Goal: Task Accomplishment & Management: Complete application form

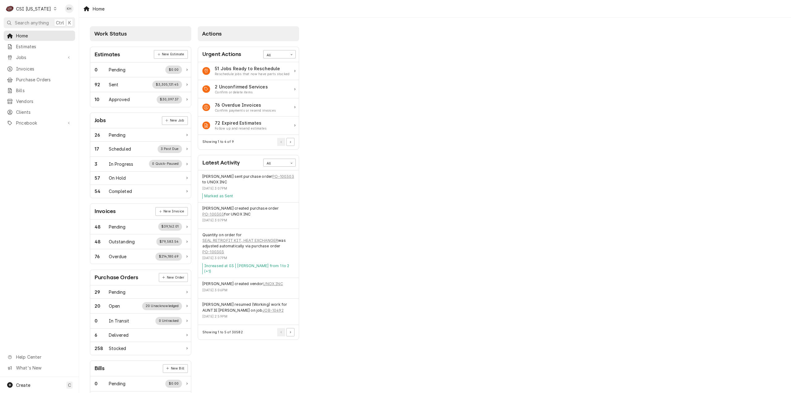
click at [31, 7] on div "CSI [US_STATE]" at bounding box center [33, 9] width 35 height 6
click at [75, 31] on div "CSI St. [PERSON_NAME]" at bounding box center [97, 34] width 82 height 6
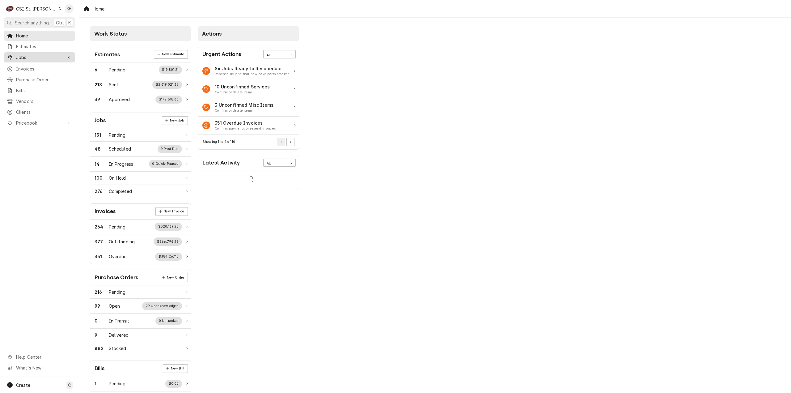
click at [54, 54] on span "Jobs" at bounding box center [39, 57] width 47 height 6
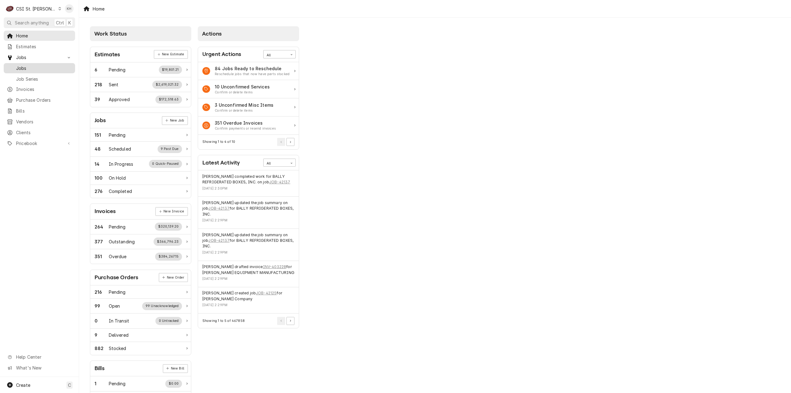
click at [46, 64] on div "Jobs" at bounding box center [39, 68] width 69 height 8
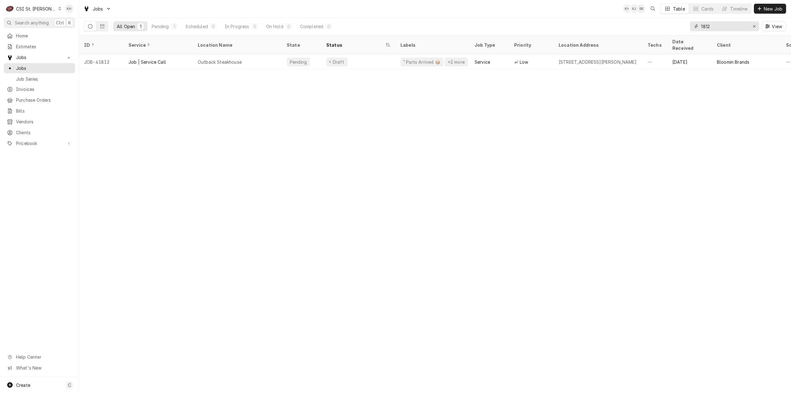
drag, startPoint x: 725, startPoint y: 26, endPoint x: 648, endPoint y: 32, distance: 77.3
click at [648, 32] on div "All Open 1 Pending 1 Scheduled 0 In Progress 0 On Hold 0 Completed 0 1812 View" at bounding box center [435, 26] width 702 height 17
paste input "3736 riverport"
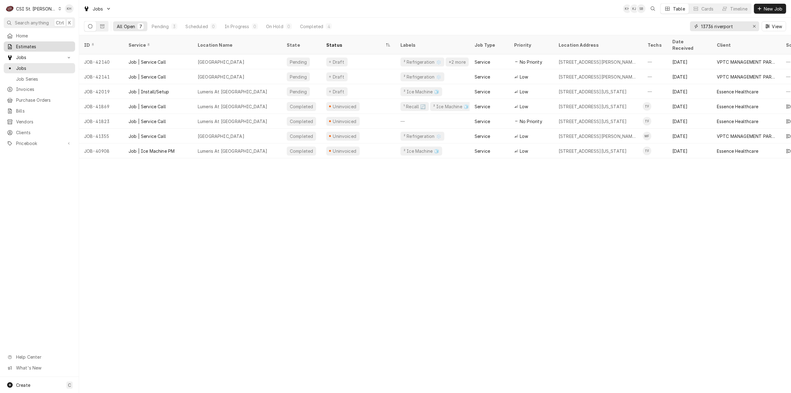
type input "13736 riverport"
drag, startPoint x: 26, startPoint y: 47, endPoint x: 300, endPoint y: 37, distance: 274.4
click at [26, 47] on span "Estimates" at bounding box center [44, 46] width 56 height 6
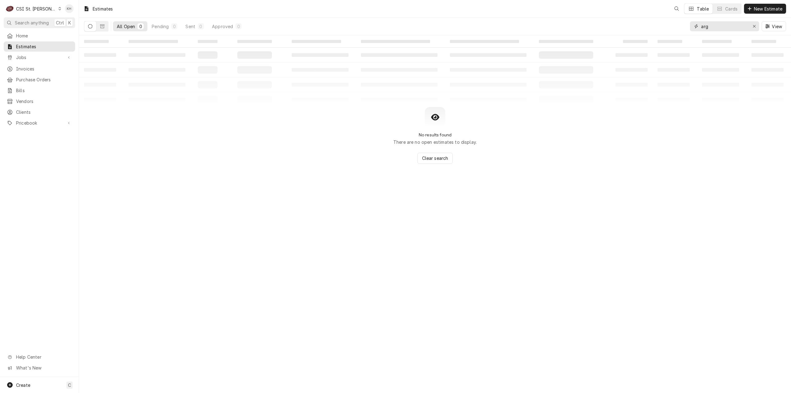
drag, startPoint x: 727, startPoint y: 28, endPoint x: 660, endPoint y: 39, distance: 68.2
click at [592, 43] on div "Estimates Table Cards New Estimate All Open 0 Pending 0 Sent 0 Approved 0 arg V…" at bounding box center [435, 196] width 712 height 393
paste input "13736 riverport"
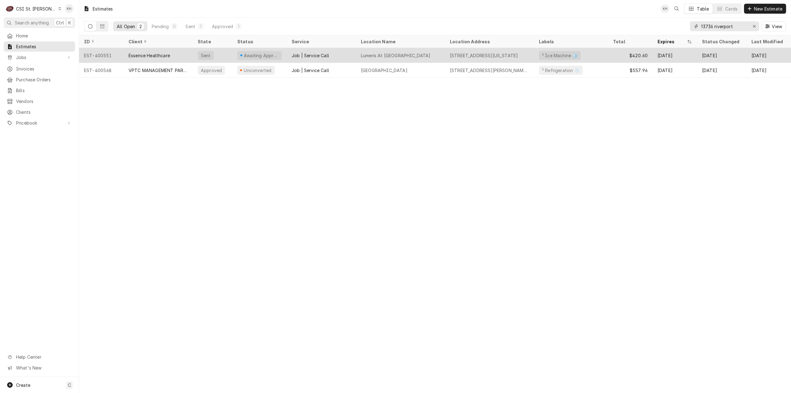
type input "13736 riverport"
click at [174, 53] on div "Essence Healthcare" at bounding box center [158, 55] width 69 height 15
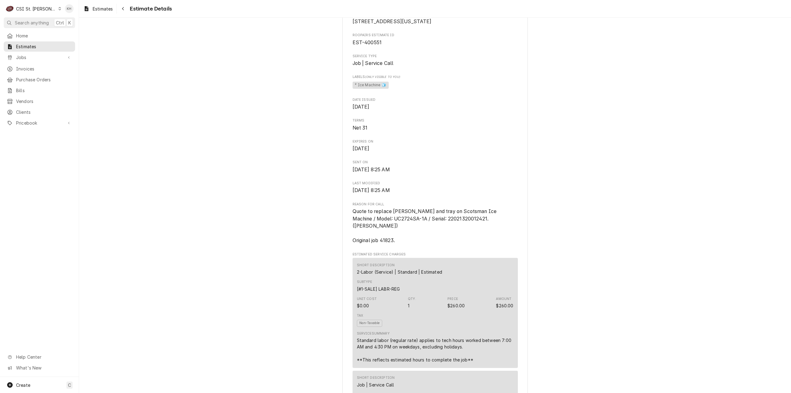
scroll to position [155, 0]
click at [124, 9] on icon "Navigate back" at bounding box center [123, 8] width 3 height 4
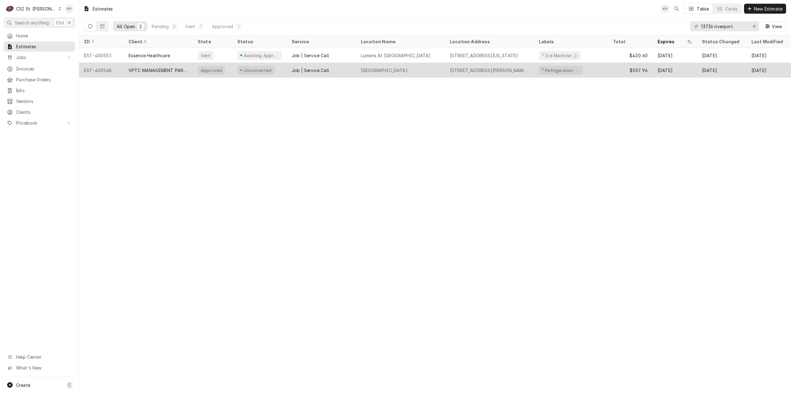
click at [312, 71] on div "Job | Service Call" at bounding box center [310, 70] width 37 height 6
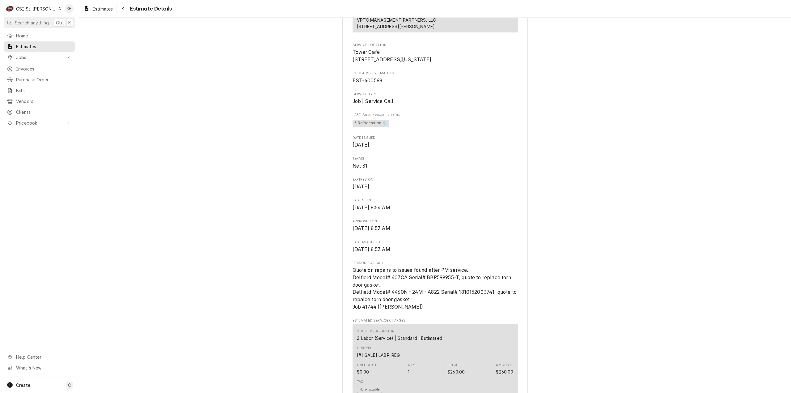
scroll to position [124, 0]
click at [127, 6] on button "Navigate back" at bounding box center [123, 9] width 10 height 10
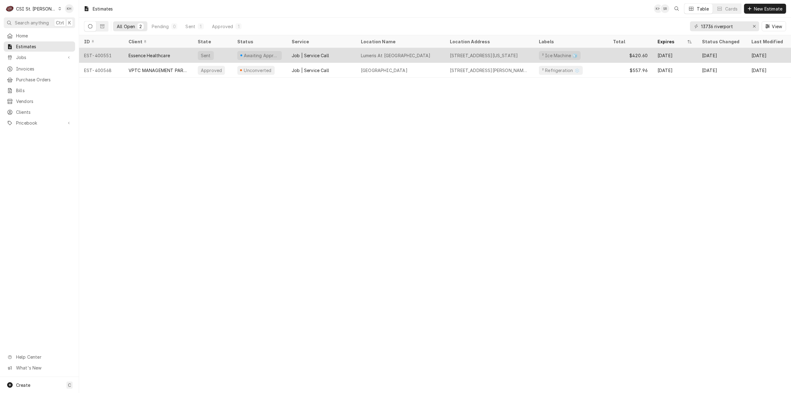
click at [325, 53] on div "Job | Service Call" at bounding box center [310, 55] width 37 height 6
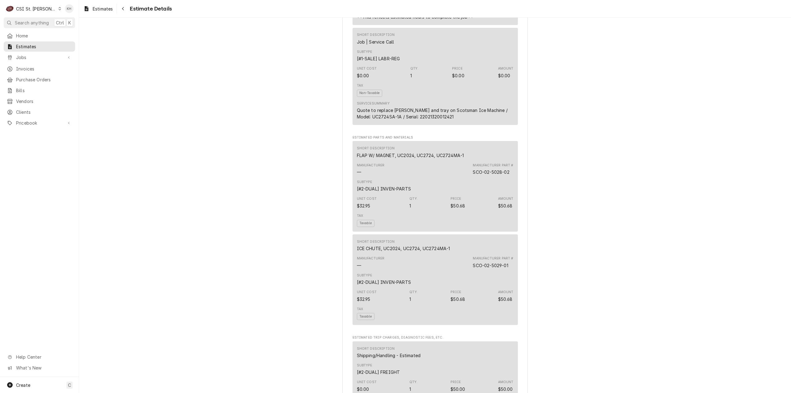
scroll to position [495, 0]
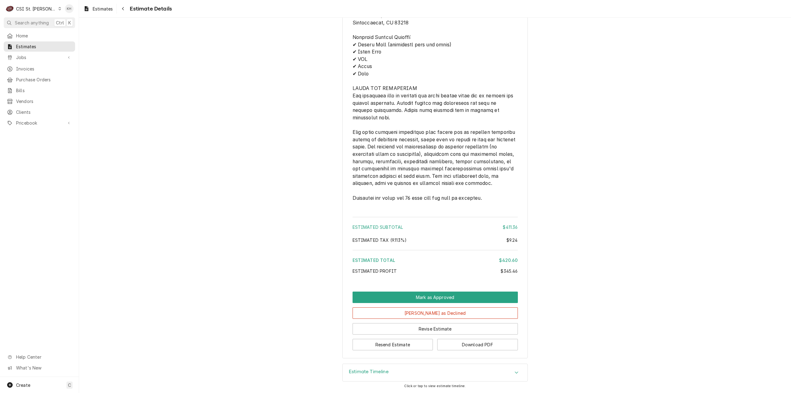
click at [386, 369] on div "Estimate Timeline" at bounding box center [435, 372] width 185 height 17
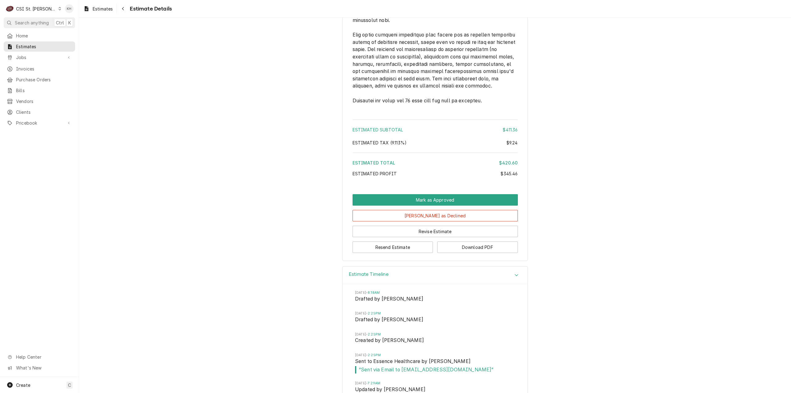
scroll to position [1167, 0]
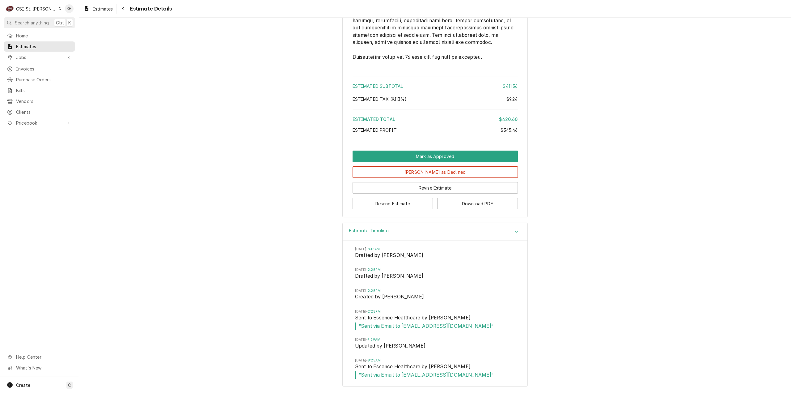
click at [292, 332] on div "Estimate Timeline Tue, Aug 5, 2025 - 8:18AM Drafted by Stephani Roth Tue, Aug 5…" at bounding box center [435, 308] width 712 height 170
click at [410, 234] on div "Estimate Timeline" at bounding box center [435, 232] width 185 height 18
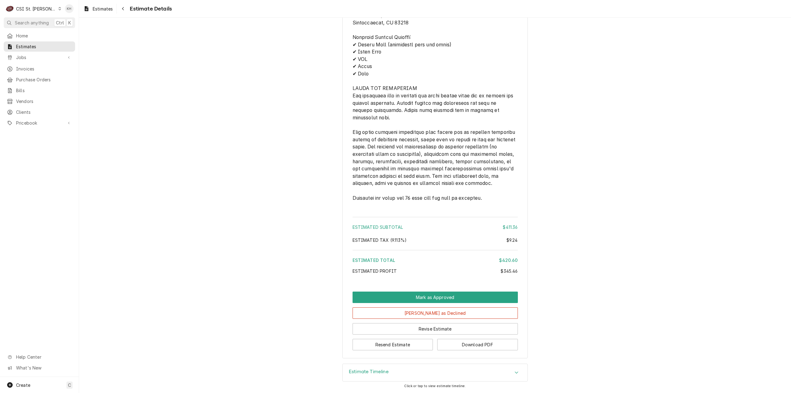
scroll to position [1026, 0]
click at [397, 348] on button "Resend Estimate" at bounding box center [393, 344] width 81 height 11
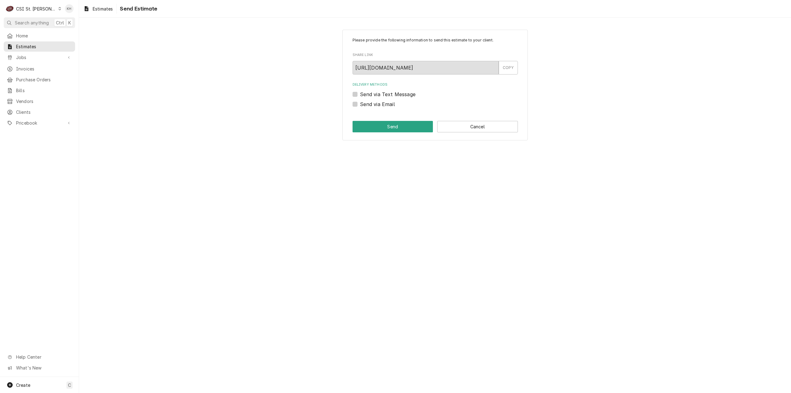
click at [357, 104] on div "Send via Email" at bounding box center [435, 103] width 165 height 7
click at [360, 104] on label "Send via Email" at bounding box center [377, 103] width 35 height 7
click at [360, 104] on input "Send via Email" at bounding box center [442, 107] width 165 height 14
checkbox input "true"
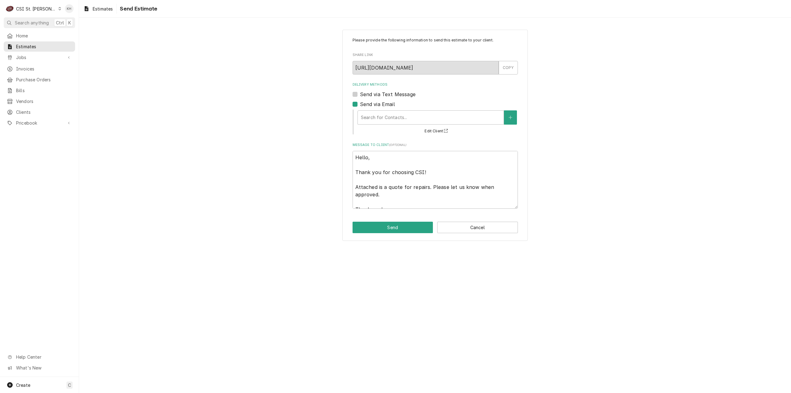
click at [508, 109] on div "Search for Contacts... Edit Client" at bounding box center [437, 122] width 161 height 26
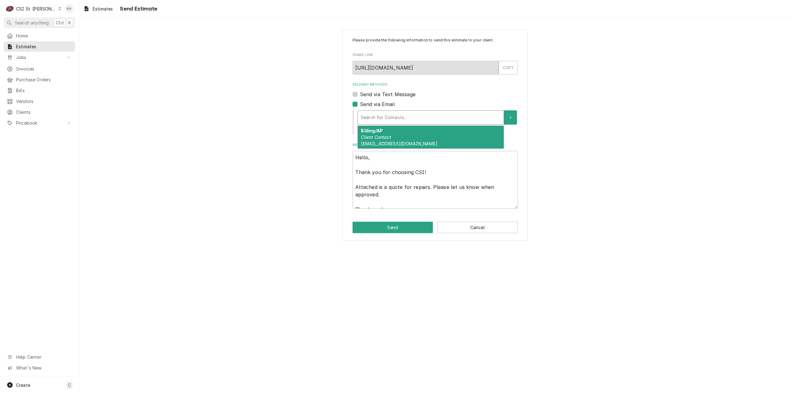
click at [479, 115] on div "Delivery Methods" at bounding box center [431, 117] width 140 height 11
click at [579, 100] on div "Please provide the following information to send this estimate to your client. …" at bounding box center [435, 135] width 712 height 222
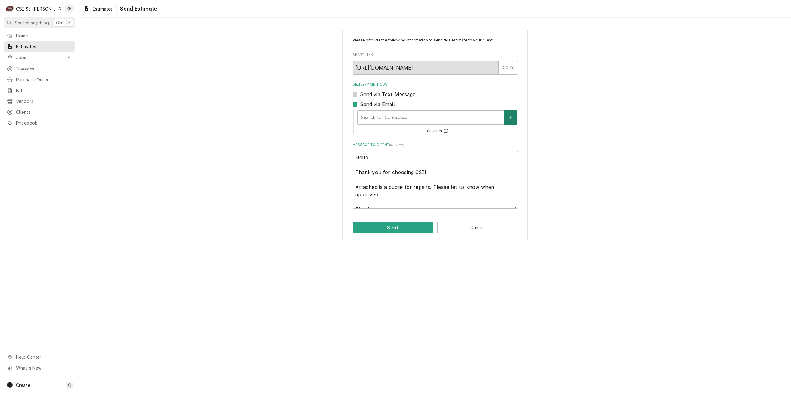
click at [511, 117] on icon "Create New Contact" at bounding box center [510, 117] width 3 height 3
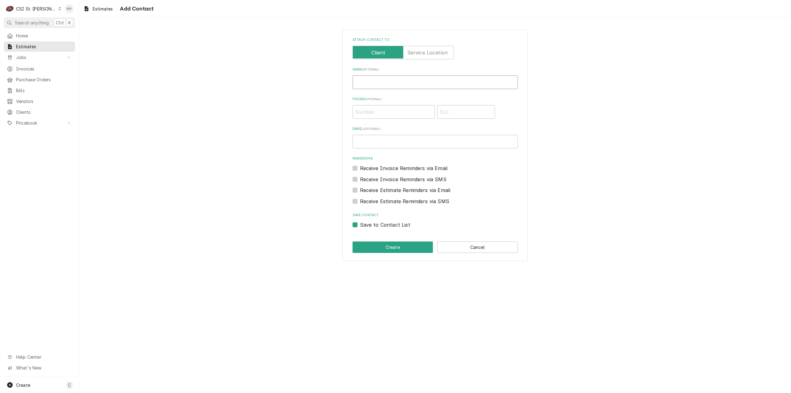
click at [406, 79] on input "Name ( optional )" at bounding box center [435, 82] width 165 height 14
click at [360, 224] on label "Save to Contact List" at bounding box center [385, 224] width 50 height 7
click at [360, 224] on input "Save to Contact List" at bounding box center [442, 228] width 165 height 14
click at [399, 143] on input "Email ( optional )" at bounding box center [435, 142] width 165 height 14
click at [393, 112] on input "Phone ( optional )" at bounding box center [394, 112] width 82 height 14
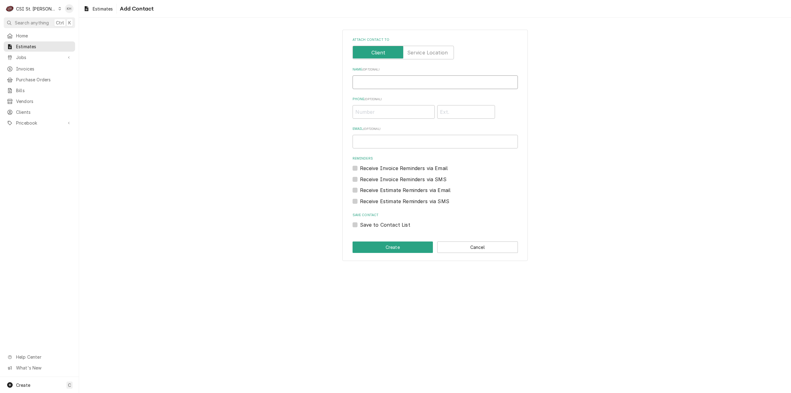
click at [385, 77] on input "Name ( optional )" at bounding box center [435, 82] width 165 height 14
click at [405, 142] on input "Email ( optional )" at bounding box center [435, 142] width 165 height 14
drag, startPoint x: 354, startPoint y: 225, endPoint x: 349, endPoint y: 220, distance: 6.3
click at [360, 225] on label "Save to Contact List" at bounding box center [385, 224] width 50 height 7
click at [360, 225] on input "Save to Contact List" at bounding box center [442, 228] width 165 height 14
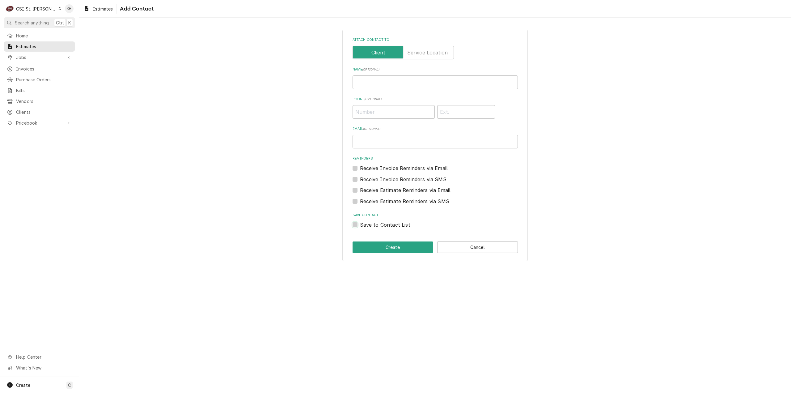
checkbox input "true"
click at [394, 80] on input "Name ( optional )" at bounding box center [435, 82] width 165 height 14
type input "Quotes"
click at [394, 144] on input "Email ( optional )" at bounding box center [435, 142] width 165 height 14
click at [361, 141] on input "spoyle@lumeris.com" at bounding box center [435, 142] width 165 height 14
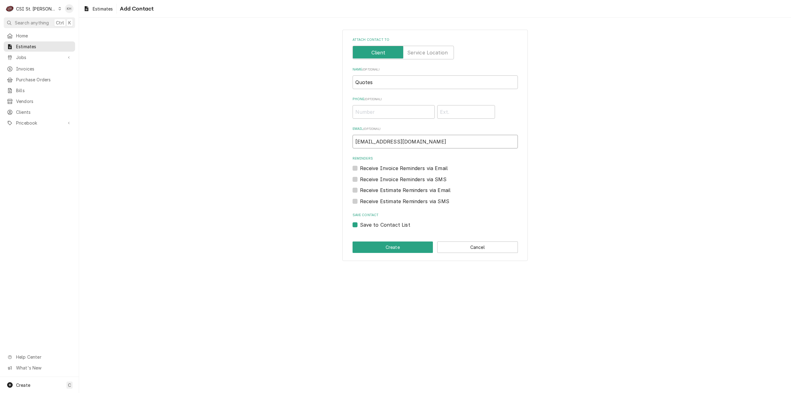
click at [411, 144] on input "sdoyle@lumeris.com" at bounding box center [435, 142] width 165 height 14
type input "sdoyle@lumeris.com"
drag, startPoint x: 26, startPoint y: 57, endPoint x: 411, endPoint y: 141, distance: 393.9
click at [411, 141] on input "sdoyle@lumeris.com" at bounding box center [435, 142] width 165 height 14
drag, startPoint x: 413, startPoint y: 142, endPoint x: 325, endPoint y: 153, distance: 89.4
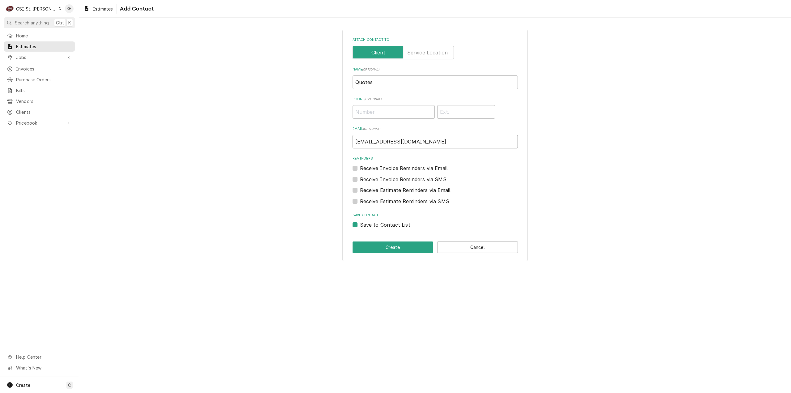
click at [325, 153] on div "Attach contact to Name ( optional ) Quotes Phone ( optional ) Email ( optional …" at bounding box center [435, 145] width 712 height 242
click at [316, 152] on div "Attach contact to Name ( optional ) Quotes Phone ( optional ) Email ( optional …" at bounding box center [435, 145] width 712 height 242
click at [272, 140] on div "Attach contact to Name ( optional ) Quotes Phone ( optional ) Email ( optional …" at bounding box center [435, 145] width 712 height 242
drag, startPoint x: 31, startPoint y: 58, endPoint x: 190, endPoint y: 123, distance: 171.6
click at [204, 140] on div "Attach contact to Name ( optional ) Quotes Phone ( optional ) Email ( optional …" at bounding box center [435, 145] width 712 height 242
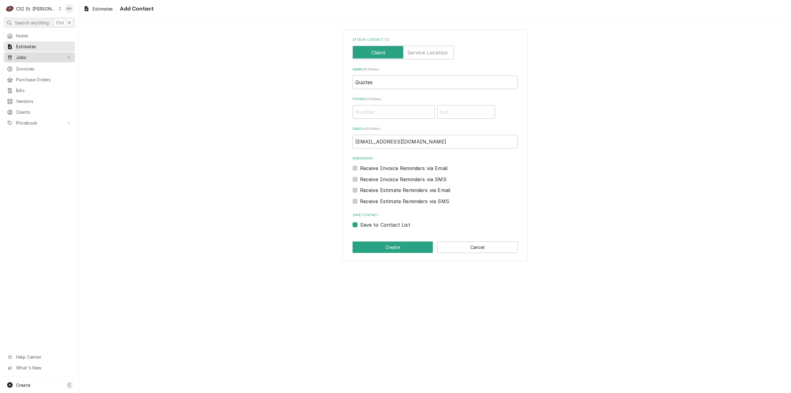
click at [66, 56] on div "Dynamic Content Wrapper" at bounding box center [69, 57] width 6 height 6
click at [702, 256] on div "Attach contact to Name ( optional ) Quotes Phone ( optional ) Email ( optional …" at bounding box center [435, 145] width 712 height 242
click at [423, 142] on input "sdoyle@lumeris.com" at bounding box center [435, 142] width 165 height 14
click at [414, 249] on button "Create" at bounding box center [393, 246] width 81 height 11
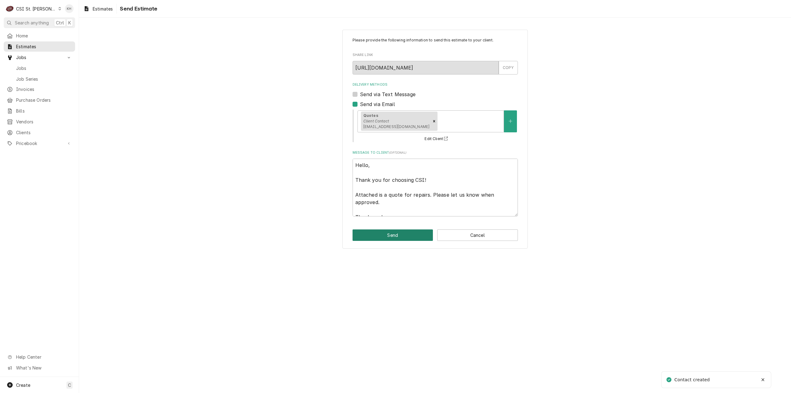
click at [414, 236] on button "Send" at bounding box center [393, 234] width 81 height 11
type textarea "x"
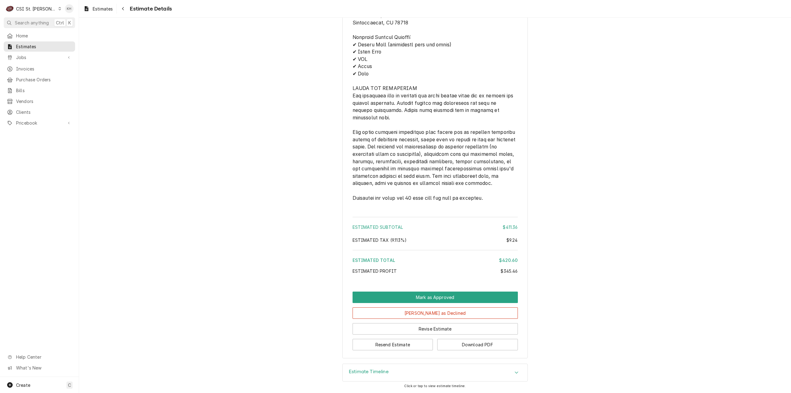
click at [377, 369] on h3 "Estimate Timeline" at bounding box center [369, 372] width 40 height 6
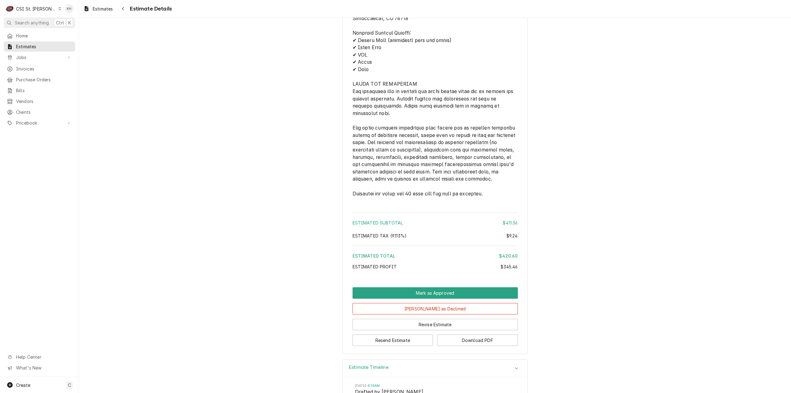
scroll to position [1196, 0]
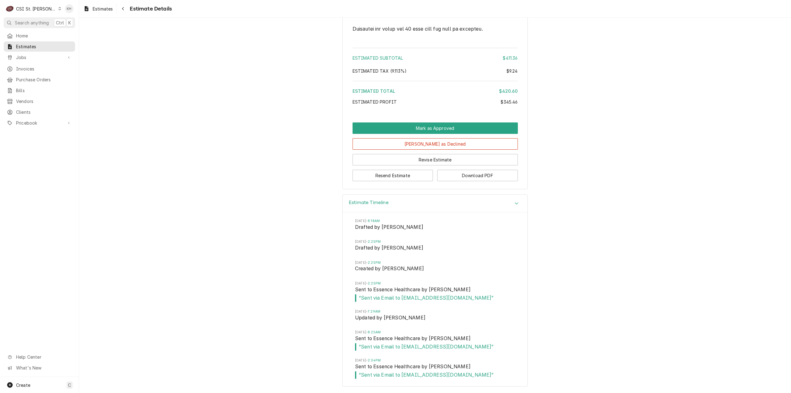
click at [31, 10] on div "CSI St. [PERSON_NAME]" at bounding box center [36, 9] width 40 height 6
click at [64, 11] on div "CSI [US_STATE][GEOGRAPHIC_DATA]" at bounding box center [95, 12] width 82 height 6
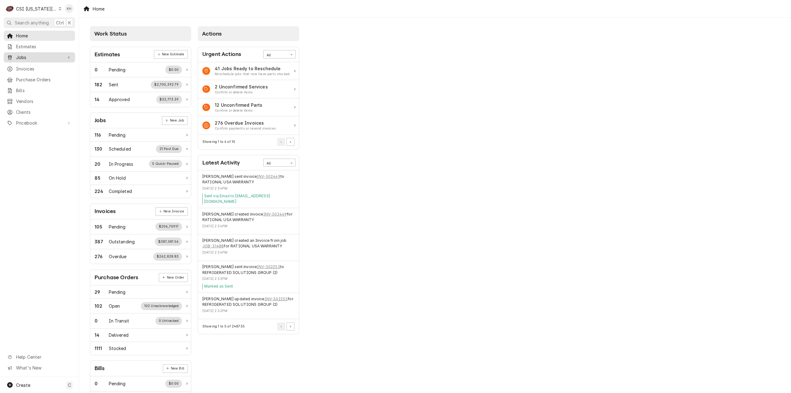
click at [46, 57] on span "Jobs" at bounding box center [39, 57] width 47 height 6
click at [41, 69] on div "Jobs" at bounding box center [39, 68] width 69 height 8
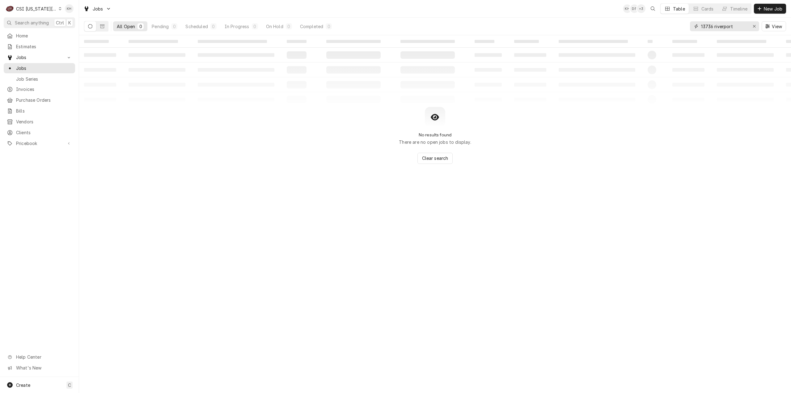
drag, startPoint x: 754, startPoint y: 26, endPoint x: 737, endPoint y: 30, distance: 16.9
click at [753, 26] on icon "Erase input" at bounding box center [754, 26] width 3 height 4
click at [731, 29] on input "Dynamic Content Wrapper" at bounding box center [730, 26] width 58 height 10
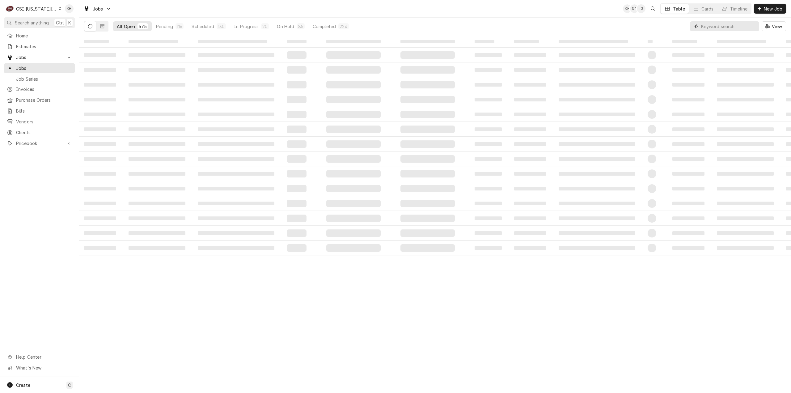
paste input "11732"
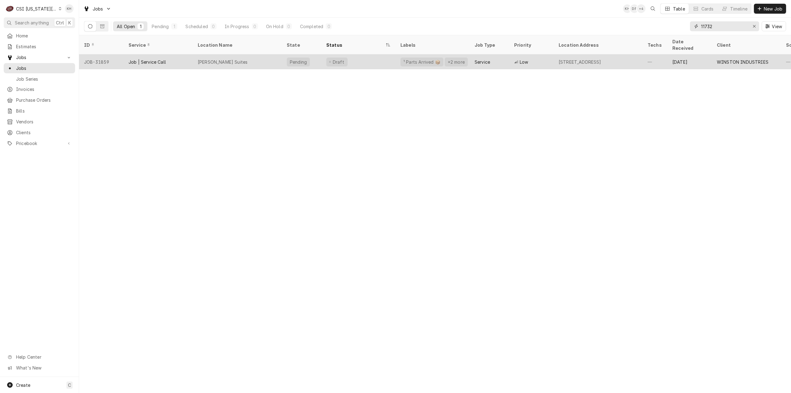
type input "11732"
click at [256, 54] on div "Atwell Suites" at bounding box center [237, 61] width 89 height 15
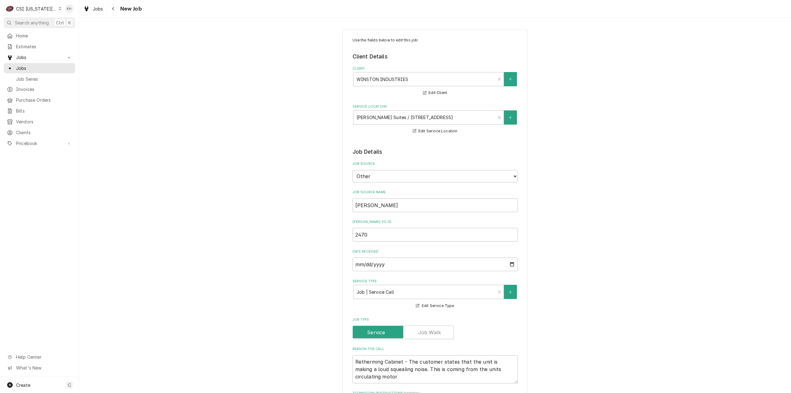
type textarea "x"
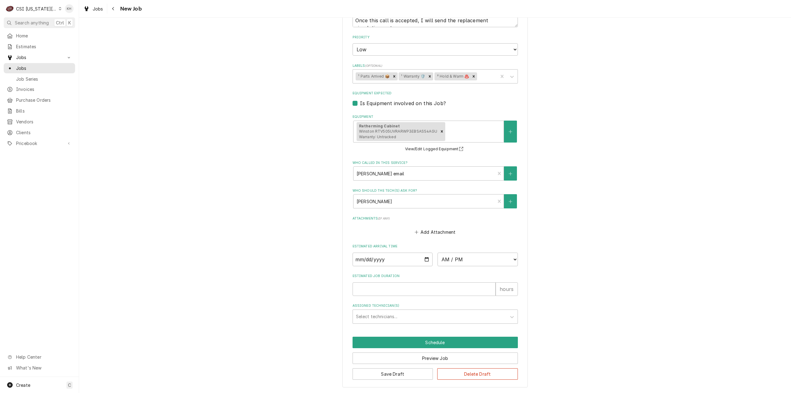
scroll to position [468, 0]
click at [115, 9] on div "Navigate back" at bounding box center [113, 9] width 6 height 6
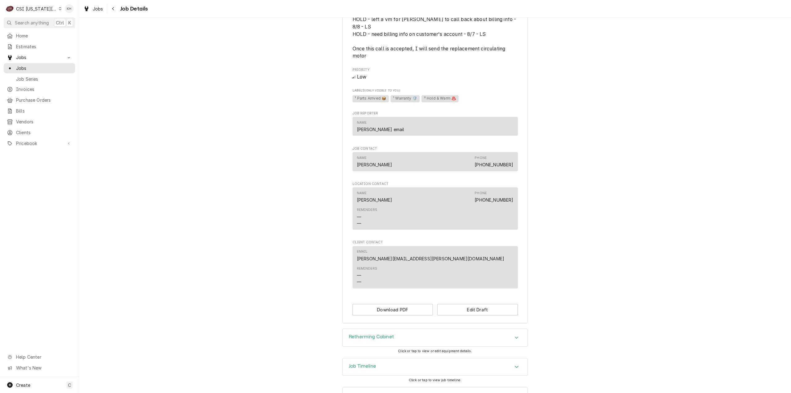
scroll to position [314, 0]
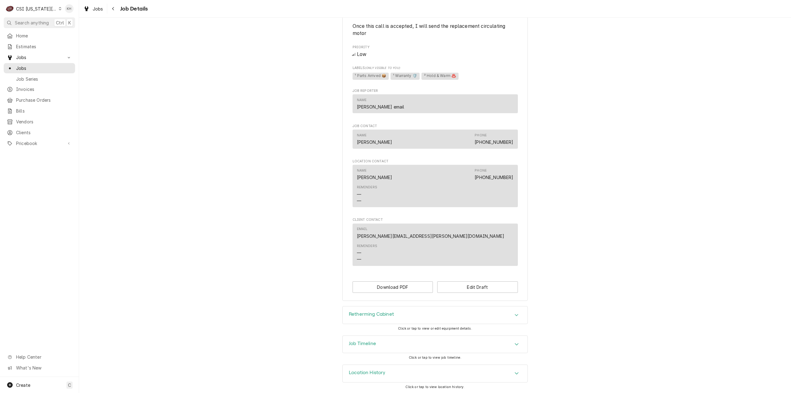
click at [367, 346] on h3 "Job Timeline" at bounding box center [362, 344] width 27 height 6
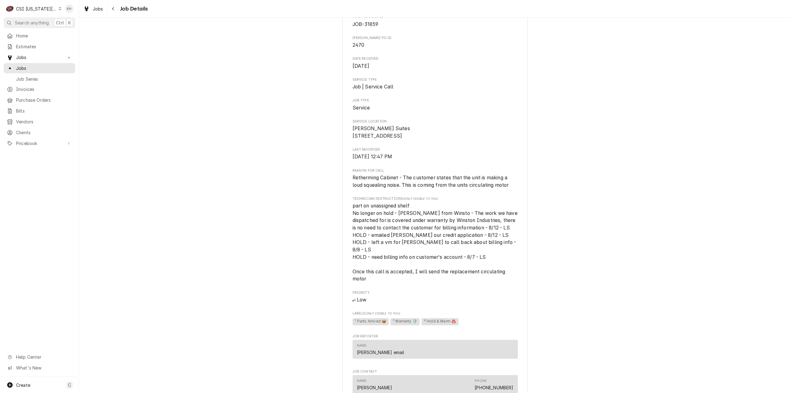
scroll to position [70, 0]
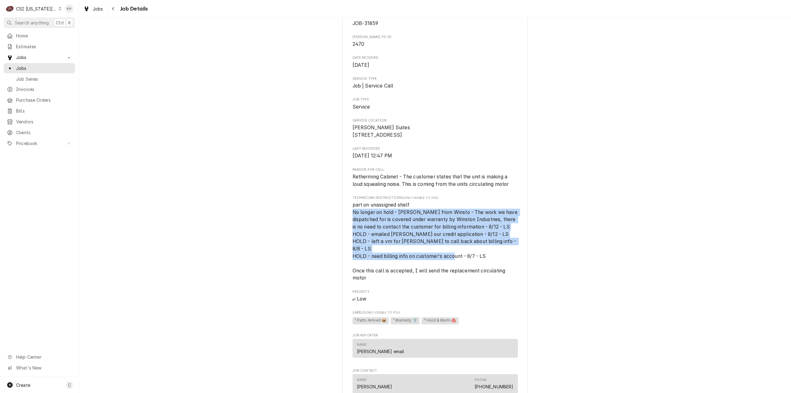
drag, startPoint x: 495, startPoint y: 260, endPoint x: 338, endPoint y: 218, distance: 162.5
click at [338, 218] on div "Draft Preview WINSTON INDUSTRIES [PERSON_NAME] Suites / [STREET_ADDRESS] Open i…" at bounding box center [435, 253] width 712 height 596
click at [493, 257] on span "part on unassigned shelf No longer on hold - [PERSON_NAME] from Winsto - The wo…" at bounding box center [435, 241] width 165 height 80
drag, startPoint x: 492, startPoint y: 257, endPoint x: 329, endPoint y: 206, distance: 170.3
click at [329, 206] on div "Draft Preview WINSTON INDUSTRIES [PERSON_NAME] Suites / [STREET_ADDRESS] Open i…" at bounding box center [435, 253] width 712 height 596
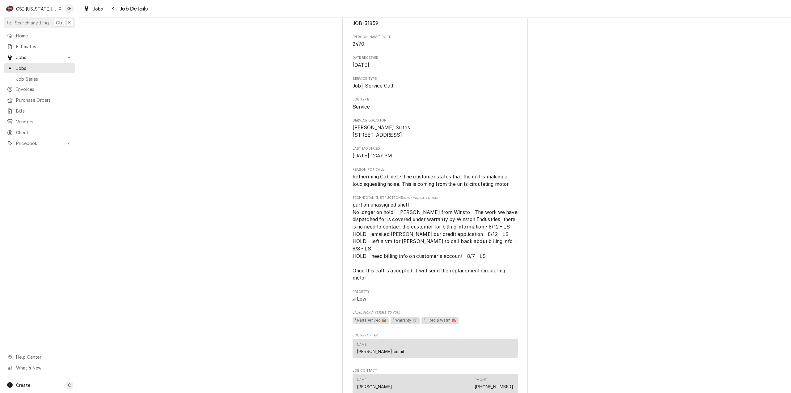
click at [380, 277] on span "part on unassigned shelf No longer on hold - [PERSON_NAME] from Winsto - The wo…" at bounding box center [435, 241] width 165 height 80
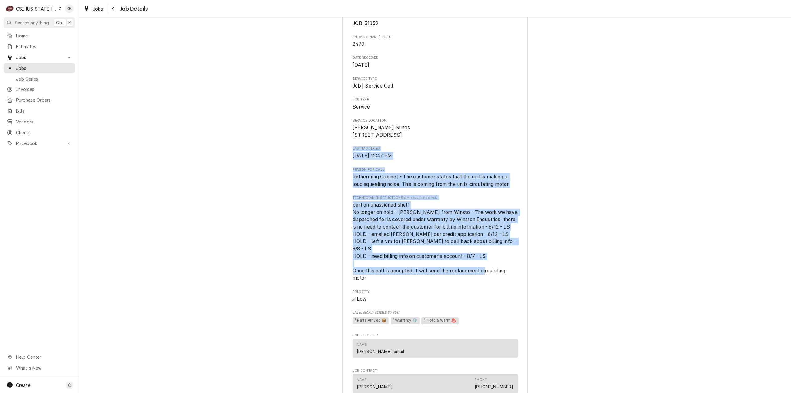
drag, startPoint x: 368, startPoint y: 276, endPoint x: 326, endPoint y: 154, distance: 128.6
click at [326, 154] on div "Draft Preview WINSTON INDUSTRIES [PERSON_NAME] Suites / [STREET_ADDRESS] Open i…" at bounding box center [435, 253] width 712 height 596
click at [513, 151] on div "Roopairs Job ID JOB-31859 [PERSON_NAME][GEOGRAPHIC_DATA] 2470 Date Received [DA…" at bounding box center [435, 263] width 165 height 499
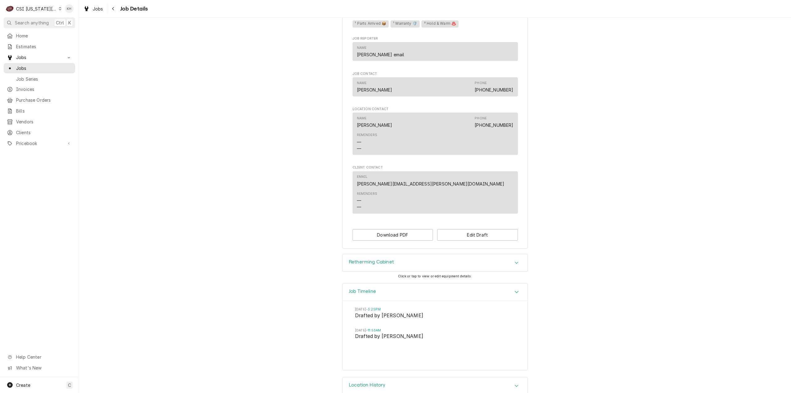
scroll to position [379, 0]
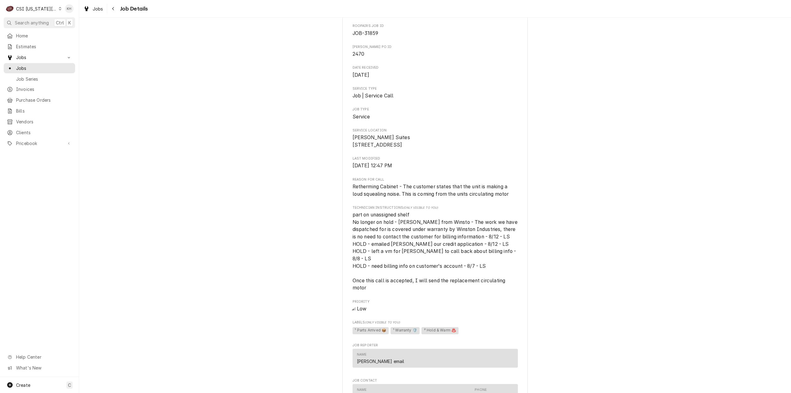
scroll to position [62, 0]
click at [368, 286] on span "part on unassigned shelf No longer on hold - [PERSON_NAME] from Winsto - The wo…" at bounding box center [435, 249] width 165 height 80
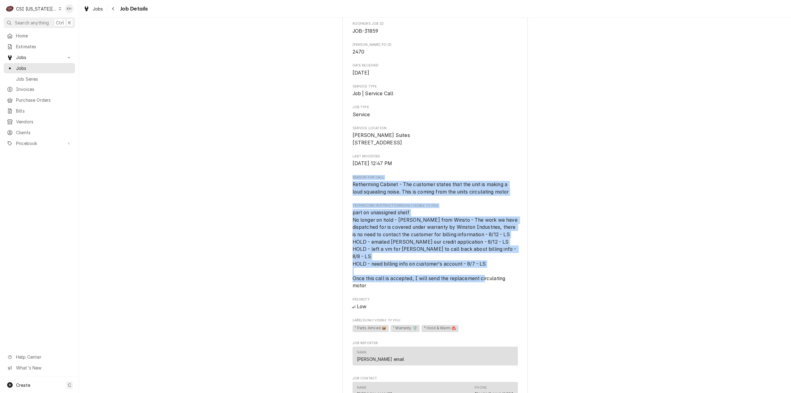
drag, startPoint x: 366, startPoint y: 285, endPoint x: 324, endPoint y: 181, distance: 112.3
click at [324, 181] on div "Draft Preview WINSTON INDUSTRIES [PERSON_NAME] Suites / [STREET_ADDRESS] Open i…" at bounding box center [435, 260] width 712 height 596
click at [391, 179] on div "Roopairs Job ID JOB-31859 [PERSON_NAME][GEOGRAPHIC_DATA] 2470 Date Received [DA…" at bounding box center [435, 270] width 165 height 499
drag, startPoint x: 349, startPoint y: 184, endPoint x: 408, endPoint y: 312, distance: 141.4
click at [408, 312] on div "WINSTON INDUSTRIES [PERSON_NAME] Suites / [STREET_ADDRESS] Open in Maps Roopair…" at bounding box center [434, 265] width 185 height 575
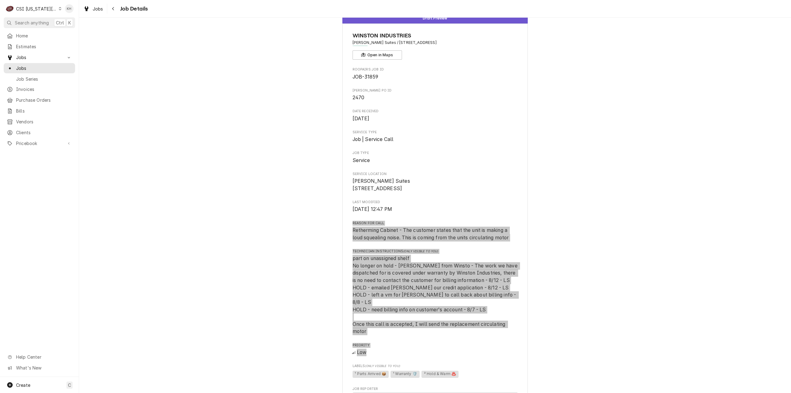
scroll to position [8, 0]
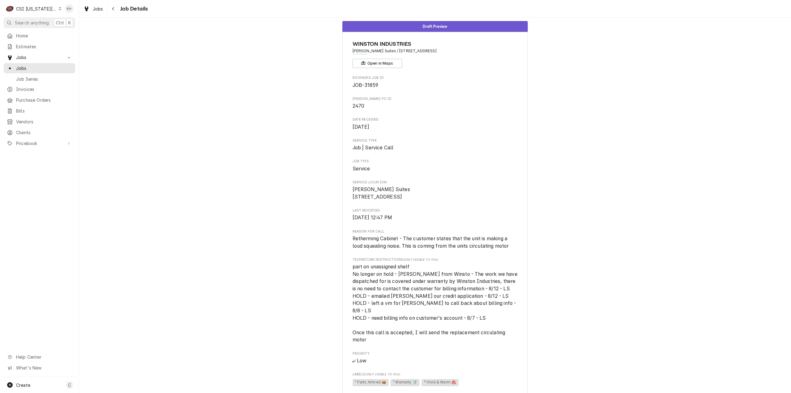
click at [657, 147] on div "Draft Preview WINSTON INDUSTRIES [PERSON_NAME] Suites / [STREET_ADDRESS] Open i…" at bounding box center [435, 314] width 712 height 596
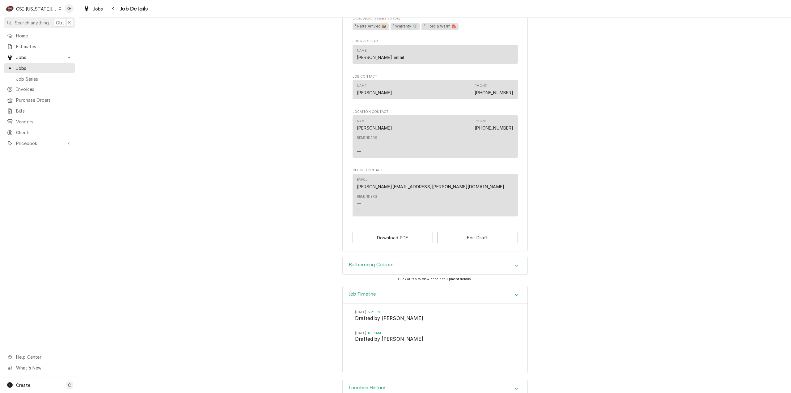
scroll to position [379, 0]
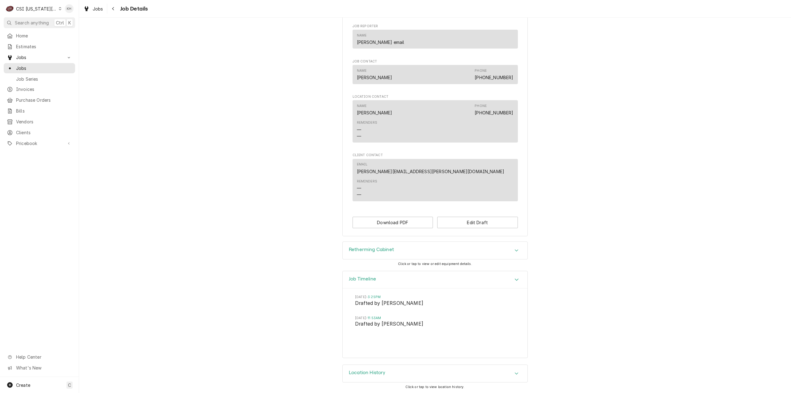
click at [389, 372] on div "Location History" at bounding box center [435, 373] width 185 height 17
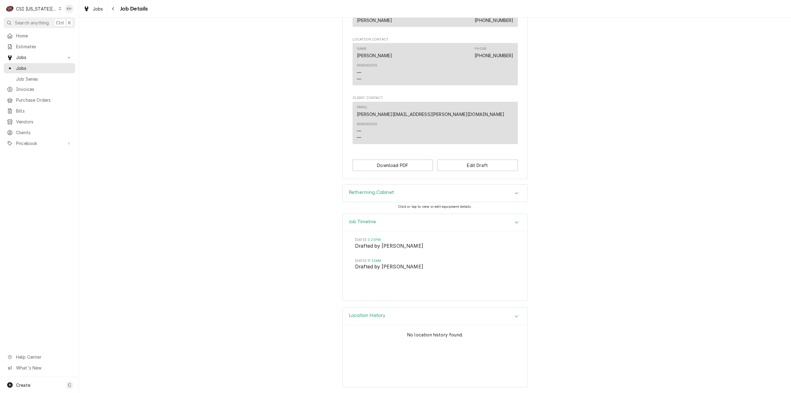
click at [387, 315] on div "Location History" at bounding box center [435, 317] width 185 height 18
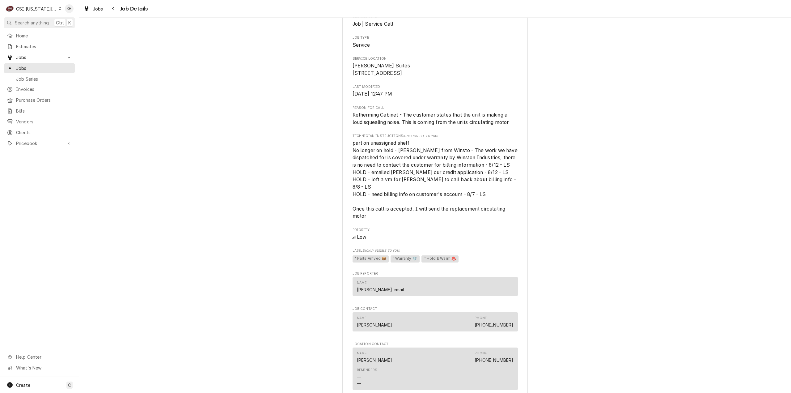
scroll to position [100, 0]
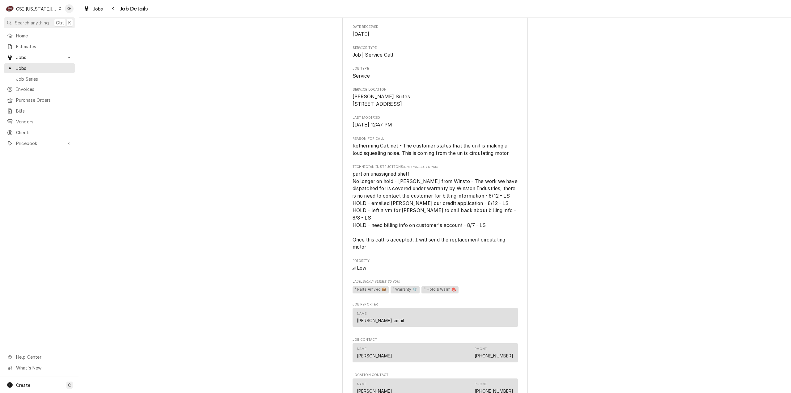
click at [47, 5] on div "C CSI [US_STATE] City" at bounding box center [34, 8] width 60 height 12
click at [61, 22] on div "CSI [US_STATE]" at bounding box center [106, 23] width 90 height 6
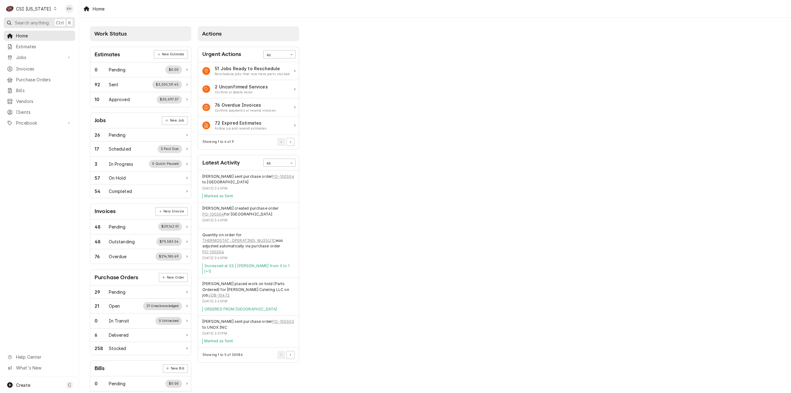
click at [50, 22] on button "Search anything Ctrl K" at bounding box center [39, 22] width 71 height 11
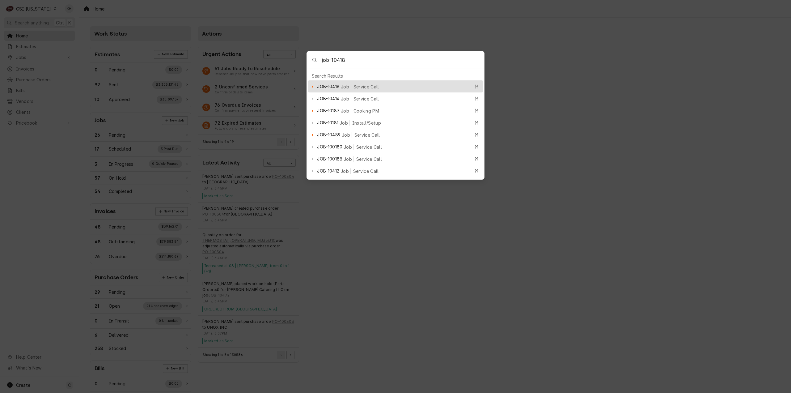
type input "job-10418"
click at [352, 83] on div "JOB-10418 Job | Service Call" at bounding box center [393, 86] width 153 height 7
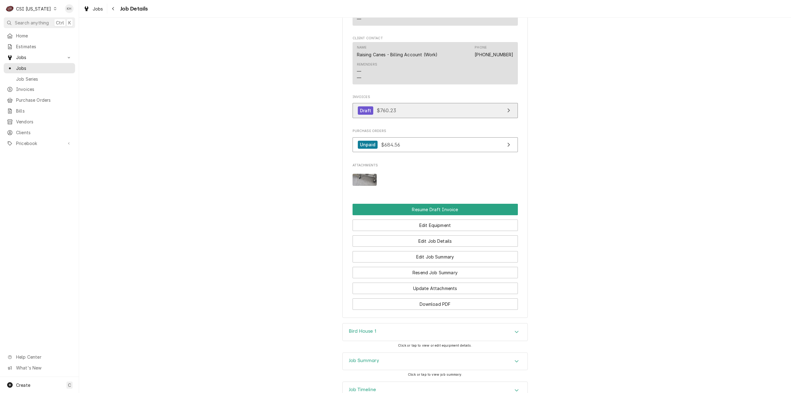
scroll to position [828, 0]
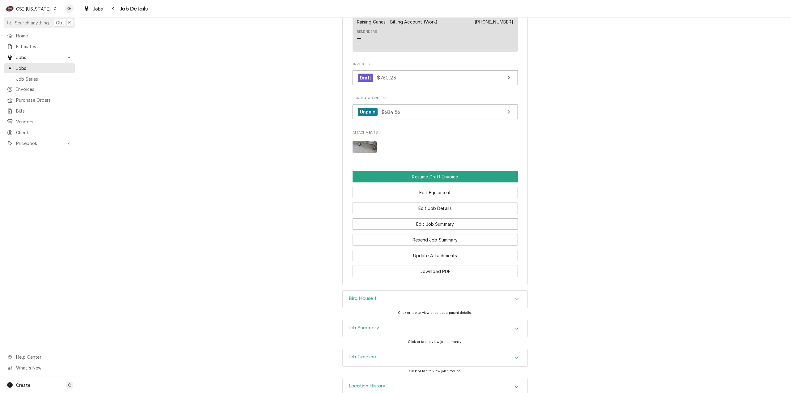
click at [386, 349] on div "Job Timeline" at bounding box center [435, 357] width 185 height 17
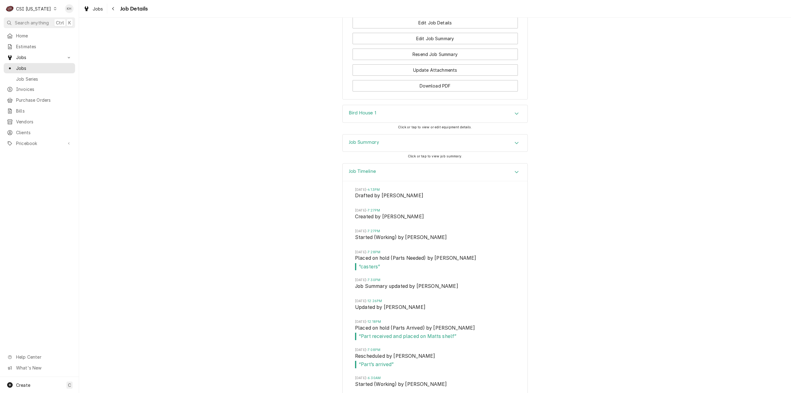
click at [394, 134] on div "Job Summary" at bounding box center [435, 142] width 185 height 17
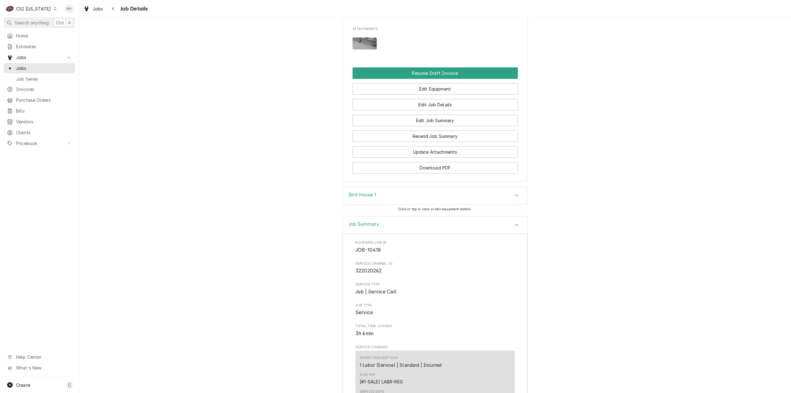
scroll to position [958, 0]
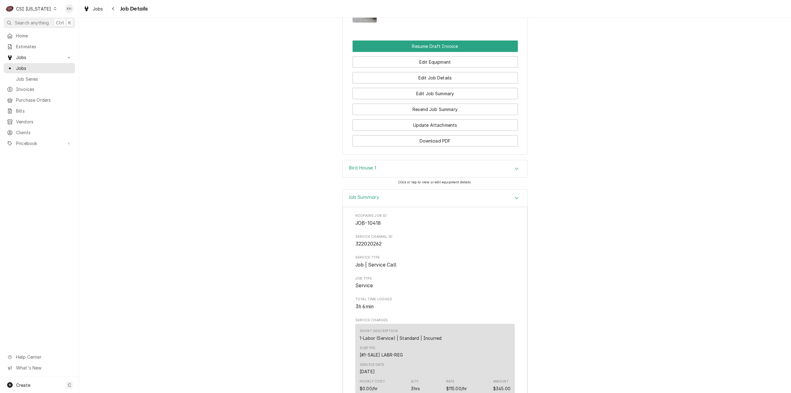
click at [380, 160] on div "Bird House 1" at bounding box center [435, 168] width 185 height 17
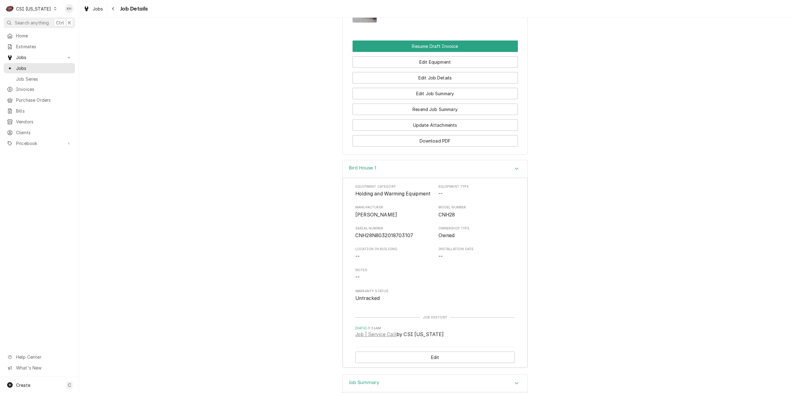
click at [396, 232] on span "CNH28N8032018703107" at bounding box center [384, 235] width 58 height 6
copy span "CNH28N8032018703107"
drag, startPoint x: 40, startPoint y: 1, endPoint x: 38, endPoint y: 10, distance: 8.9
click at [39, 5] on div "C CSI Kentucky KH" at bounding box center [39, 8] width 79 height 17
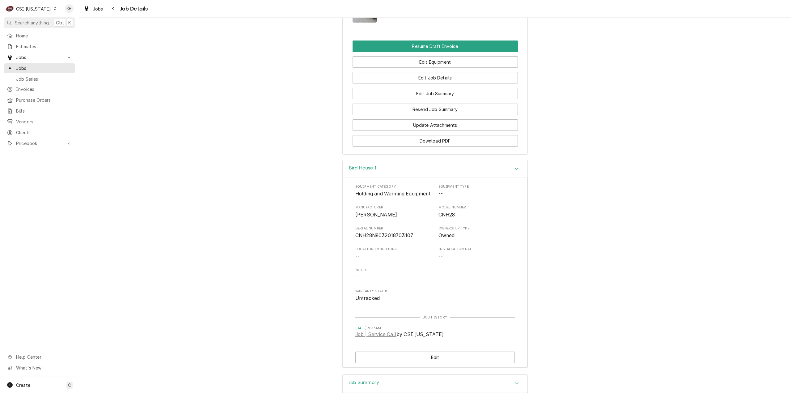
click at [37, 11] on div "CSI Kentucky" at bounding box center [33, 9] width 35 height 6
click at [75, 13] on div "CSI Kansas City" at bounding box center [97, 12] width 82 height 6
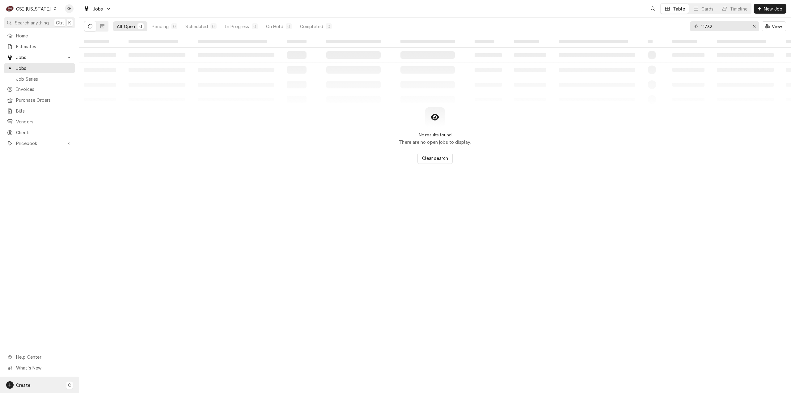
click at [28, 385] on span "Create" at bounding box center [23, 384] width 14 height 5
click at [108, 324] on div "Job" at bounding box center [110, 321] width 53 height 8
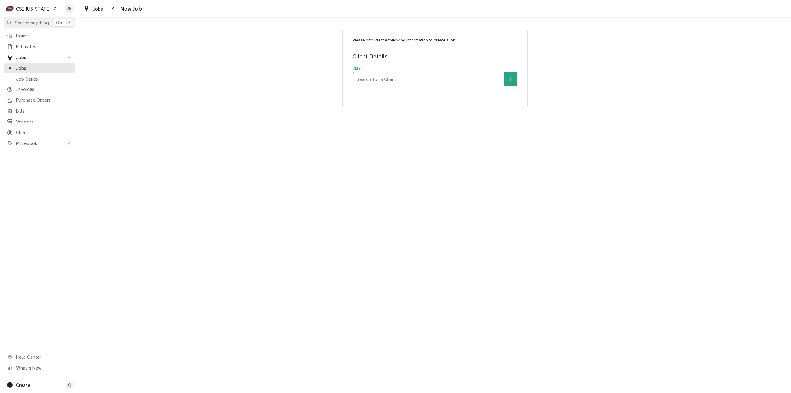
click at [436, 77] on div "Client" at bounding box center [429, 79] width 144 height 11
type input "2990"
click at [426, 99] on strong "RAISING CANES - BILLING ACCOUNT" at bounding box center [400, 101] width 87 height 5
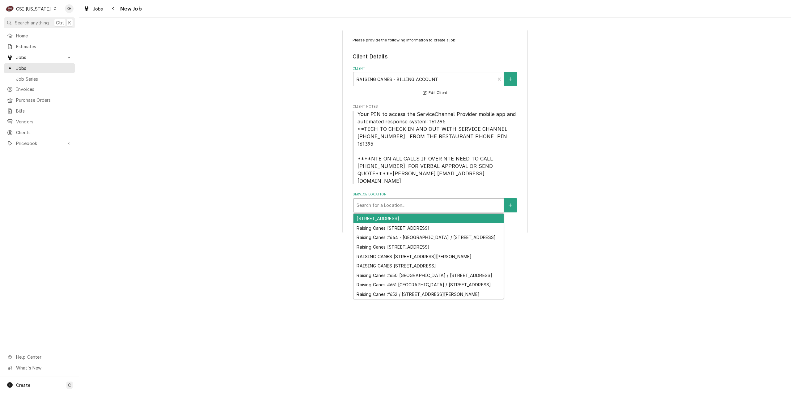
click at [427, 200] on div "Service Location" at bounding box center [429, 205] width 144 height 11
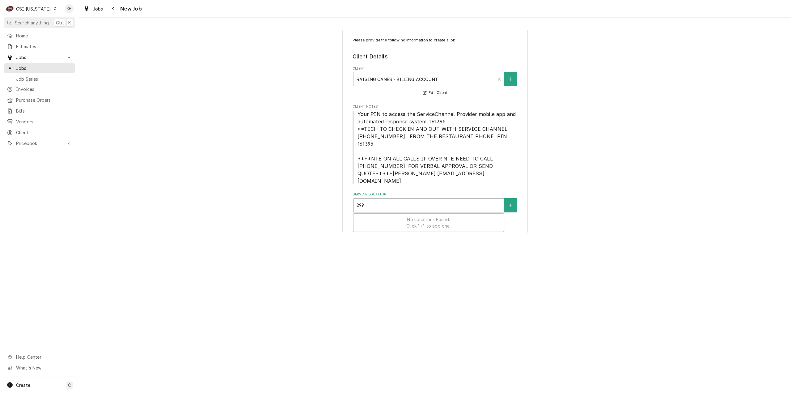
type input "2990"
click at [409, 214] on div "Raising Canes #651 Owensboro / 2990 Heartland Crossing, Owensboro, KY 42303" at bounding box center [429, 219] width 150 height 10
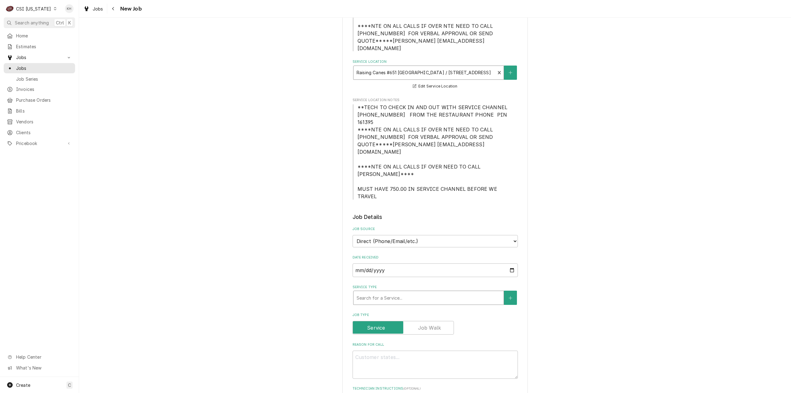
scroll to position [155, 0]
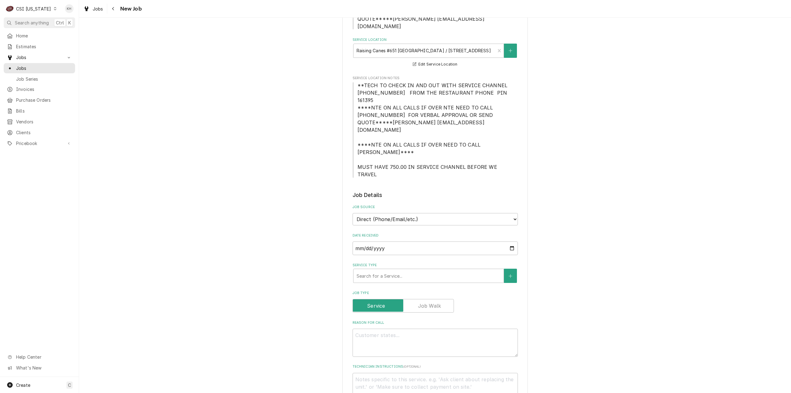
drag, startPoint x: 412, startPoint y: 174, endPoint x: 412, endPoint y: 180, distance: 5.6
click at [412, 205] on div "Job Source Direct (Phone/Email/etc.) Service Channel Corrigo Ecotrak Other" at bounding box center [435, 215] width 165 height 21
click at [412, 213] on select "Direct (Phone/Email/etc.) Service Channel Corrigo Ecotrak Other" at bounding box center [435, 219] width 165 height 12
click at [343, 181] on div "Please provide the following information to create a job: Client Details Client…" at bounding box center [434, 287] width 185 height 824
click at [359, 270] on div "Service Type" at bounding box center [429, 275] width 144 height 11
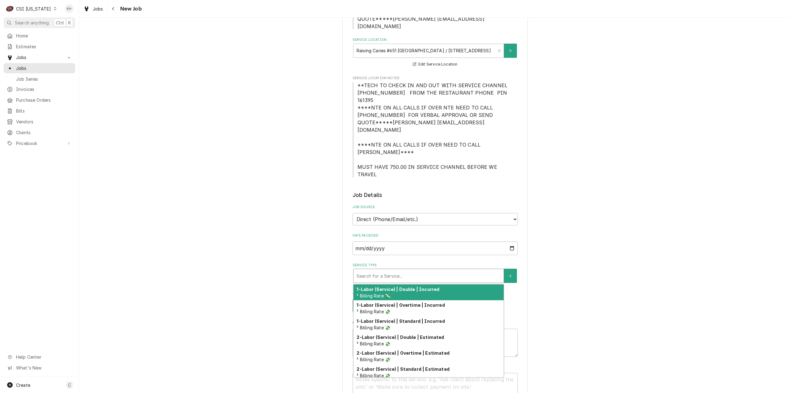
type textarea "x"
type input "s"
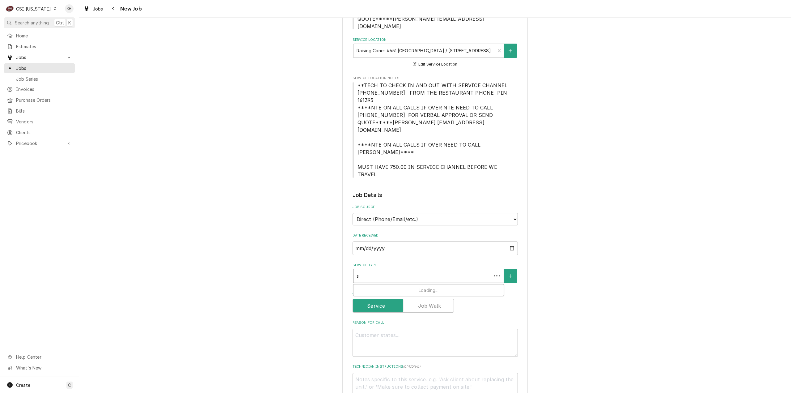
type textarea "x"
type input "se"
type textarea "x"
type input "ser"
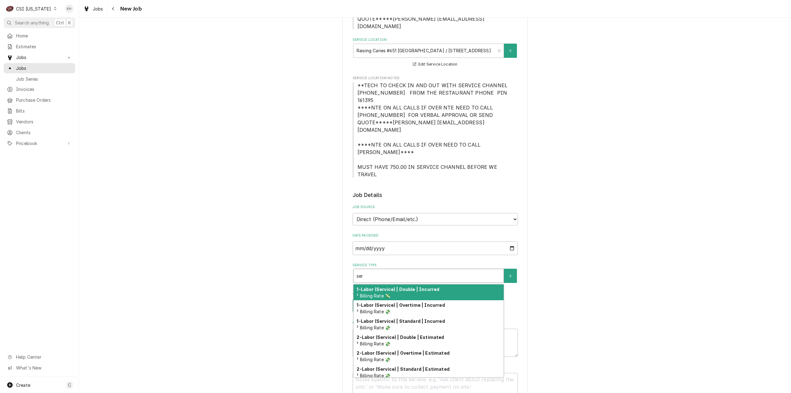
type textarea "x"
type input "serv"
type textarea "x"
type input "servi"
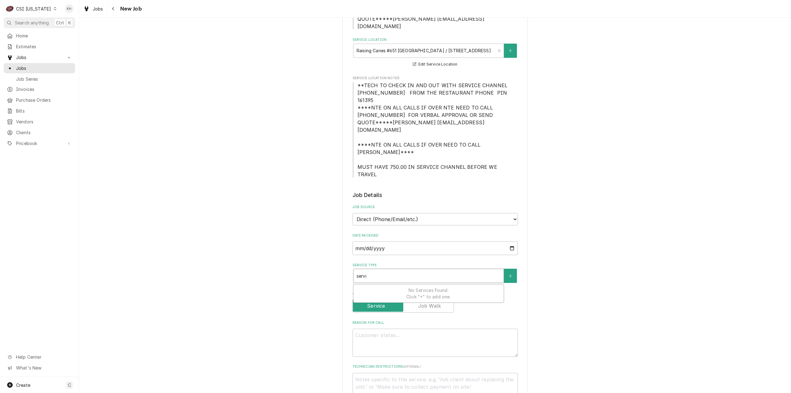
type textarea "x"
type input "servic"
type textarea "x"
type input "servica"
type textarea "x"
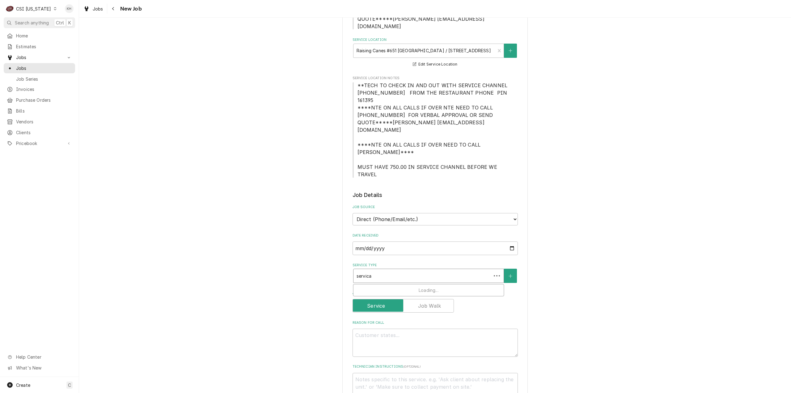
type input "servic"
type textarea "x"
type input "service"
type textarea "x"
type input "service"
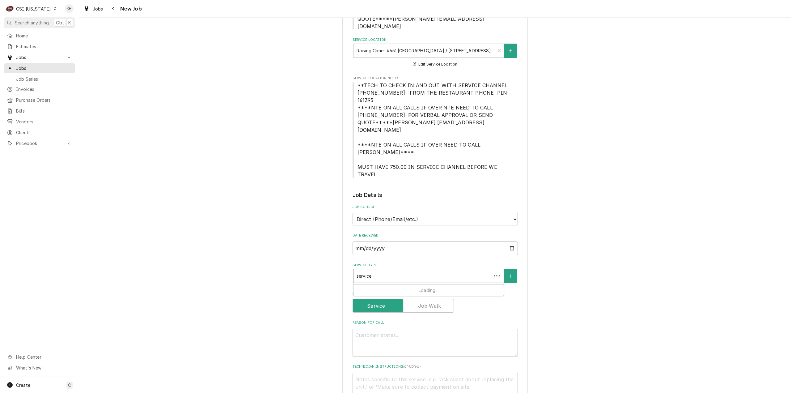
type textarea "x"
type input "service a"
type textarea "x"
type input "service ac"
type textarea "x"
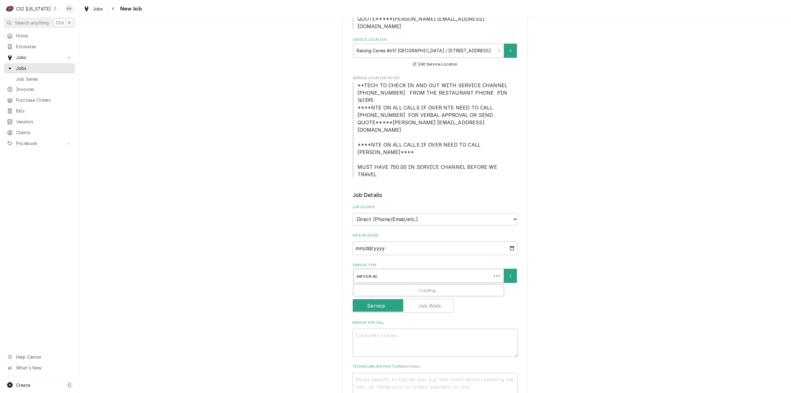
type input "service a"
type textarea "x"
type input "service"
type textarea "x"
type input "service c"
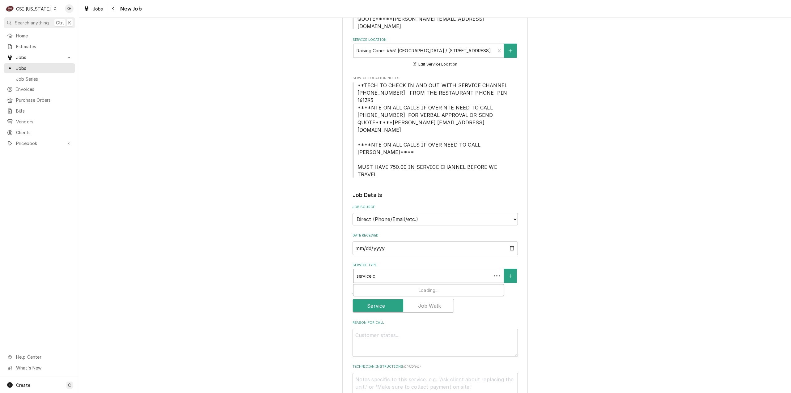
type textarea "x"
type input "service ca"
type textarea "x"
type input "service cal"
type textarea "x"
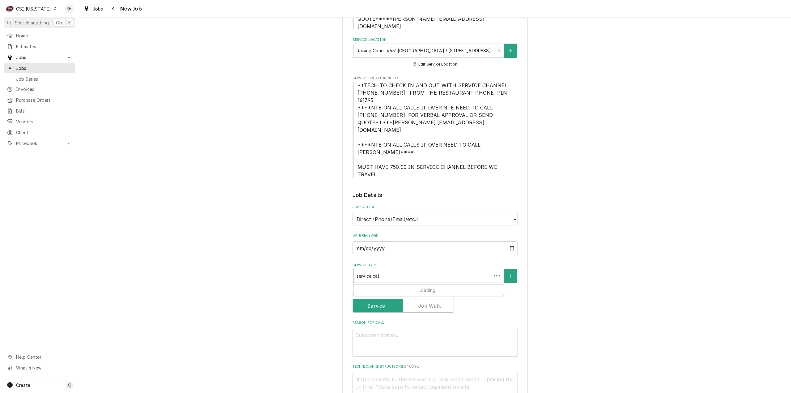
type input "service call"
click at [382, 293] on span "¹ Service Type 🛠️" at bounding box center [375, 295] width 37 height 5
click at [378, 339] on textarea "Reason For Call" at bounding box center [435, 353] width 165 height 28
paste textarea "10418"
type textarea "x"
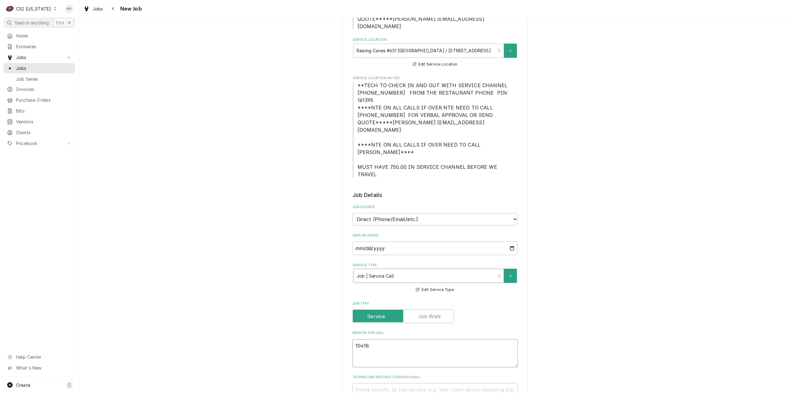
type textarea "10418"
drag, startPoint x: 389, startPoint y: 311, endPoint x: 235, endPoint y: 307, distance: 154.0
click at [235, 307] on div "Please provide the following information to create a job: Client Details Client…" at bounding box center [435, 366] width 712 height 992
type textarea "x"
type textarea "W"
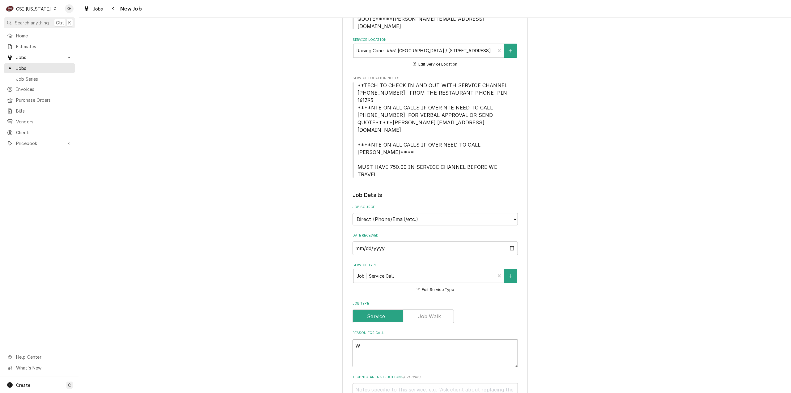
type textarea "x"
type textarea "Wh"
type textarea "x"
type textarea "Whe"
type textarea "x"
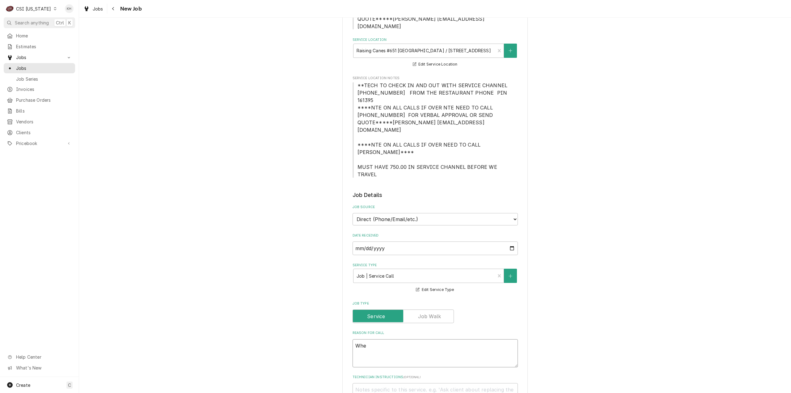
type textarea "Whee"
type textarea "x"
type textarea "Wheel"
type textarea "x"
type textarea "Wheels"
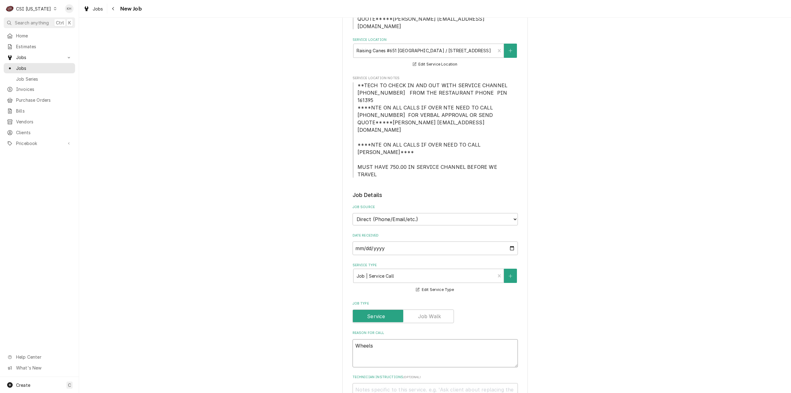
type textarea "x"
type textarea "Wheels"
type textarea "x"
type textarea "Wheels t"
type textarea "x"
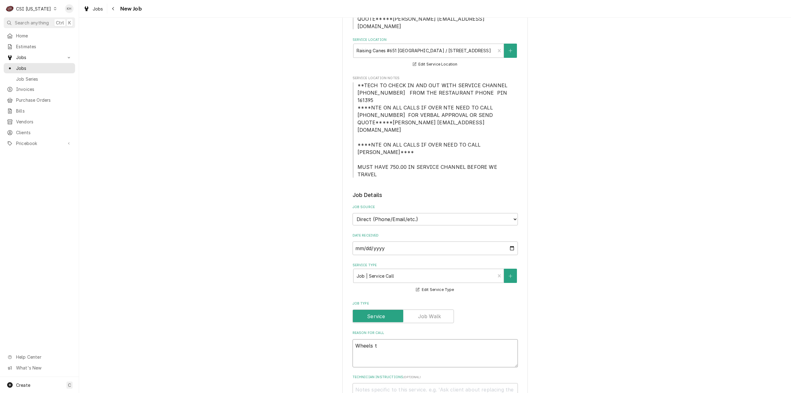
type textarea "Wheels th"
type textarea "x"
type textarea "Wheels tha"
type textarea "x"
type textarea "Wheels that"
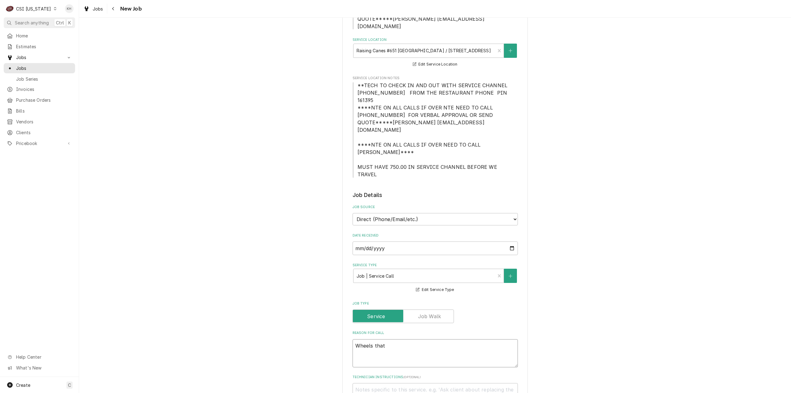
type textarea "x"
type textarea "Wheels that"
type textarea "x"
type textarea "Wheels that w"
type textarea "x"
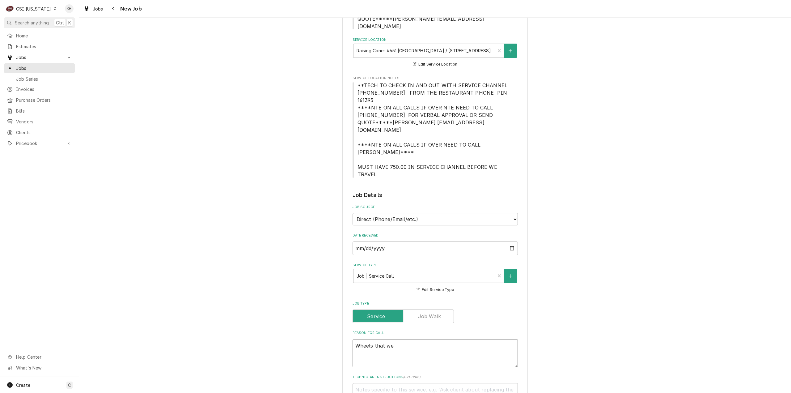
type textarea "Wheels that wer"
type textarea "x"
type textarea "Wheels that were"
type textarea "x"
type textarea "Wheels that were"
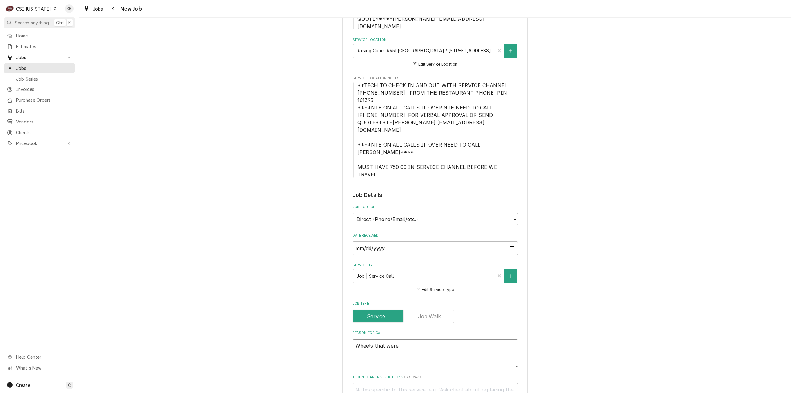
type textarea "x"
type textarea "Wheels that were j"
type textarea "x"
type textarea "Wheels that were ju"
type textarea "x"
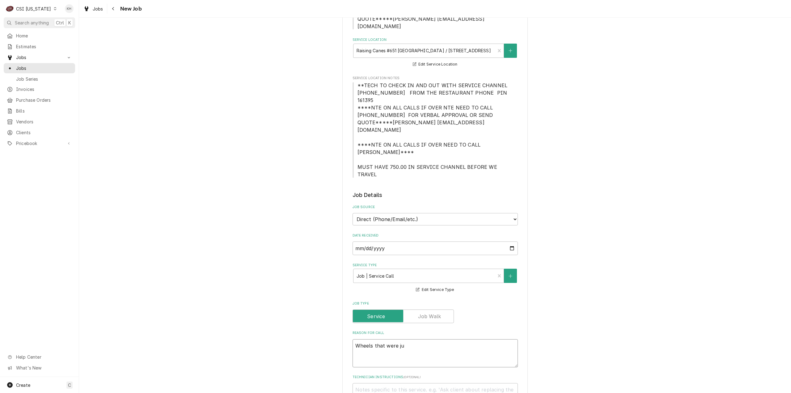
type textarea "Wheels that were jus"
type textarea "x"
type textarea "Wheels that were just"
type textarea "x"
type textarea "Wheels that were just"
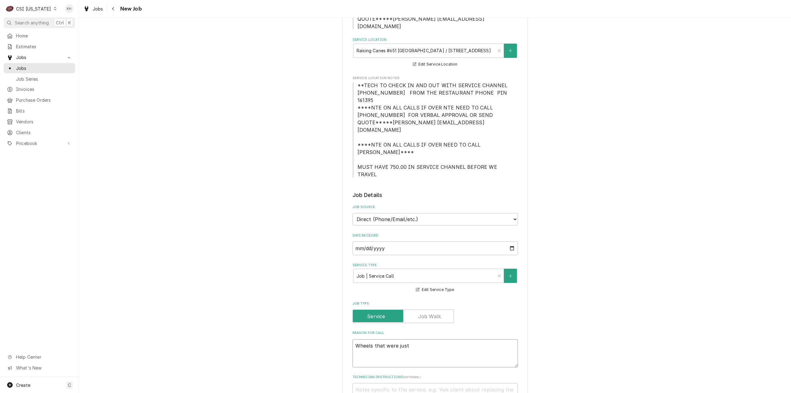
type textarea "x"
type textarea "Wheels that were just i"
type textarea "x"
type textarea "Wheels that were just in"
type textarea "x"
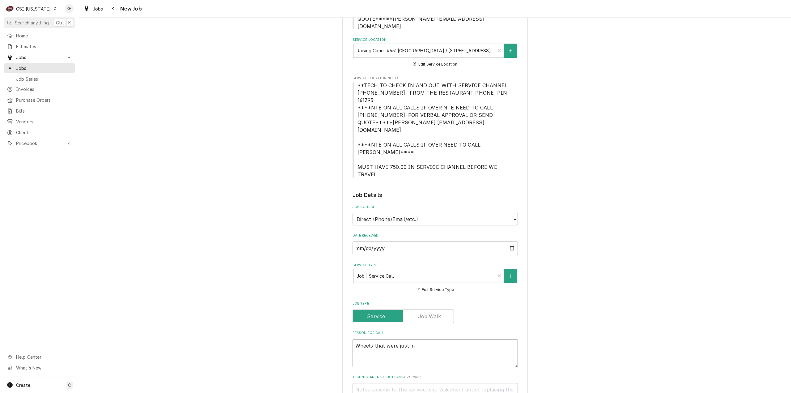
type textarea "Wheels that were just ins"
type textarea "x"
type textarea "Wheels that were just inst"
type textarea "x"
type textarea "Wheels that were just instal"
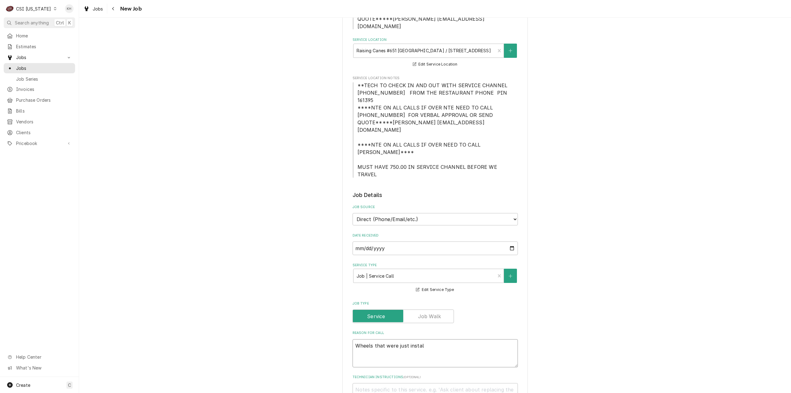
type textarea "x"
type textarea "Wheels that were just install"
type textarea "x"
type textarea "Wheels that were just installed"
type textarea "x"
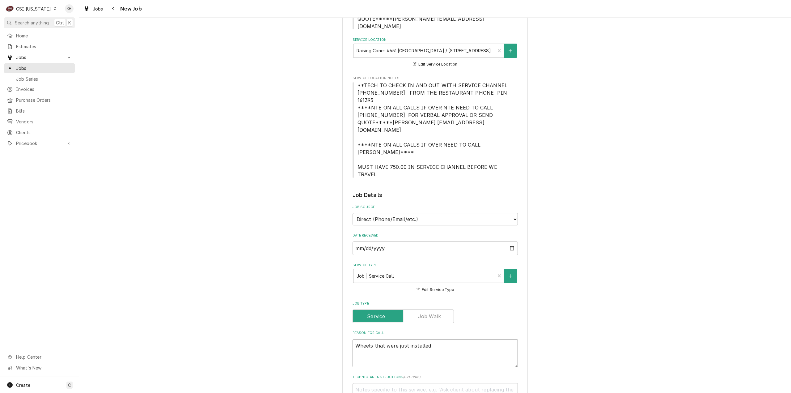
type textarea "Wheels that were just installed"
type textarea "x"
type textarea "Wheels that were just installed h"
type textarea "x"
type textarea "Wheels that were just installed hav"
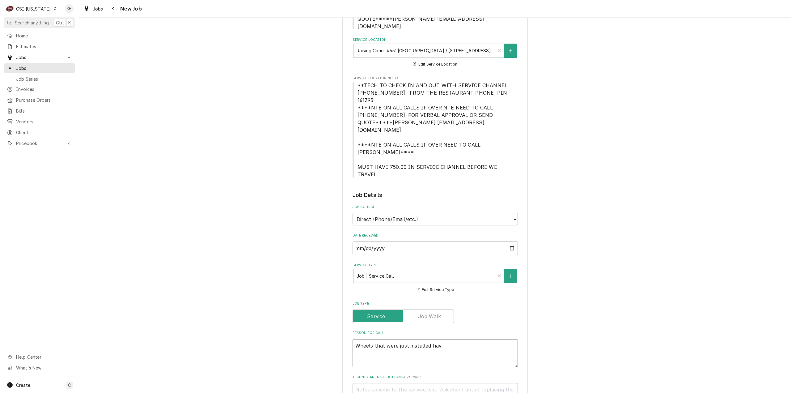
type textarea "x"
type textarea "Wheels that were just installed have"
type textarea "x"
type textarea "Wheels that were just installed have"
type textarea "x"
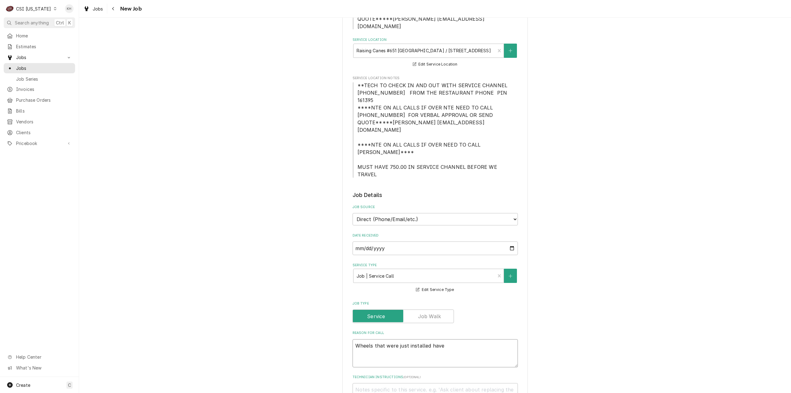
type textarea "Wheels that were just installed have c"
type textarea "x"
type textarea "Wheels that were just installed have cl"
type textarea "x"
type textarea "Wheels that were just installed have c"
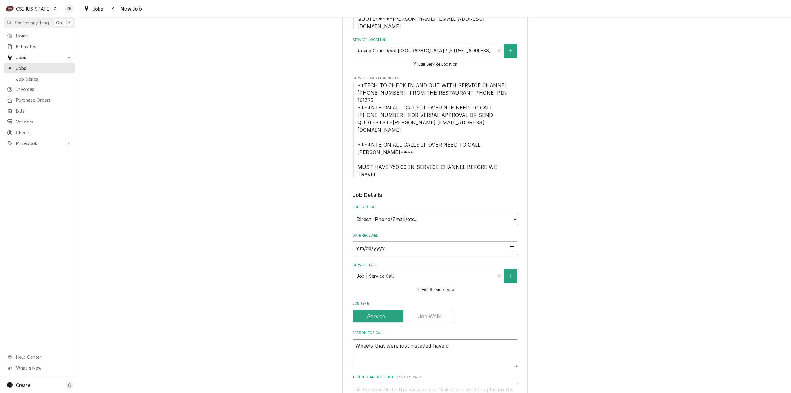
type textarea "x"
type textarea "Wheels that were just installed have"
type textarea "x"
type textarea "Wheels that were just installed have fa"
type textarea "x"
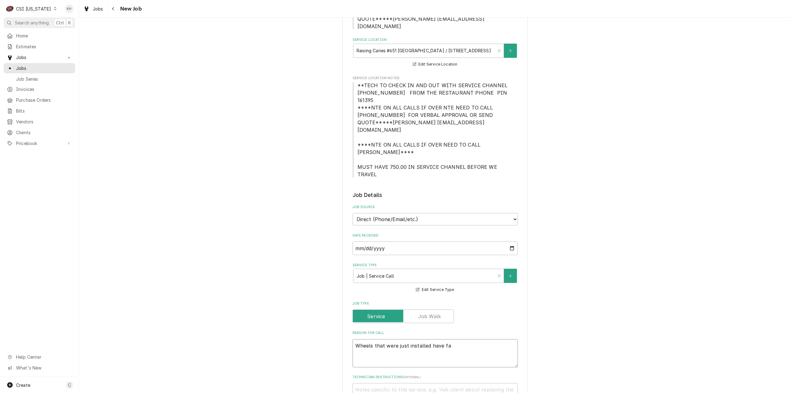
type textarea "Wheels that were just installed have fal"
type textarea "x"
type textarea "Wheels that were just installed have fall"
type textarea "x"
type textarea "Wheels that were just installed have falle"
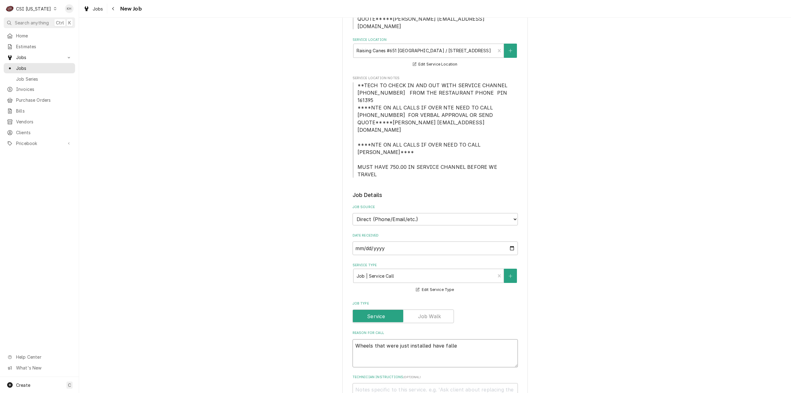
type textarea "x"
type textarea "Wheels that were just installed have fallen"
type textarea "x"
type textarea "Wheels that were just installed have fallen"
type textarea "x"
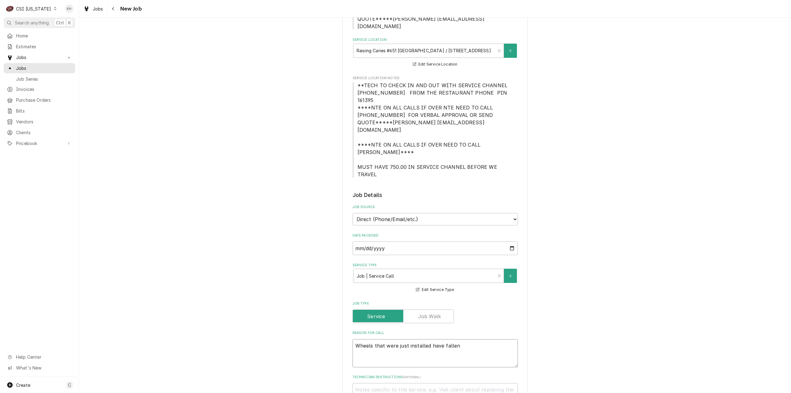
type textarea "Wheels that were just installed have fallen o"
type textarea "x"
type textarea "Wheels that were just installed have fallen of"
type textarea "x"
type textarea "Wheels that were just installed have fallen off"
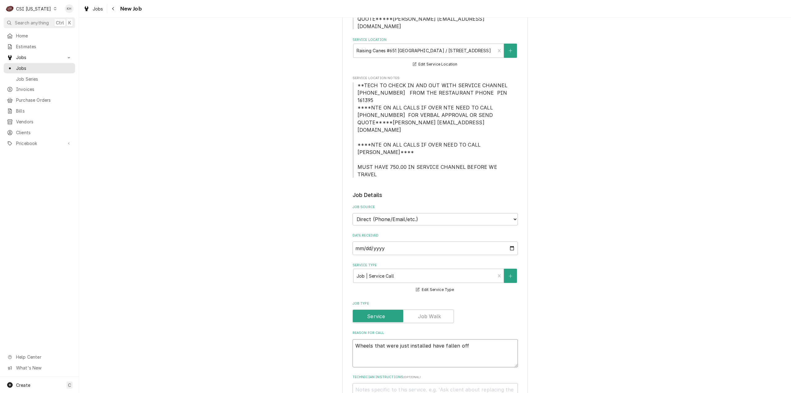
type textarea "x"
type textarea "Wheels that were just installed have fallen off"
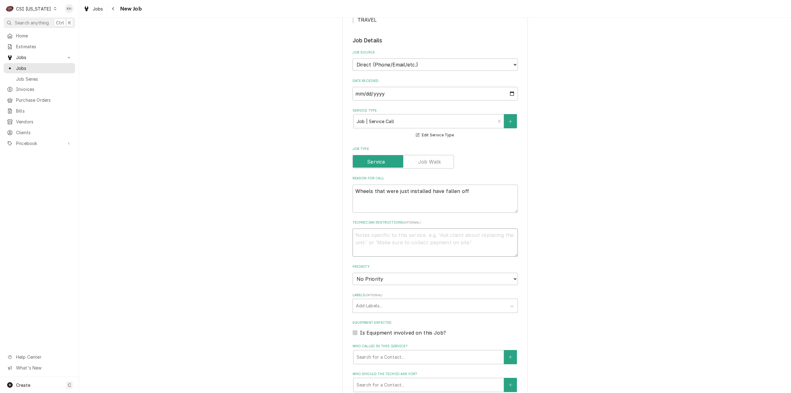
click at [419, 228] on textarea "Technician Instructions ( optional )" at bounding box center [435, 242] width 165 height 28
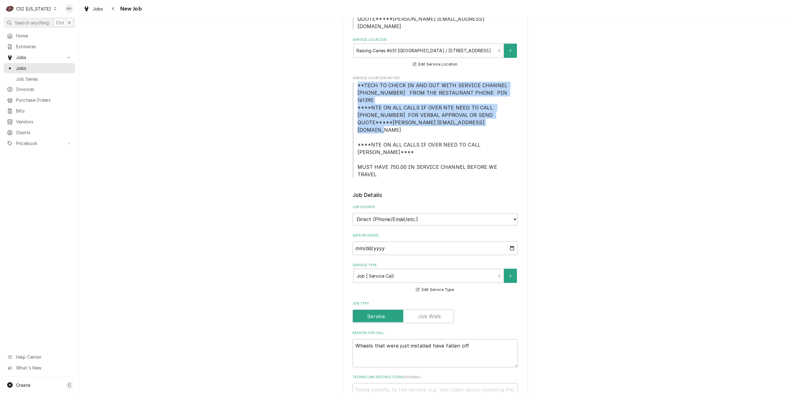
drag, startPoint x: 356, startPoint y: 70, endPoint x: 467, endPoint y: 108, distance: 117.5
click at [467, 108] on span "**TECH TO CHECK IN AND OUT WITH SERVICE CHANNEL 516-500-7776 FROM THE RESTAURAN…" at bounding box center [435, 130] width 165 height 96
copy span "**TECH TO CHECK IN AND OUT WITH SERVICE CHANNEL 516-500-7776 FROM THE RESTAURAN…"
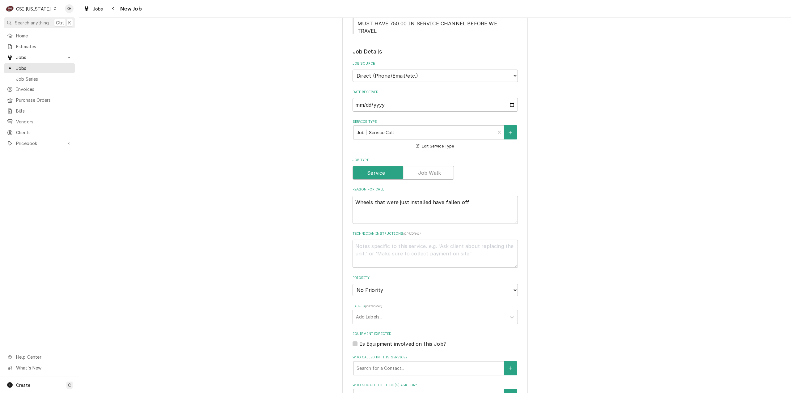
scroll to position [309, 0]
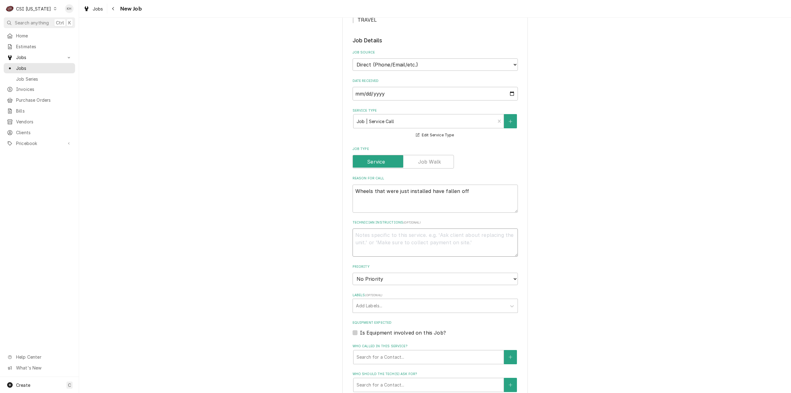
click at [407, 228] on textarea "Technician Instructions ( optional )" at bounding box center [435, 242] width 165 height 28
paste textarea "**TECH TO CHECK IN AND OUT WITH SERVICE CHANNEL 516-500-7776 FROM THE RESTAURAN…"
type textarea "x"
type textarea "**TECH TO CHECK IN AND OUT WITH SERVICE CHANNEL 516-500-7776 FROM THE RESTAURAN…"
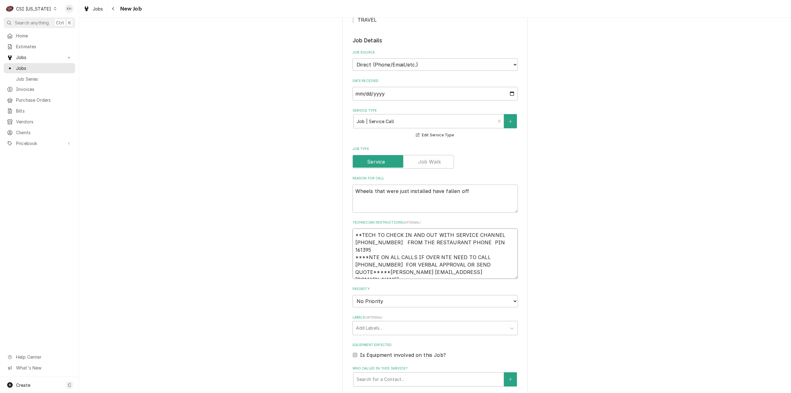
click at [353, 228] on textarea "**TECH TO CHECK IN AND OUT WITH SERVICE CHANNEL 516-500-7776 FROM THE RESTAURAN…" at bounding box center [435, 253] width 165 height 50
type textarea "x"
type textarea "**TECH TO CHECK IN AND OUT WITH SERVICE CHANNEL 516-500-7776 FROM THE RESTAURAN…"
type textarea "x"
type textarea "**TECH TO CHECK IN AND OUT WITH SERVICE CHANNEL 516-500-7776 FROM THE RESTAURAN…"
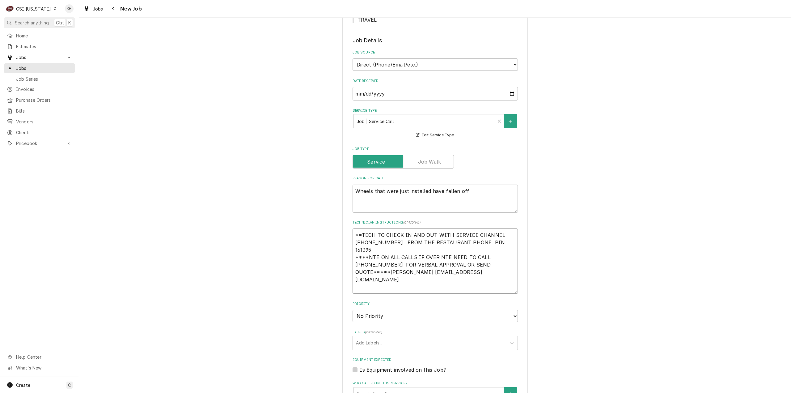
type textarea "x"
type textarea "R **TECH TO CHECK IN AND OUT WITH SERVICE CHANNEL 516-500-7776 FROM THE RESTAUR…"
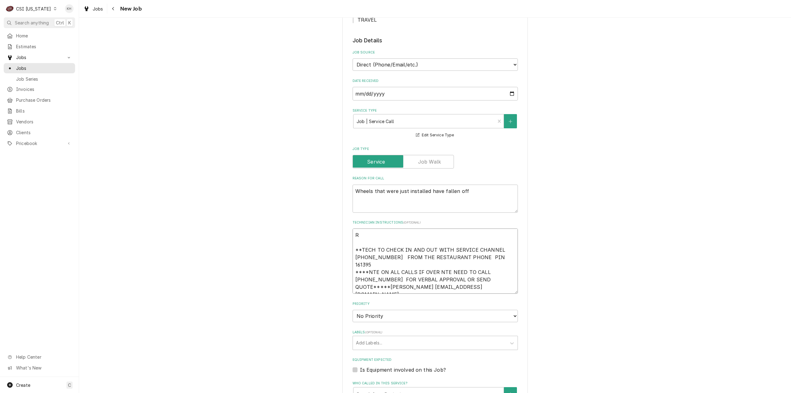
type textarea "x"
type textarea "RE **TECH TO CHECK IN AND OUT WITH SERVICE CHANNEL 516-500-7776 FROM THE RESTAU…"
type textarea "x"
type textarea "REC **TECH TO CHECK IN AND OUT WITH SERVICE CHANNEL 516-500-7776 FROM THE RESTA…"
type textarea "x"
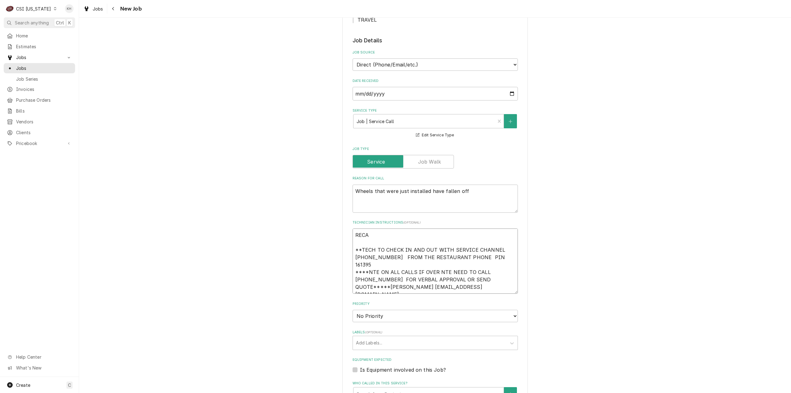
type textarea "RECAL **TECH TO CHECK IN AND OUT WITH SERVICE CHANNEL 516-500-7776 FROM THE RES…"
type textarea "x"
type textarea "RECALL **TECH TO CHECK IN AND OUT WITH SERVICE CHANNEL 516-500-7776 FROM THE RE…"
type textarea "x"
type textarea "RECALL **TECH TO CHECK IN AND OUT WITH SERVICE CHANNEL 516-500-7776 FROM THE RE…"
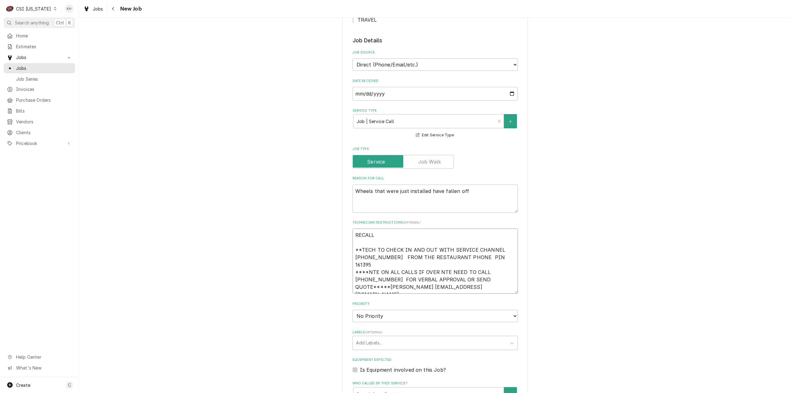
type textarea "x"
type textarea "RECALL _ **TECH TO CHECK IN AND OUT WITH SERVICE CHANNEL 516-500-7776 FROM THE …"
type textarea "x"
type textarea "RECALL **TECH TO CHECK IN AND OUT WITH SERVICE CHANNEL 516-500-7776 FROM THE RE…"
type textarea "x"
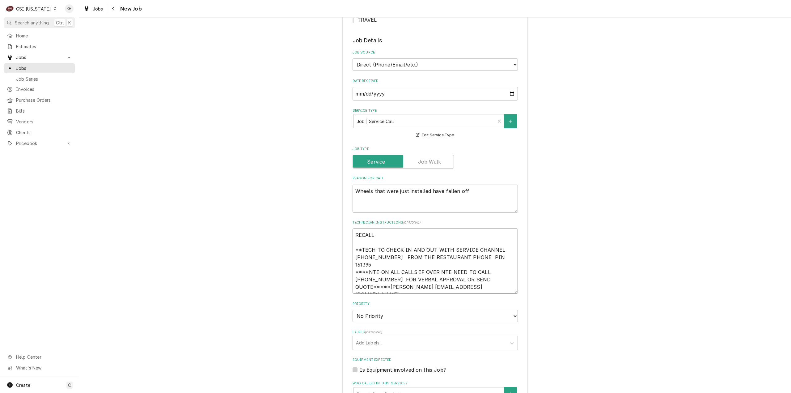
type textarea "RECALL K **TECH TO CHECK IN AND OUT WITH SERVICE CHANNEL 516-500-7776 FROM THE …"
type textarea "x"
type textarea "RECALL **TECH TO CHECK IN AND OUT WITH SERVICE CHANNEL 516-500-7776 FROM THE RE…"
type textarea "x"
type textarea "RECALL J **TECH TO CHECK IN AND OUT WITH SERVICE CHANNEL 516-500-7776 FROM THE …"
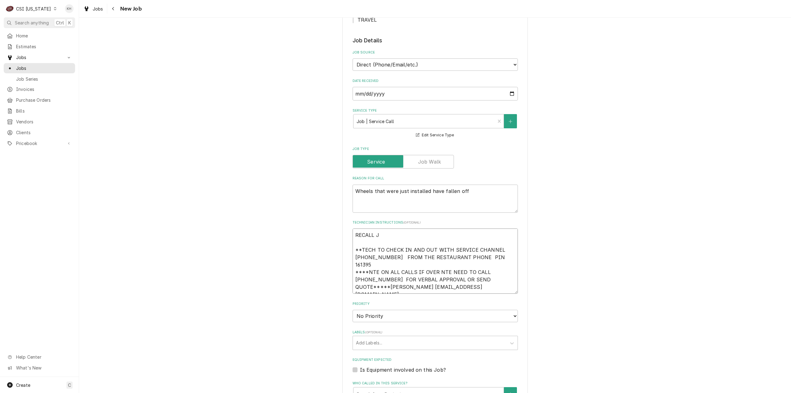
type textarea "x"
type textarea "RECALL JB **TECH TO CHECK IN AND OUT WITH SERVICE CHANNEL 516-500-7776 FROM THE…"
type textarea "x"
type textarea "RECALL JBO **TECH TO CHECK IN AND OUT WITH SERVICE CHANNEL 516-500-7776 FROM TH…"
type textarea "x"
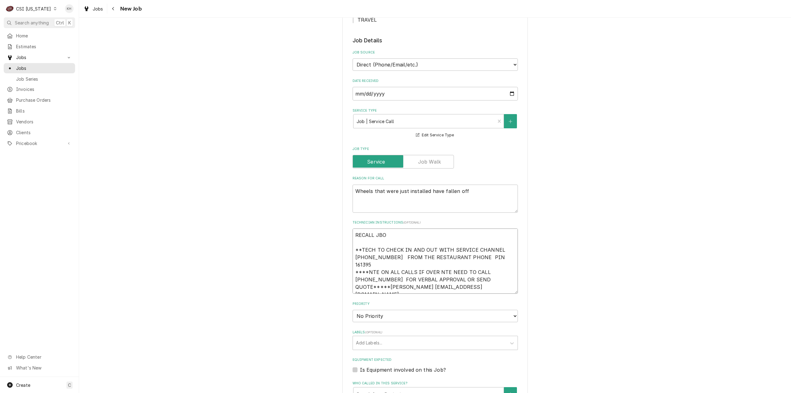
type textarea "RECALL JBO- **TECH TO CHECK IN AND OUT WITH SERVICE CHANNEL 516-500-7776 FROM T…"
type textarea "x"
type textarea "RECALL JBO **TECH TO CHECK IN AND OUT WITH SERVICE CHANNEL 516-500-7776 FROM TH…"
type textarea "x"
type textarea "RECALL JB **TECH TO CHECK IN AND OUT WITH SERVICE CHANNEL 516-500-7776 FROM THE…"
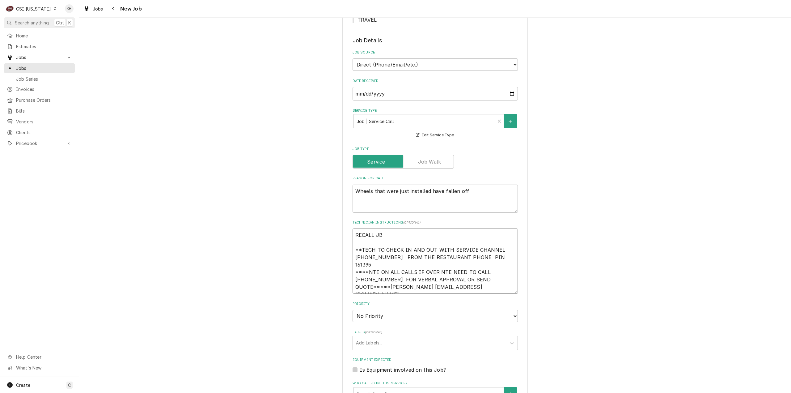
type textarea "x"
type textarea "RECALL J **TECH TO CHECK IN AND OUT WITH SERVICE CHANNEL 516-500-7776 FROM THE …"
type textarea "x"
type textarea "RECALL JO **TECH TO CHECK IN AND OUT WITH SERVICE CHANNEL 516-500-7776 FROM THE…"
type textarea "x"
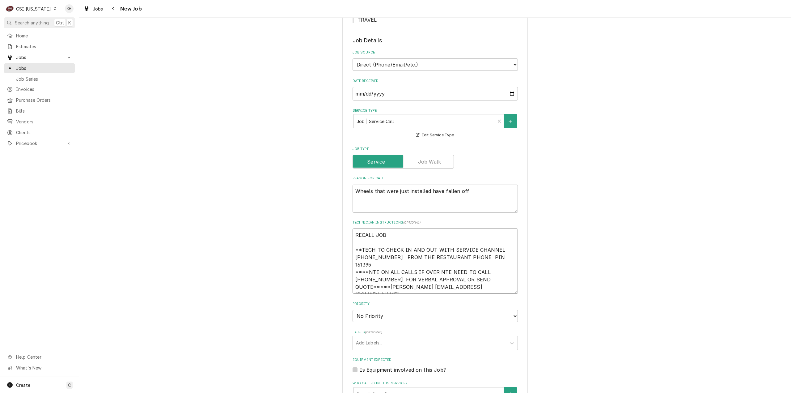
type textarea "RECALL JOB= **TECH TO CHECK IN AND OUT WITH SERVICE CHANNEL 516-500-7776 FROM T…"
type textarea "x"
type textarea "RECALL JOB=- **TECH TO CHECK IN AND OUT WITH SERVICE CHANNEL 516-500-7776 FROM …"
type textarea "x"
type textarea "RECALL JOB= **TECH TO CHECK IN AND OUT WITH SERVICE CHANNEL 516-500-7776 FROM T…"
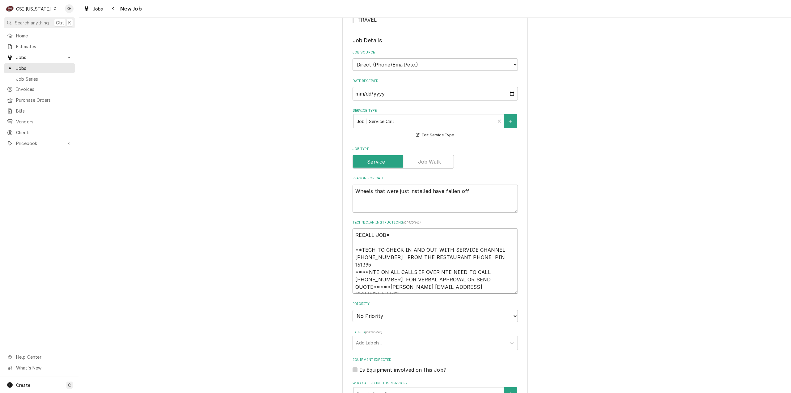
type textarea "x"
type textarea "RECALL JOB **TECH TO CHECK IN AND OUT WITH SERVICE CHANNEL 516-500-7776 FROM TH…"
type textarea "x"
type textarea "RECALL JOB- **TECH TO CHECK IN AND OUT WITH SERVICE CHANNEL 516-500-7776 FROM T…"
type textarea "x"
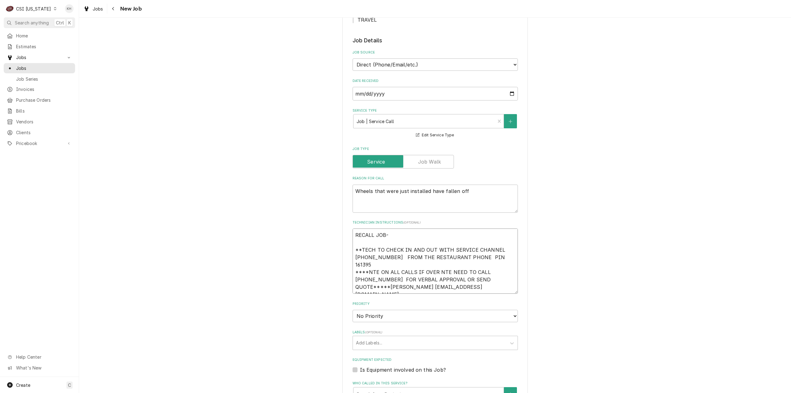
type textarea "RECALL JOB- **TECH TO CHECK IN AND OUT WITH SERVICE CHANNEL 516-500-7776 FROM T…"
click at [410, 228] on textarea "RECALL JOB- **TECH TO CHECK IN AND OUT WITH SERVICE CHANNEL 516-500-7776 FROM T…" at bounding box center [435, 260] width 165 height 65
paste textarea "10418"
type textarea "x"
type textarea "RECALL JOB-10418 **TECH TO CHECK IN AND OUT WITH SERVICE CHANNEL 516-500-7776 F…"
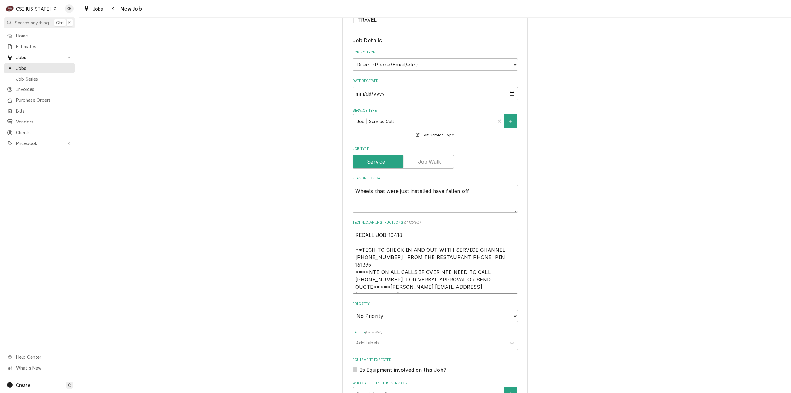
type textarea "x"
type textarea "RECALL JOB-10418 **TECH TO CHECK IN AND OUT WITH SERVICE CHANNEL 516-500-7776 F…"
click at [389, 310] on select "No Priority Urgent High Medium Low" at bounding box center [435, 316] width 165 height 12
select select "4"
click at [353, 310] on select "No Priority Urgent High Medium Low" at bounding box center [435, 316] width 165 height 12
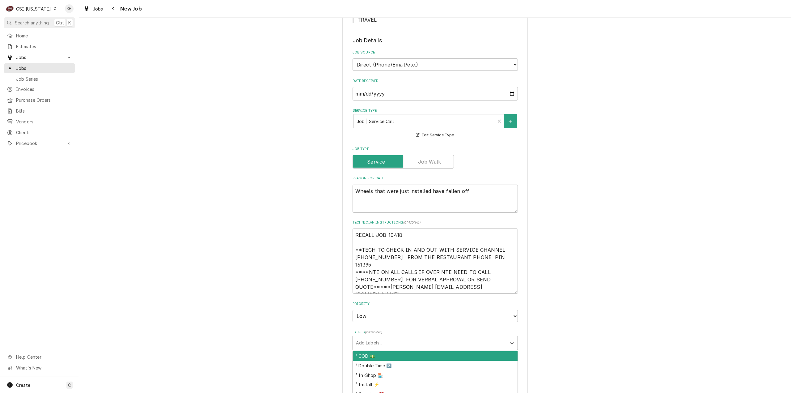
click at [379, 337] on div "Labels" at bounding box center [429, 342] width 147 height 11
type textarea "x"
type input "recall"
type textarea "x"
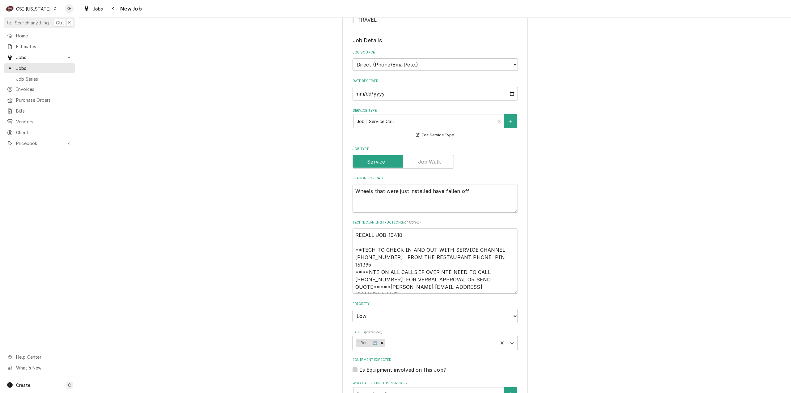
click at [419, 310] on select "No Priority Urgent High Medium Low" at bounding box center [435, 316] width 165 height 12
drag, startPoint x: 415, startPoint y: 280, endPoint x: 416, endPoint y: 295, distance: 15.8
click at [415, 310] on select "No Priority Urgent High Medium Low" at bounding box center [435, 316] width 165 height 12
click at [412, 337] on div "Labels" at bounding box center [441, 342] width 108 height 11
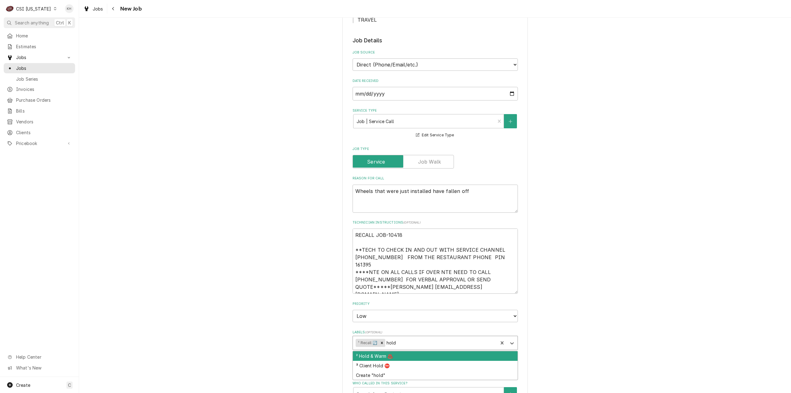
click at [411, 351] on div "² Hold & Warm ♨️" at bounding box center [435, 356] width 165 height 10
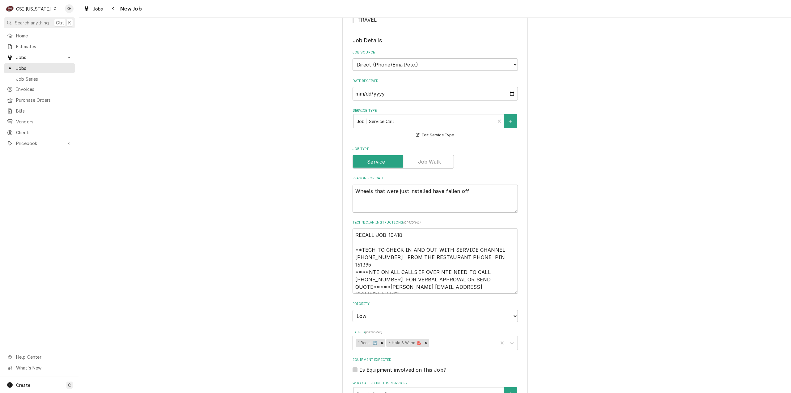
click at [677, 130] on div "Please provide the following information to create a job: Client Details Client…" at bounding box center [435, 230] width 712 height 1030
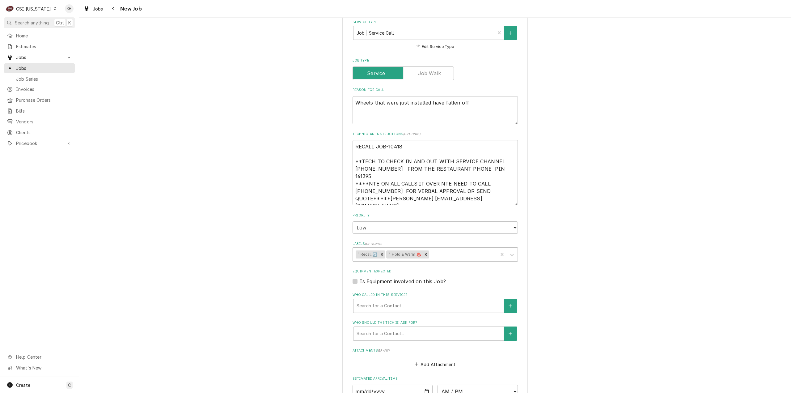
scroll to position [402, 0]
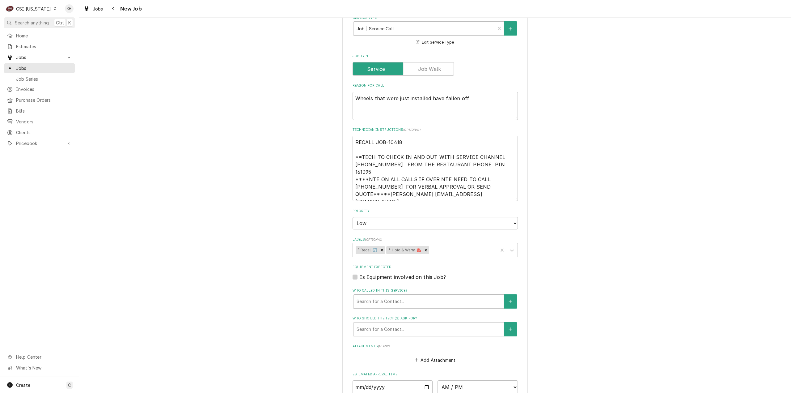
click at [353, 273] on div "Is Equipment involved on this Job?" at bounding box center [435, 276] width 165 height 7
click at [360, 273] on label "Is Equipment involved on this Job?" at bounding box center [403, 276] width 86 height 7
click at [360, 273] on input "Equipment Expected" at bounding box center [442, 280] width 165 height 14
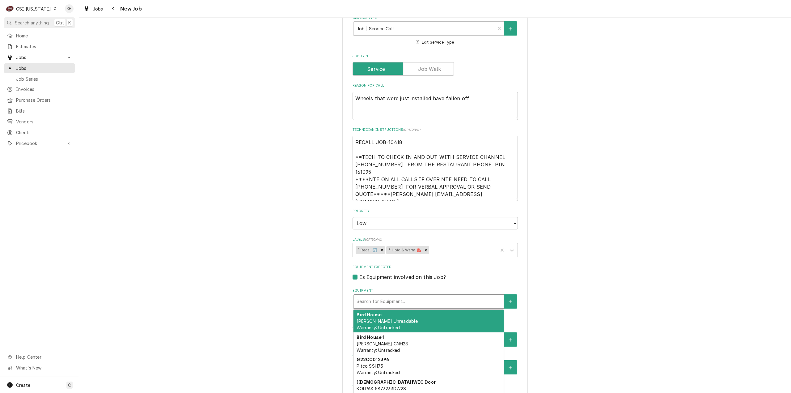
click at [394, 296] on div "Equipment" at bounding box center [429, 301] width 144 height 11
paste input "CNH28N8032018703107"
click at [388, 310] on div "Bird House 1 Carter Hoffmann CNH28 Warranty: Untracked" at bounding box center [429, 321] width 150 height 23
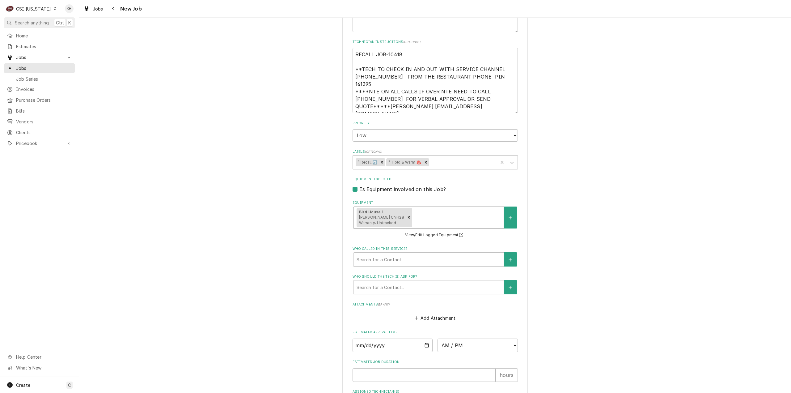
scroll to position [556, 0]
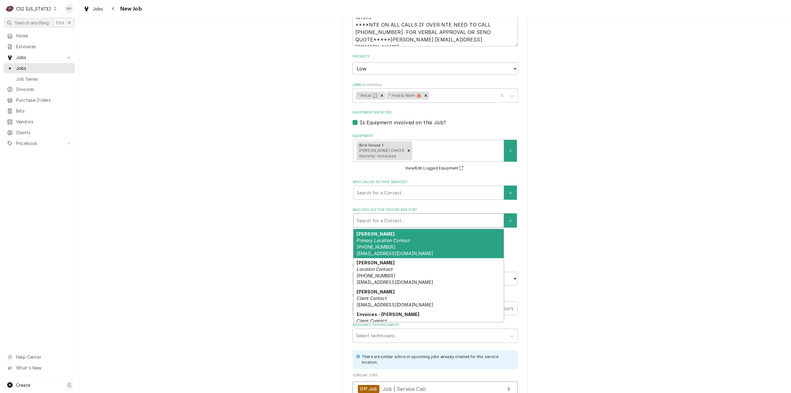
click at [394, 215] on div "Who should the tech(s) ask for?" at bounding box center [429, 220] width 144 height 11
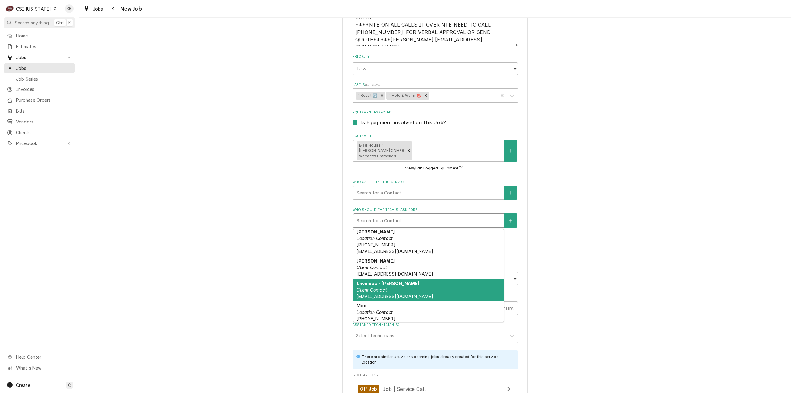
scroll to position [55, 0]
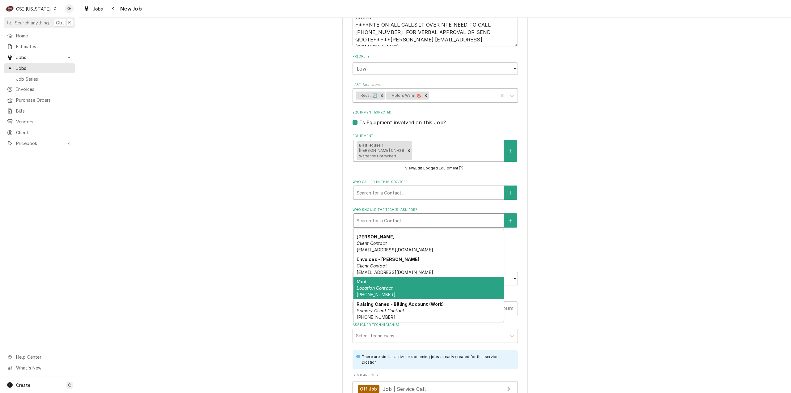
click at [395, 277] on div "Mod Location Contact (502) 977-3780" at bounding box center [429, 288] width 150 height 23
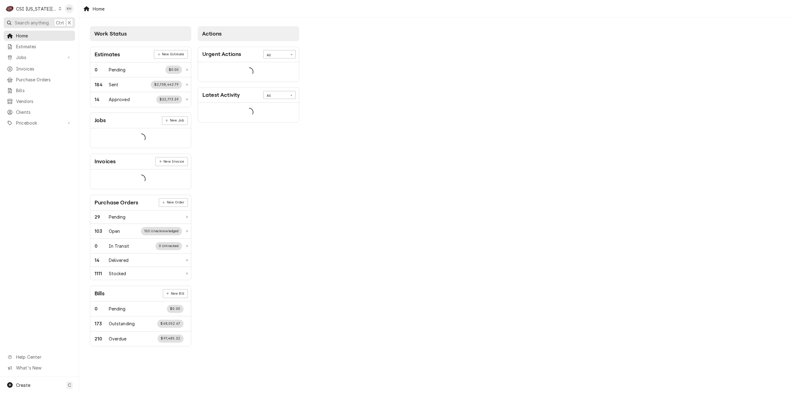
drag, startPoint x: 41, startPoint y: 23, endPoint x: 297, endPoint y: 47, distance: 257.1
click at [42, 23] on span "Search anything" at bounding box center [32, 22] width 34 height 6
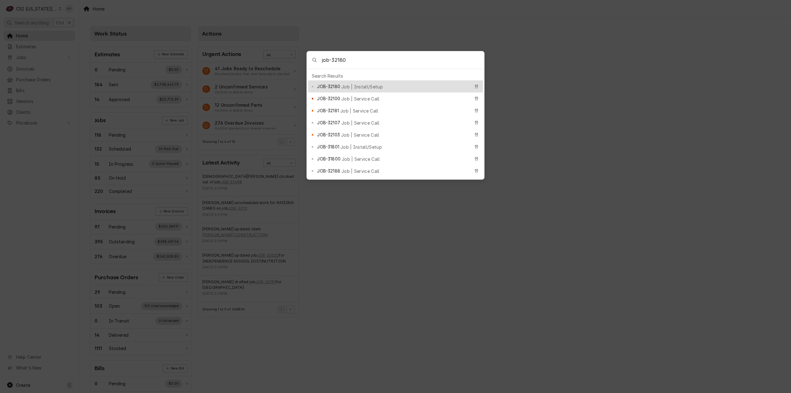
type input "job-32180"
click at [345, 83] on div "JOB-32180 Job | Install/Setup" at bounding box center [393, 86] width 153 height 7
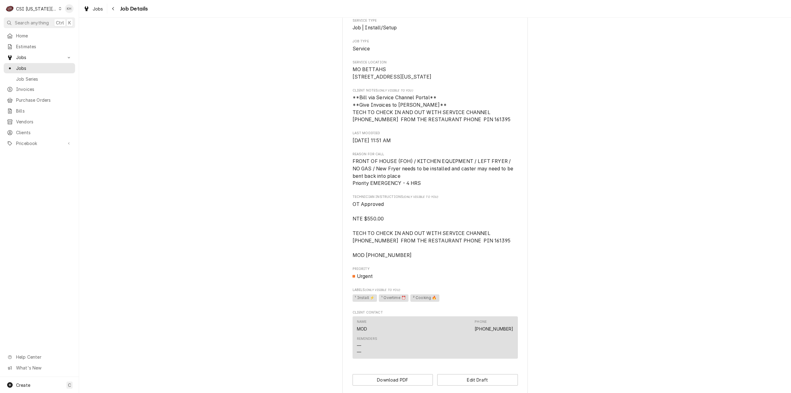
scroll to position [228, 0]
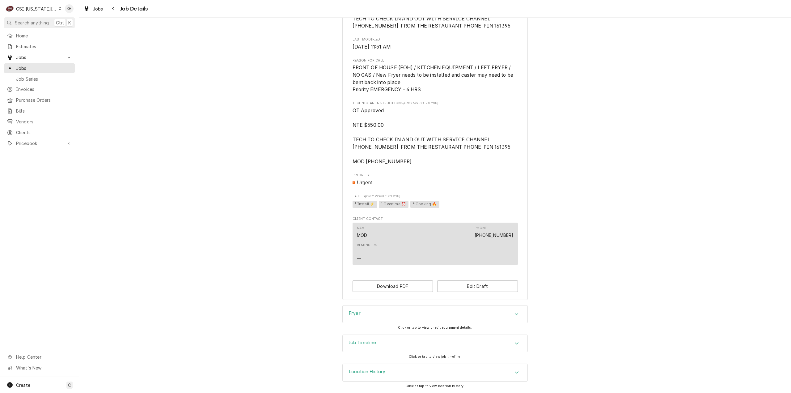
click at [367, 340] on h3 "Job Timeline" at bounding box center [362, 343] width 27 height 6
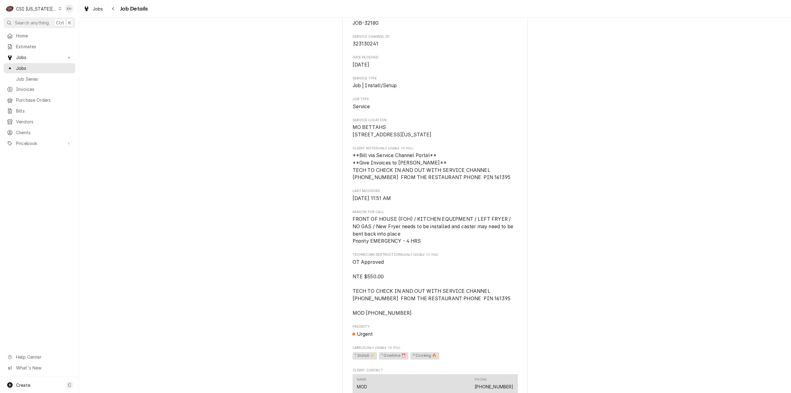
scroll to position [124, 0]
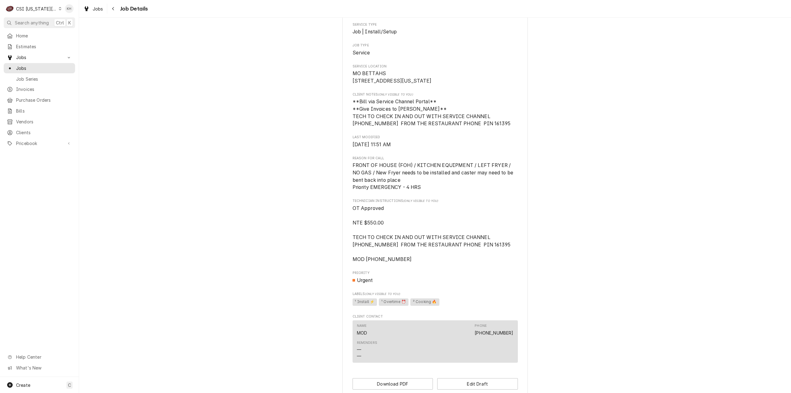
click at [428, 191] on span "FRONT OF HOUSE (FOH) / KITCHEN EQUIPMENT / LEFT FRYER / NO GAS / New Fryer need…" at bounding box center [435, 176] width 165 height 29
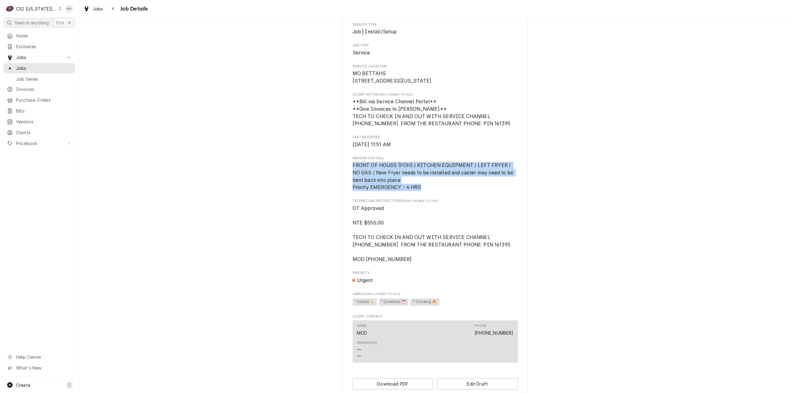
drag, startPoint x: 435, startPoint y: 195, endPoint x: 339, endPoint y: 172, distance: 98.6
click at [339, 172] on div "Draft Preview SAVORY MB STORES, LLC [GEOGRAPHIC_DATA] BETTAHS / [STREET_ADDRESS…" at bounding box center [435, 151] width 712 height 502
click at [429, 191] on span "FRONT OF HOUSE (FOH) / KITCHEN EQUIPMENT / LEFT FRYER / NO GAS / New Fryer need…" at bounding box center [435, 176] width 165 height 29
drag, startPoint x: 435, startPoint y: 207, endPoint x: 336, endPoint y: 164, distance: 107.4
click at [336, 164] on div "Draft Preview SAVORY MB STORES, LLC [GEOGRAPHIC_DATA] BETTAHS / [STREET_ADDRESS…" at bounding box center [435, 151] width 712 height 502
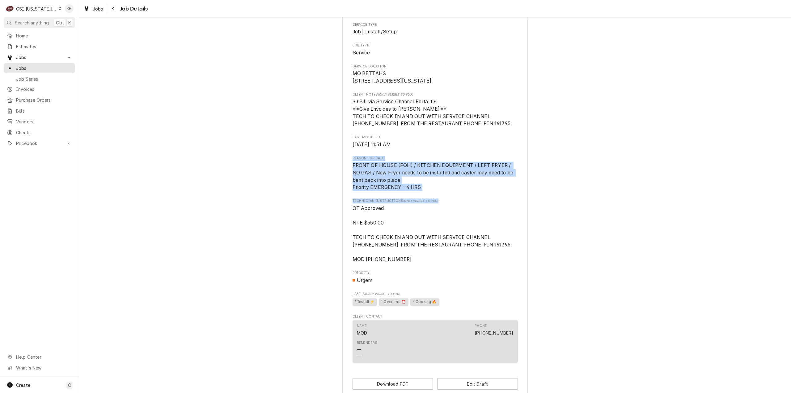
click at [306, 172] on div "Draft Preview SAVORY MB STORES, LLC [GEOGRAPHIC_DATA] BETTAHS / [STREET_ADDRESS…" at bounding box center [435, 151] width 712 height 502
click at [614, 209] on div "Draft Preview SAVORY MB STORES, LLC [GEOGRAPHIC_DATA] BETTAHS / [STREET_ADDRESS…" at bounding box center [435, 151] width 712 height 502
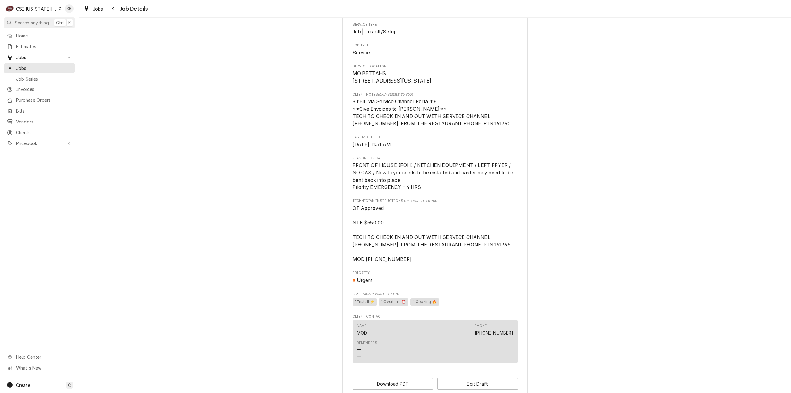
drag, startPoint x: 169, startPoint y: 93, endPoint x: 165, endPoint y: 95, distance: 4.1
click at [169, 93] on div "Draft Preview SAVORY MB STORES, LLC [GEOGRAPHIC_DATA] BETTAHS / [STREET_ADDRESS…" at bounding box center [435, 151] width 712 height 502
click at [226, 200] on div "Draft Preview SAVORY MB STORES, LLC [GEOGRAPHIC_DATA] BETTAHS / [STREET_ADDRESS…" at bounding box center [435, 151] width 712 height 502
click at [173, 128] on div "Draft Preview SAVORY MB STORES, LLC [GEOGRAPHIC_DATA] BETTAHS / [STREET_ADDRESS…" at bounding box center [435, 151] width 712 height 502
drag, startPoint x: 35, startPoint y: 8, endPoint x: 36, endPoint y: 13, distance: 5.3
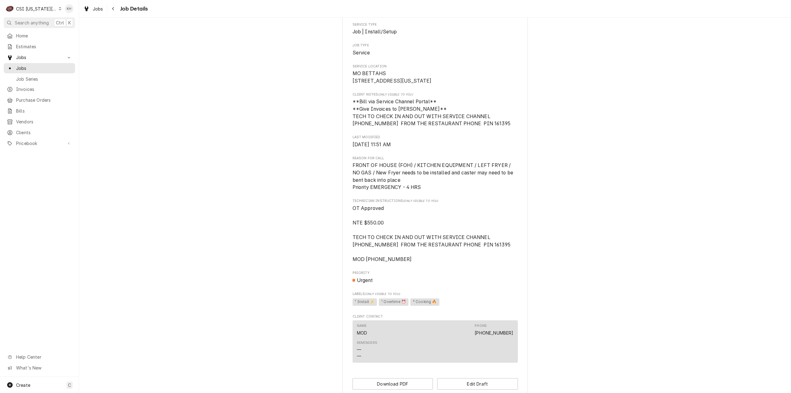
click at [35, 8] on div "CSI [US_STATE][GEOGRAPHIC_DATA]" at bounding box center [36, 9] width 41 height 6
click at [74, 33] on div "CSI St. [PERSON_NAME]" at bounding box center [106, 34] width 90 height 6
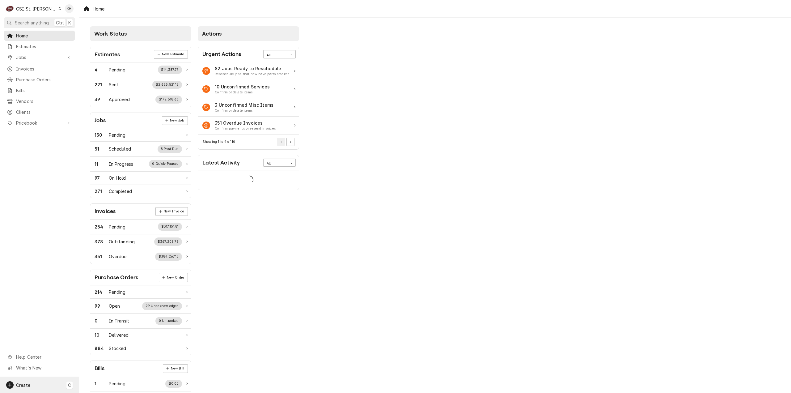
click at [45, 391] on div "Create C" at bounding box center [39, 385] width 79 height 16
click at [98, 318] on div "Job" at bounding box center [115, 321] width 41 height 6
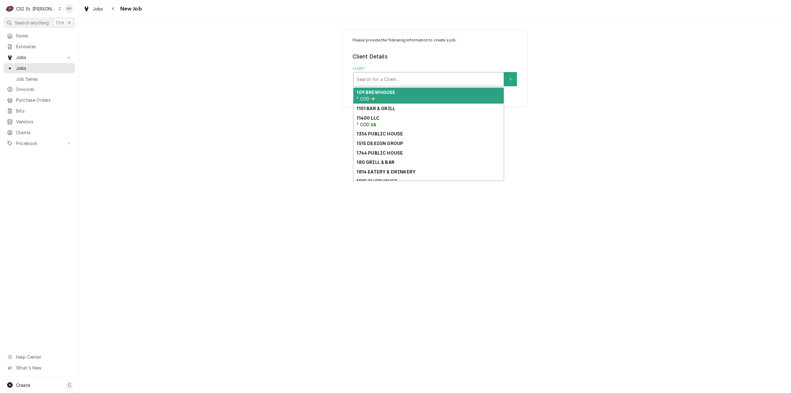
click at [435, 83] on div "Client" at bounding box center [429, 79] width 144 height 11
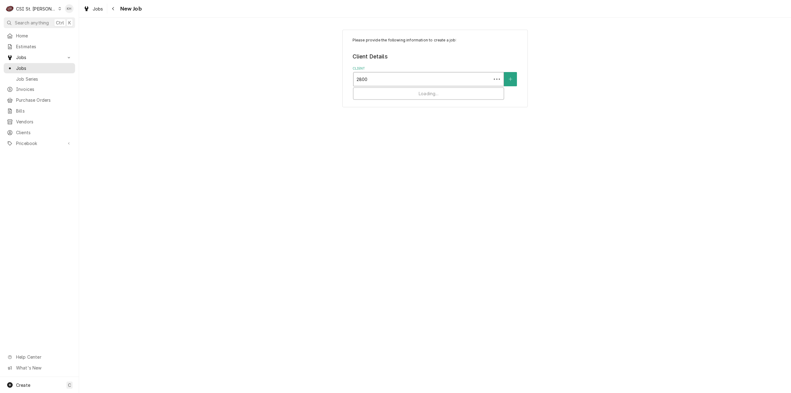
type input "2800 n"
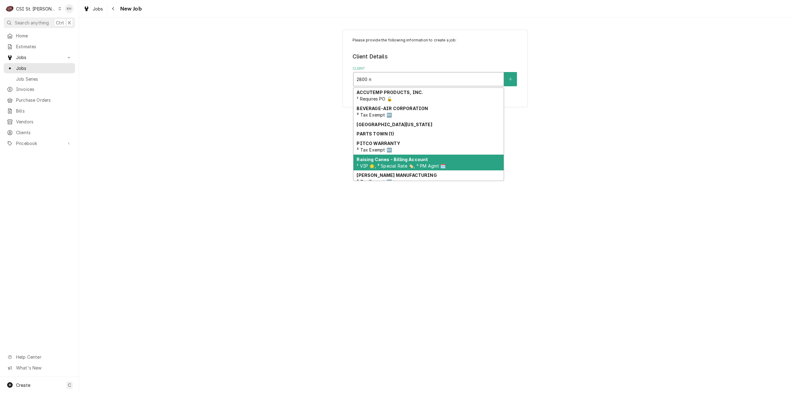
click at [419, 159] on strong "Raising Canes - Billing Account" at bounding box center [392, 159] width 71 height 5
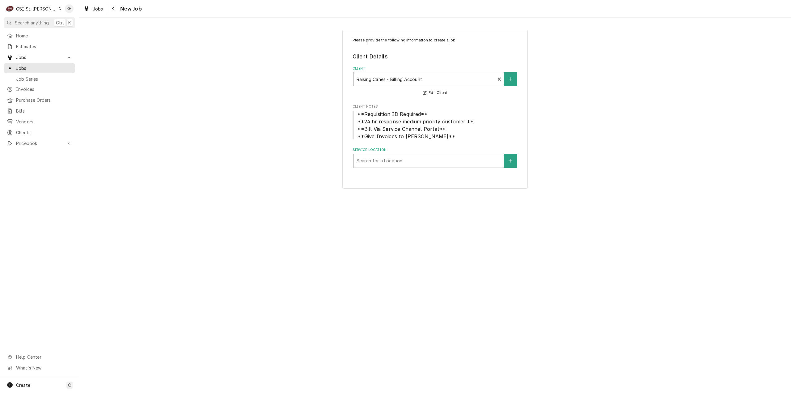
click at [418, 159] on div "Service Location" at bounding box center [429, 160] width 144 height 11
type input "2800"
click at [440, 175] on div "Raising Cane's #296 Florissant / 2800 N Highway 67, Florissant, MO 63033" at bounding box center [429, 174] width 150 height 10
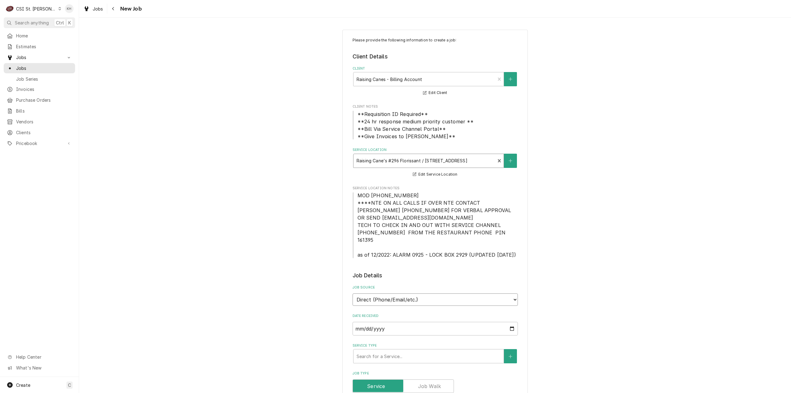
drag, startPoint x: 414, startPoint y: 293, endPoint x: 411, endPoint y: 297, distance: 4.5
click at [414, 293] on select "Direct (Phone/Email/etc.) Service Channel Corrigo Ecotrak Other" at bounding box center [435, 299] width 165 height 12
select select "1"
click at [402, 322] on input "Service Channel ID" at bounding box center [435, 329] width 165 height 14
paste input "323155320"
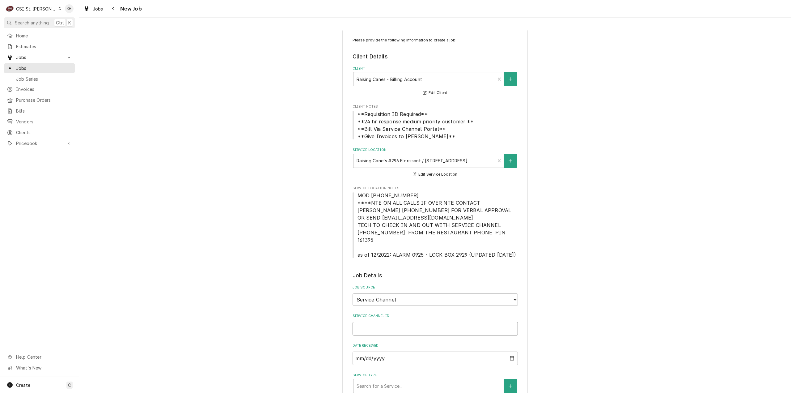
type textarea "x"
type input "323155320"
type textarea "x"
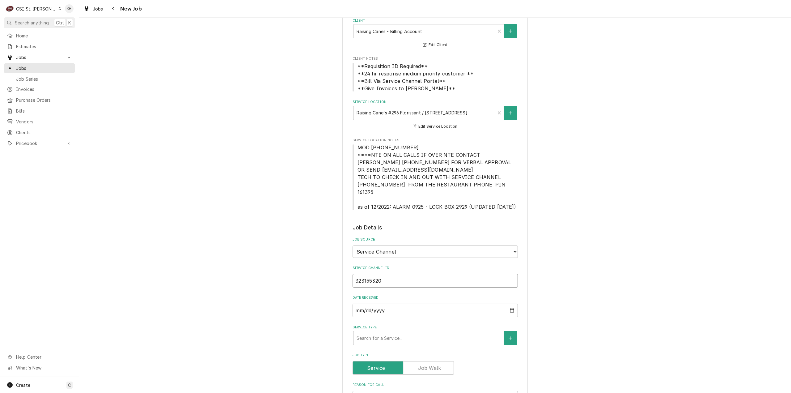
scroll to position [124, 0]
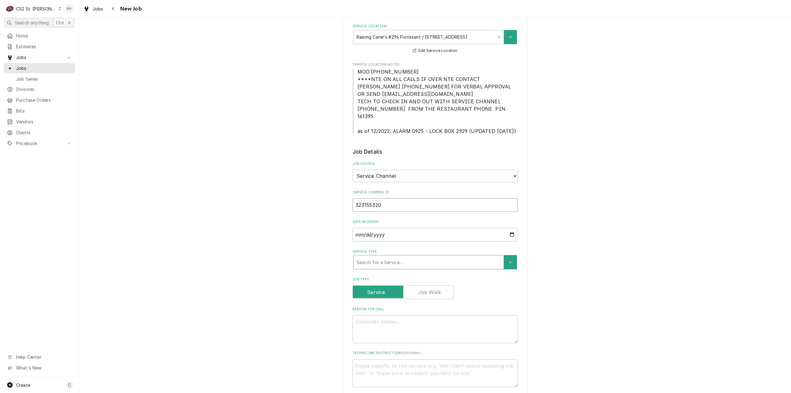
type input "323155320"
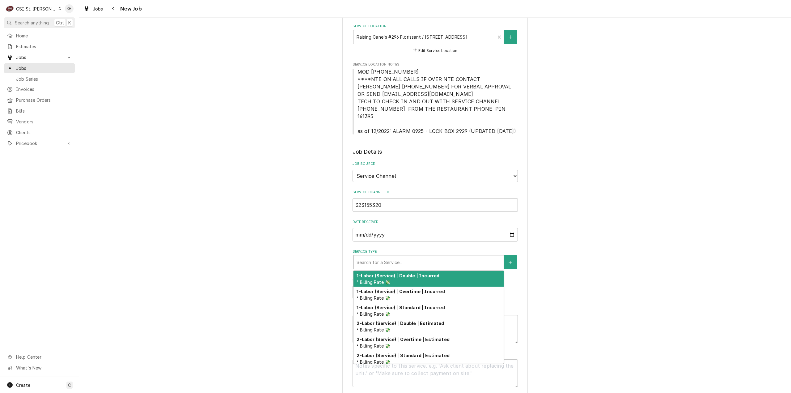
click at [408, 257] on div "Service Type" at bounding box center [429, 262] width 144 height 11
type textarea "x"
type input "s"
type textarea "x"
type input "se"
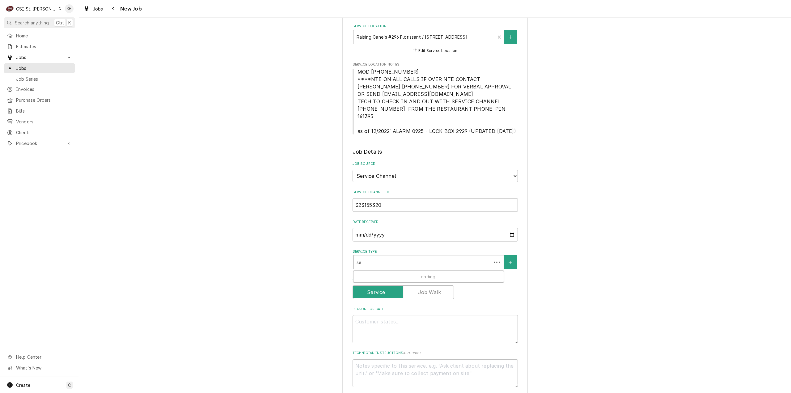
type textarea "x"
type input "ser"
type textarea "x"
type input "serv"
type textarea "x"
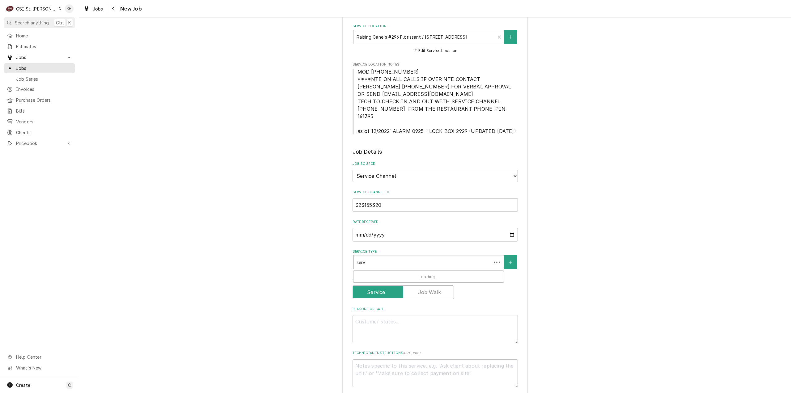
type input "servi"
type textarea "x"
type input "servic"
type textarea "x"
type input "service"
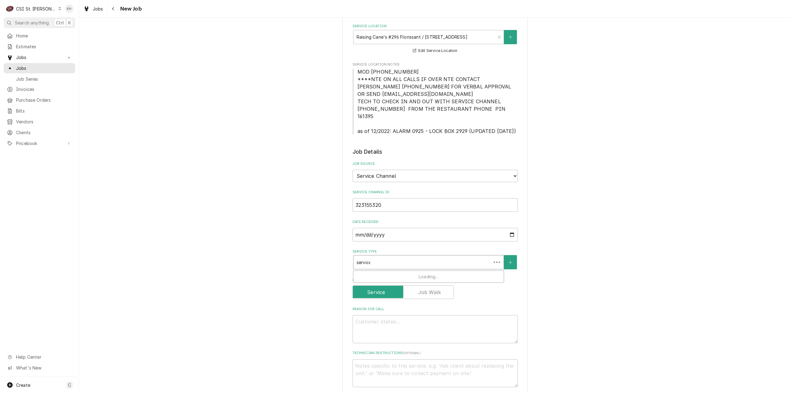
type textarea "x"
type input "service"
type textarea "x"
type input "service c"
type textarea "x"
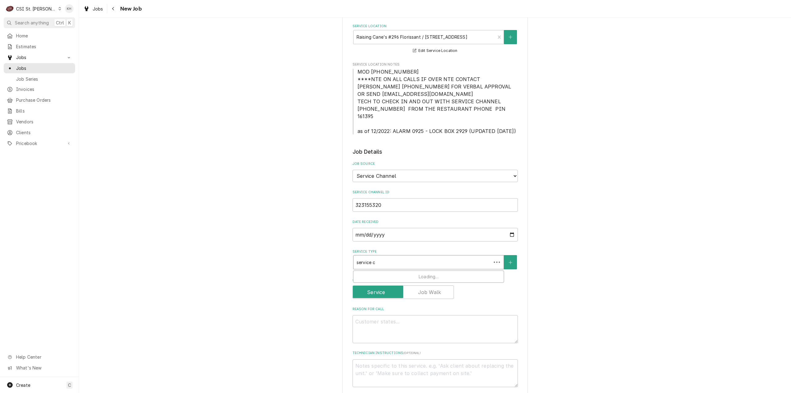
type input "service ca"
type textarea "x"
type input "service cal"
type textarea "x"
type input "service call"
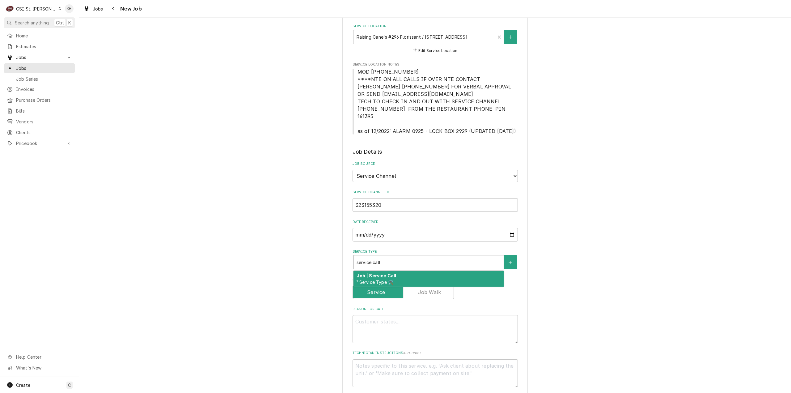
click at [439, 271] on div "Job | Service Call ¹ Service Type 🛠️" at bounding box center [429, 279] width 150 height 16
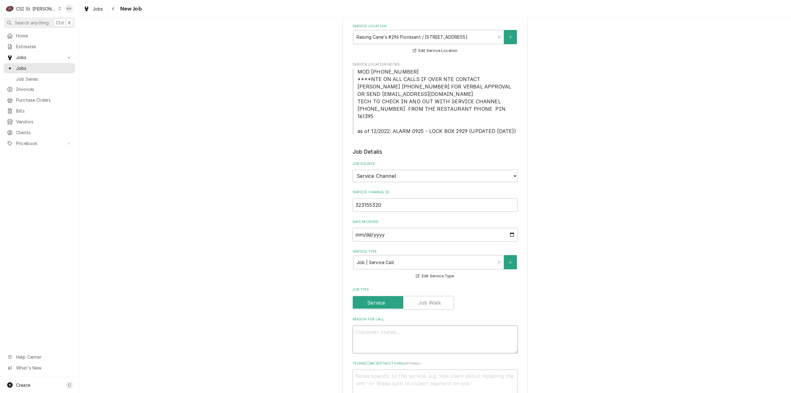
click at [376, 325] on textarea "Reason For Call" at bounding box center [435, 339] width 165 height 28
paste textarea "KITCHEN / Refrigeration / Drive Thru Board "Equip:" KITCHEN/HOT SIDE - LOBBY "T…"
type textarea "x"
type textarea "KITCHEN / Refrigeration / Drive Thru Board "Equip:" KITCHEN/HOT SIDE - LOBBY "T…"
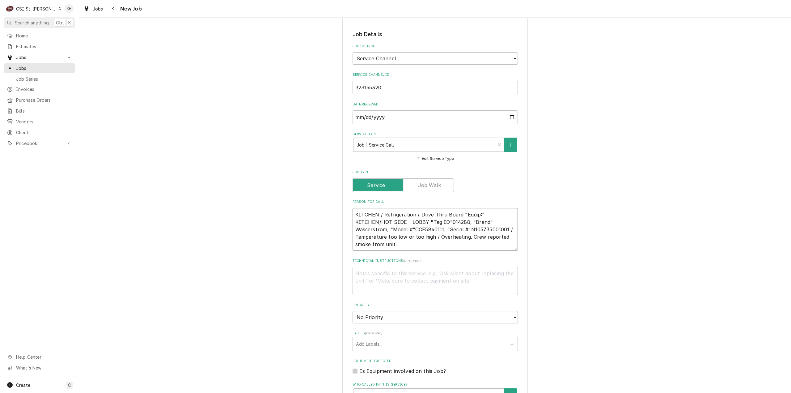
scroll to position [247, 0]
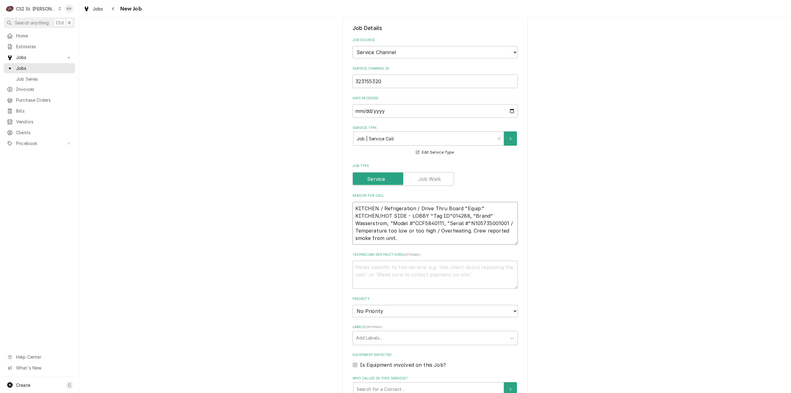
type textarea "x"
type textarea "KITCHEN / Refrigeration / Drive Thru Board "Equip:" KITCHEN/HOT SIDE - LOBBY "T…"
type textarea "x"
type textarea "KITCHEN / Refrigeration / Drive Thru Board "Equip:" KITCHEN/HOT SIDE - LOBBY "T…"
type textarea "x"
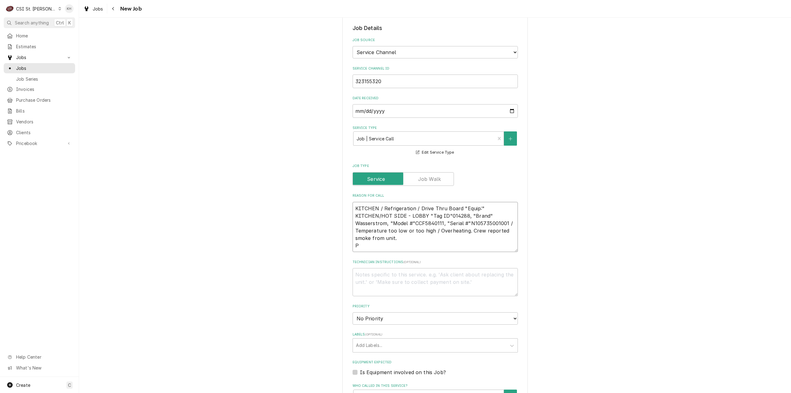
type textarea "KITCHEN / Refrigeration / Drive Thru Board "Equip:" KITCHEN/HOT SIDE - LOBBY "T…"
type textarea "x"
type textarea "KITCHEN / Refrigeration / Drive Thru Board "Equip:" KITCHEN/HOT SIDE - LOBBY "T…"
type textarea "x"
type textarea "KITCHEN / Refrigeration / Drive Thru Board "Equip:" KITCHEN/HOT SIDE - LOBBY "T…"
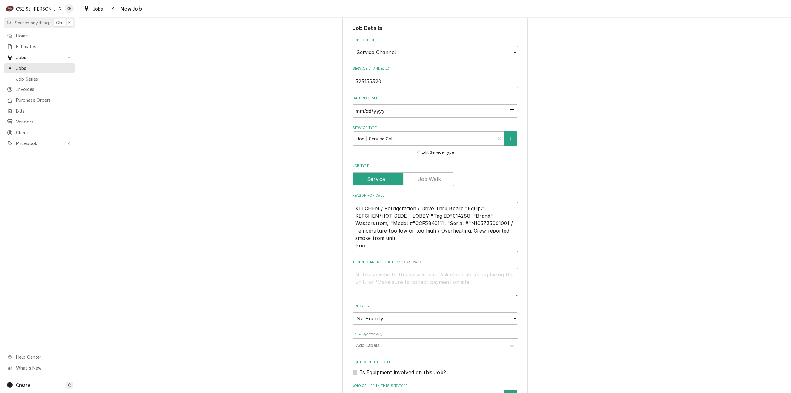
type textarea "x"
type textarea "KITCHEN / Refrigeration / Drive Thru Board "Equip:" KITCHEN/HOT SIDE - LOBBY "T…"
type textarea "x"
type textarea "KITCHEN / Refrigeration / Drive Thru Board "Equip:" KITCHEN/HOT SIDE - LOBBY "T…"
type textarea "x"
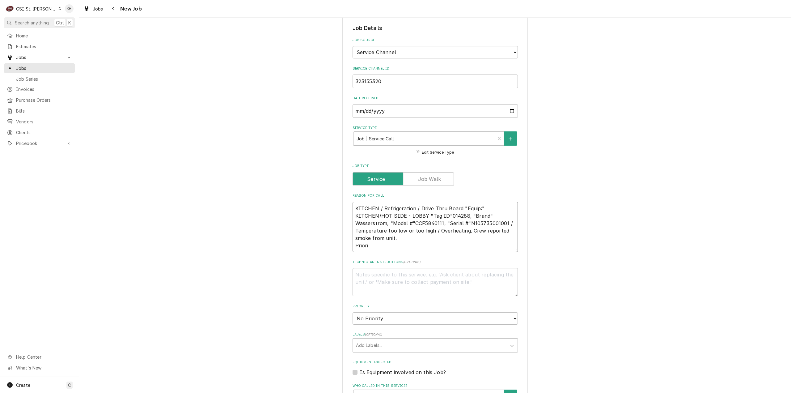
type textarea "KITCHEN / Refrigeration / Drive Thru Board "Equip:" KITCHEN/HOT SIDE - LOBBY "T…"
type textarea "x"
type textarea "KITCHEN / Refrigeration / Drive Thru Board "Equip:" KITCHEN/HOT SIDE - LOBBY "T…"
type textarea "x"
type textarea "KITCHEN / Refrigeration / Drive Thru Board "Equip:" KITCHEN/HOT SIDE - LOBBY "T…"
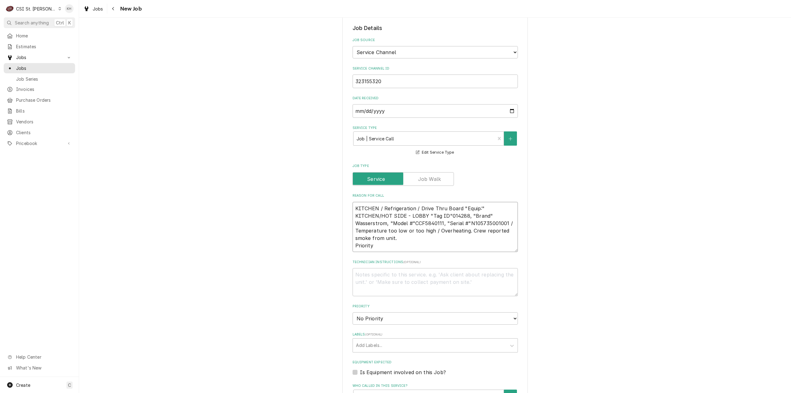
type textarea "x"
type textarea "KITCHEN / Refrigeration / Drive Thru Board "Equip:" KITCHEN/HOT SIDE - LOBBY "T…"
click at [416, 239] on textarea "KITCHEN / Refrigeration / Drive Thru Board "Equip:" KITCHEN/HOT SIDE - LOBBY "T…" at bounding box center [435, 227] width 165 height 50
paste textarea "Emergency < 4 Hours"
type textarea "x"
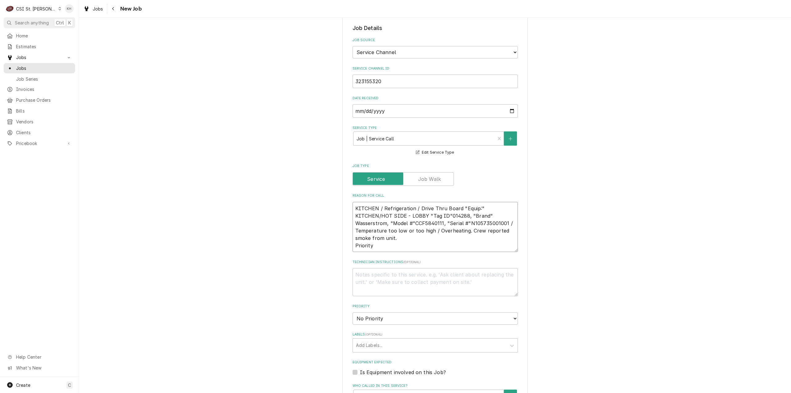
type textarea "KITCHEN / Refrigeration / Drive Thru Board "Equip:" KITCHEN/HOT SIDE - LOBBY "T…"
type textarea "x"
type textarea "KITCHEN / Refrigeration / Drive Thru Board "Equip:" KITCHEN/HOT SIDE - LOBBY "T…"
click at [402, 272] on textarea "Technician Instructions ( optional )" at bounding box center [435, 282] width 165 height 28
type textarea "x"
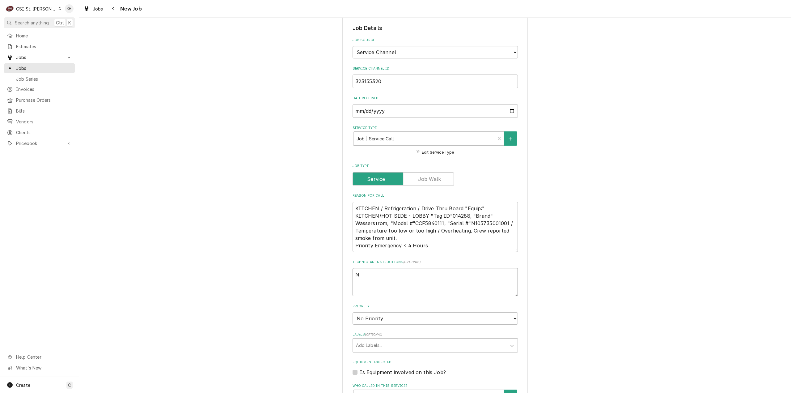
type textarea "NT"
type textarea "x"
type textarea "NTE"
type textarea "x"
type textarea "NTE$"
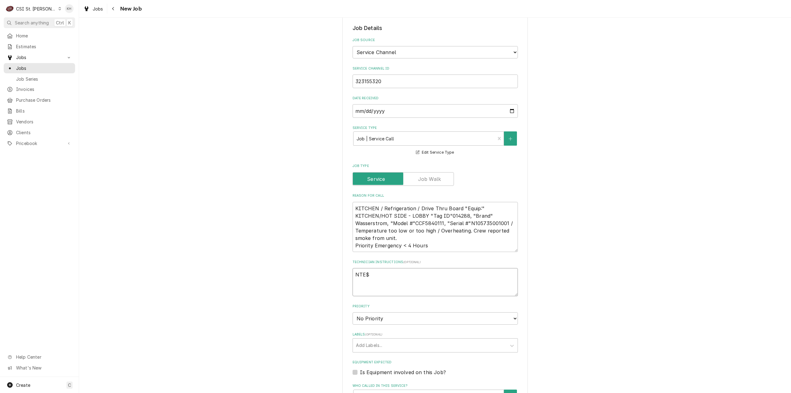
type textarea "x"
type textarea "NTE$"
type textarea "x"
type textarea "NTE$ 4"
type textarea "x"
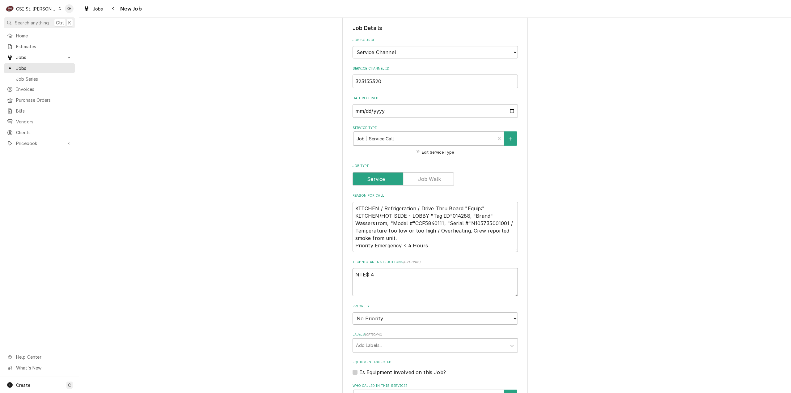
type textarea "NTE$ 40"
type textarea "x"
type textarea "NTE$ 400"
type textarea "x"
type textarea "NTE$ 400."
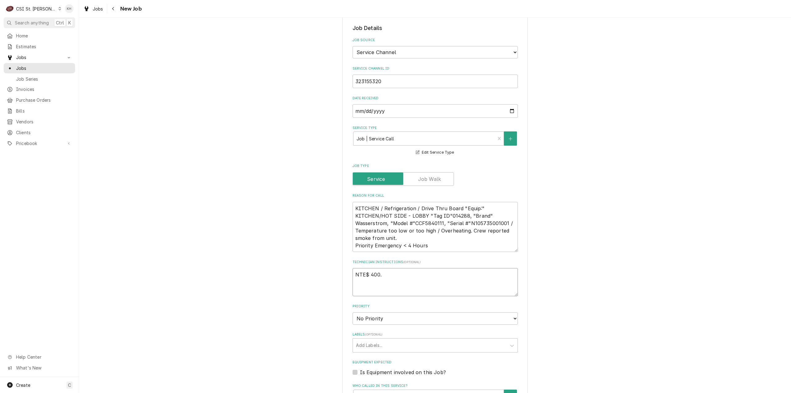
type textarea "x"
type textarea "NTE$ 400.0"
type textarea "x"
type textarea "NTE$ 400.00"
click at [368, 268] on textarea "NTE$ 400.00" at bounding box center [435, 282] width 165 height 28
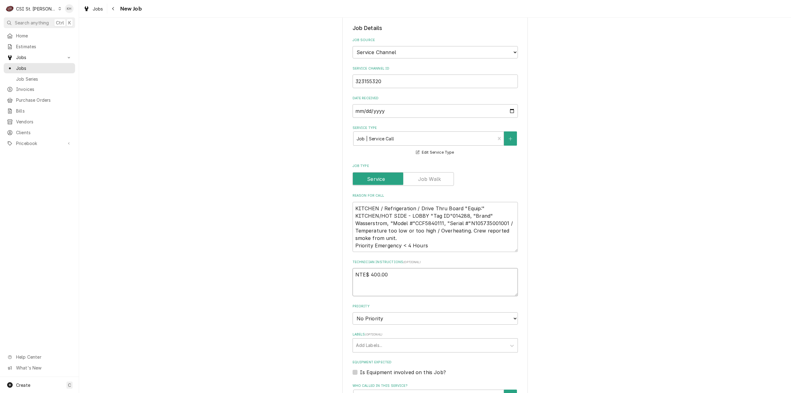
type textarea "x"
type textarea "NTE$400.00"
type textarea "x"
type textarea "NTE $400.00"
type textarea "x"
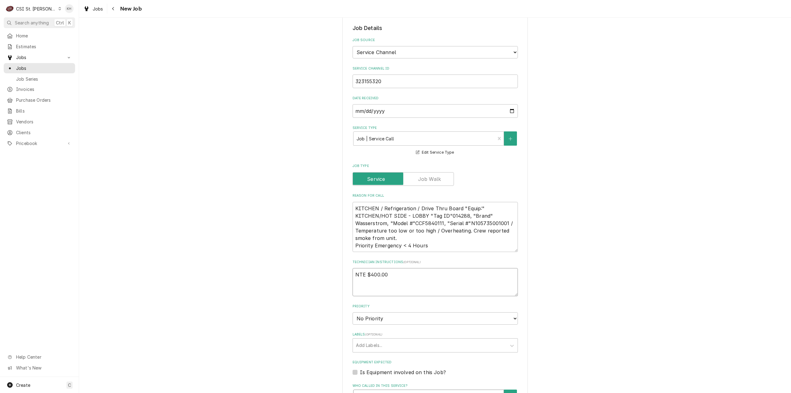
type textarea "NTE $400.00"
click at [391, 268] on textarea "NTE $400.00" at bounding box center [435, 282] width 165 height 28
click at [353, 268] on textarea "NTE $400.00" at bounding box center [435, 282] width 165 height 28
type textarea "x"
type textarea "NTE $400.00"
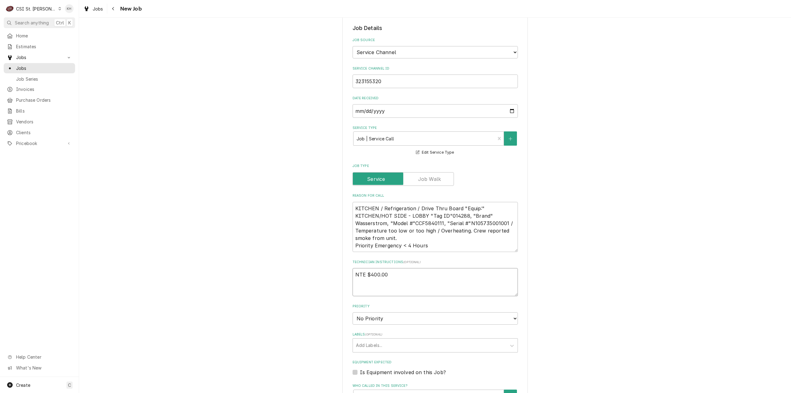
type textarea "x"
type textarea "NTE $400.00"
type textarea "x"
type textarea "O NTE $400.00"
type textarea "x"
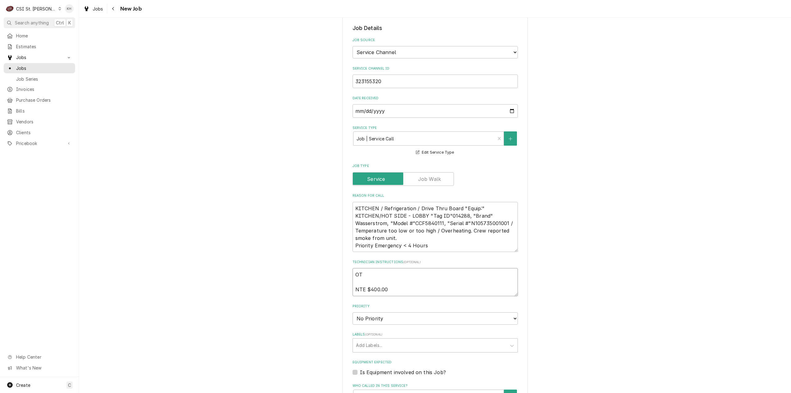
type textarea "OT NTE $400.00"
type textarea "x"
type textarea "OT A NTE $400.00"
type textarea "x"
type textarea "OT Ap NTE $400.00"
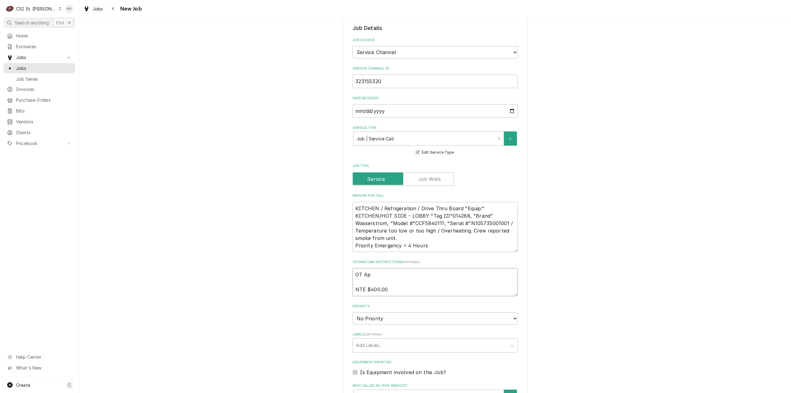
type textarea "x"
type textarea "OT App NTE $400.00"
type textarea "x"
type textarea "OT Appr NTE $400.00"
type textarea "x"
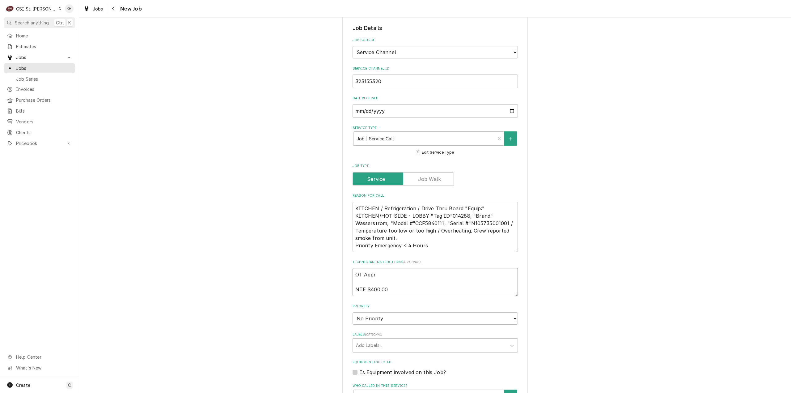
type textarea "OT Appro NTE $400.00"
type textarea "x"
type textarea "OT Approv NTE $400.00"
type textarea "x"
type textarea "OT Approve NTE $400.00"
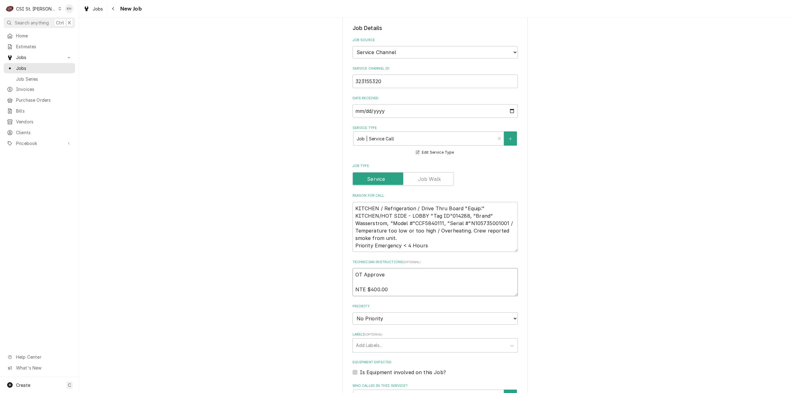
type textarea "x"
type textarea "OT Approved NTE $400.00"
type textarea "x"
type textarea "OT Approved NTE $400.00"
drag, startPoint x: 395, startPoint y: 309, endPoint x: 392, endPoint y: 316, distance: 7.1
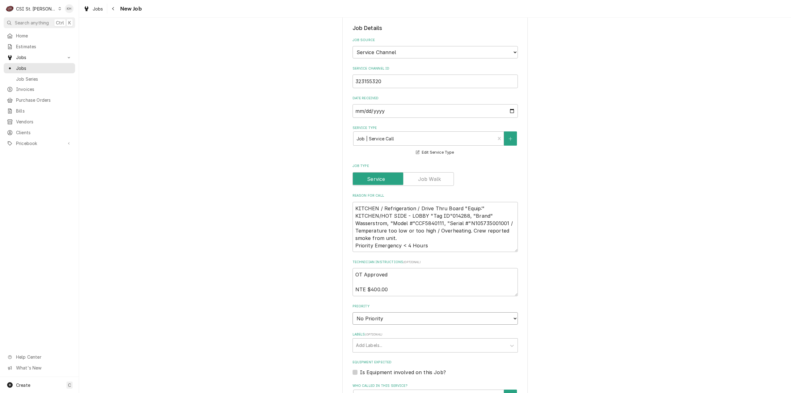
click at [395, 312] on select "No Priority Urgent High Medium Low" at bounding box center [435, 318] width 165 height 12
select select "1"
click at [353, 312] on select "No Priority Urgent High Medium Low" at bounding box center [435, 318] width 165 height 12
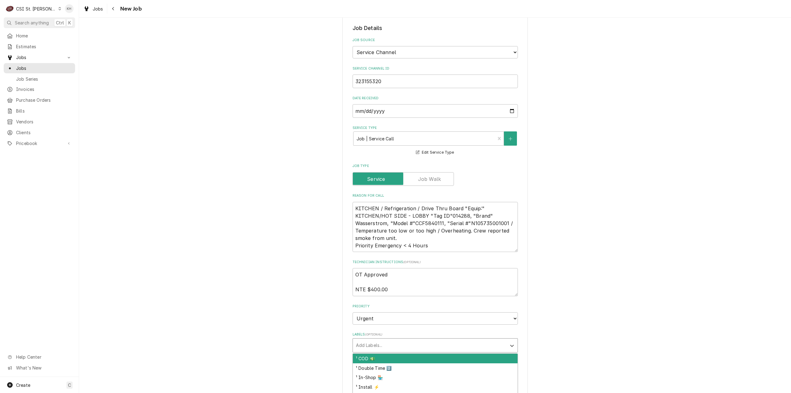
click at [383, 342] on div "Labels" at bounding box center [429, 345] width 147 height 11
type textarea "x"
type input "over"
type textarea "x"
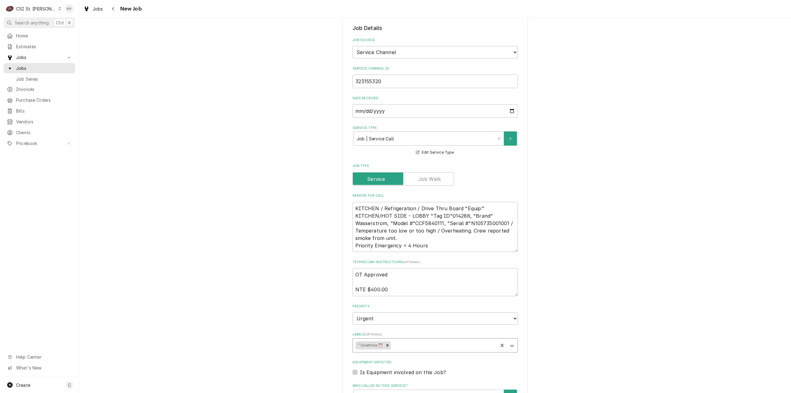
type textarea "x"
type input "ref"
click at [370, 354] on div "² Refrigeration ❄️" at bounding box center [435, 359] width 165 height 10
type textarea "x"
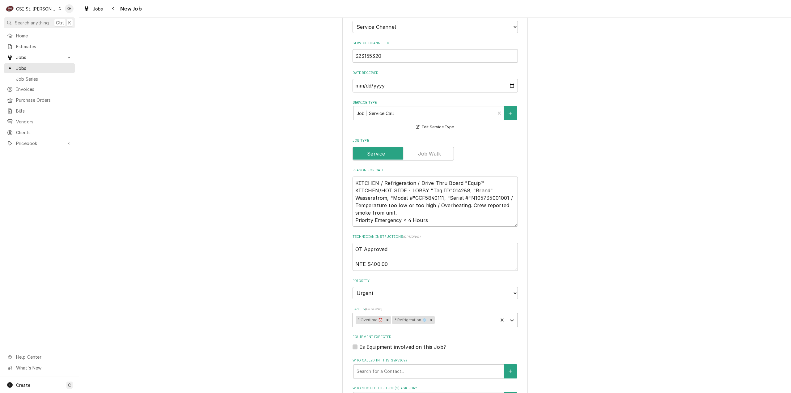
scroll to position [309, 0]
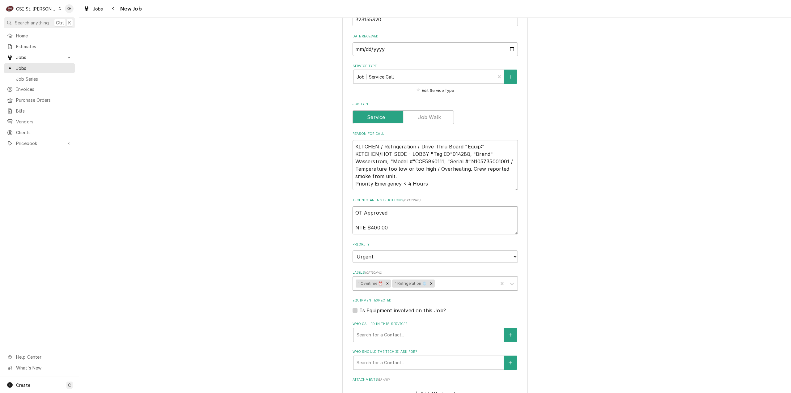
click at [399, 220] on textarea "OT Approved NTE $400.00" at bounding box center [435, 220] width 165 height 28
type textarea "x"
type textarea "OT Approved NTE $400.00"
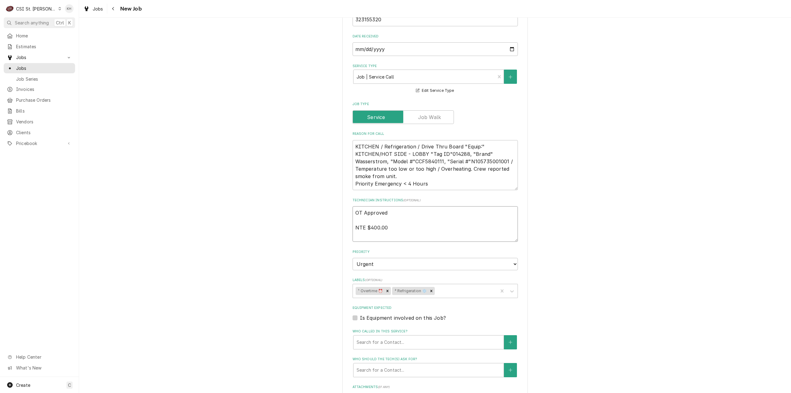
type textarea "x"
type textarea "OT Approved NTE $400.00"
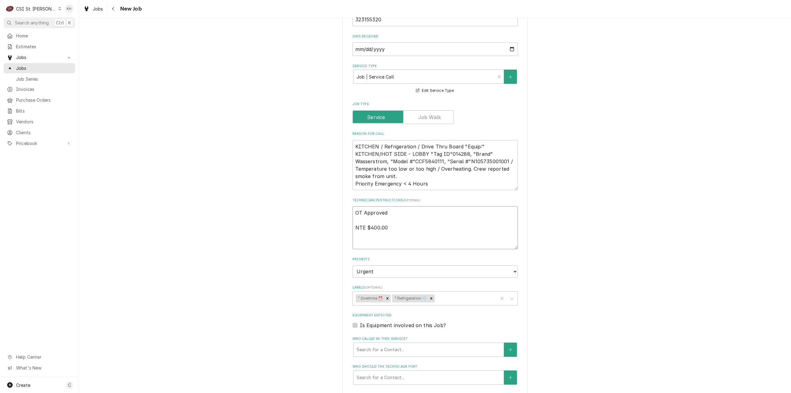
type textarea "x"
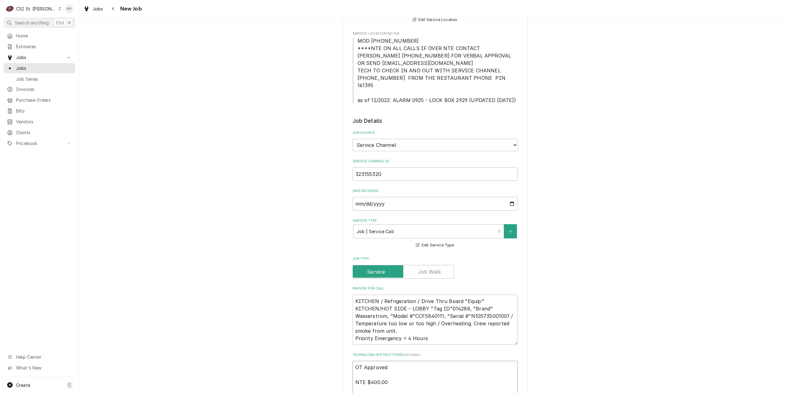
scroll to position [124, 0]
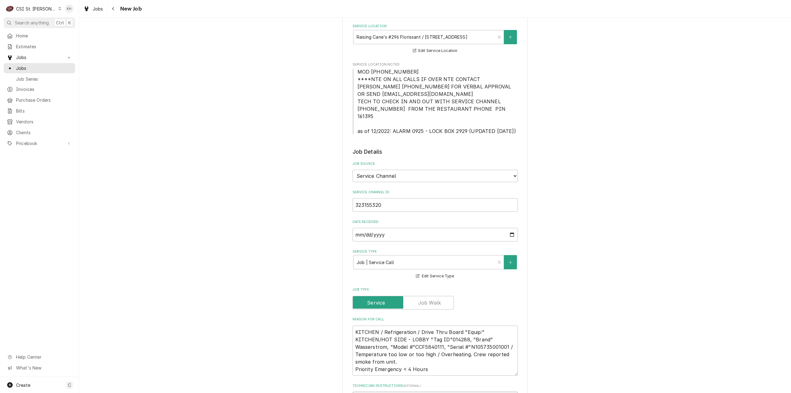
type textarea "OT Approved NTE $400.00"
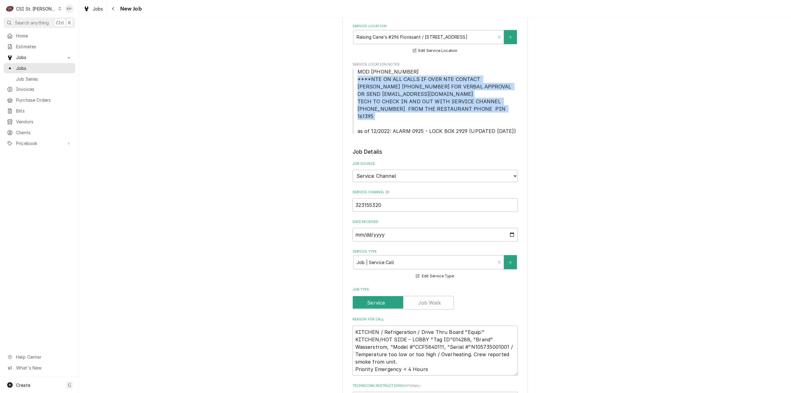
drag, startPoint x: 356, startPoint y: 78, endPoint x: 493, endPoint y: 108, distance: 140.0
click at [493, 108] on span "MOD (314) 839-7743 ****NTE ON ALL CALLS IF OVER NTE CONTACT JEFF COSTA 636-399-…" at bounding box center [435, 101] width 165 height 67
copy span "****NTE ON ALL CALLS IF OVER NTE CONTACT JEFF COSTA 636-399-1299 FOR VERBAL APP…"
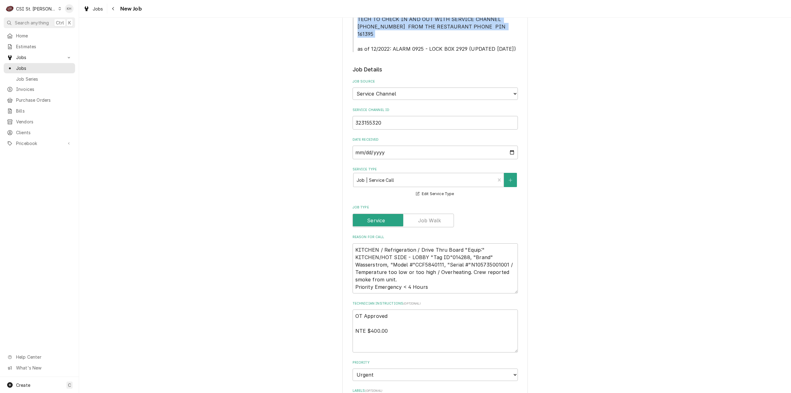
scroll to position [278, 0]
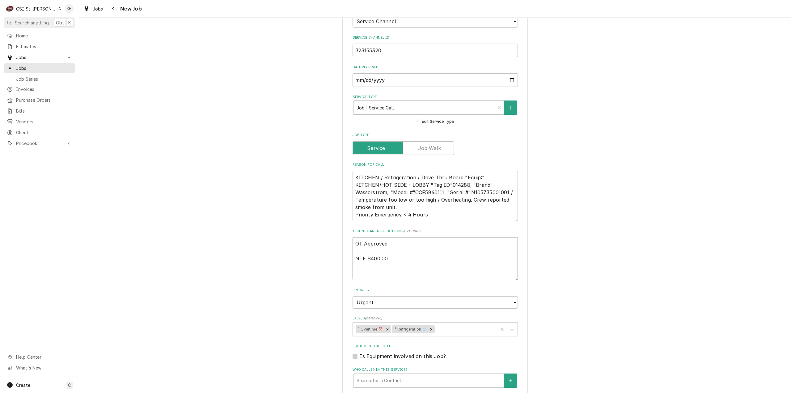
click at [374, 265] on textarea "OT Approved NTE $400.00" at bounding box center [435, 258] width 165 height 43
paste textarea "****NTE ON ALL CALLS IF OVER NTE CONTACT JEFF COSTA 636-399-1299 FOR VERBAL APP…"
type textarea "x"
type textarea "OT Approved NTE $400.00 ****NTE ON ALL CALLS IF OVER NTE CONTACT JEFF COSTA 636…"
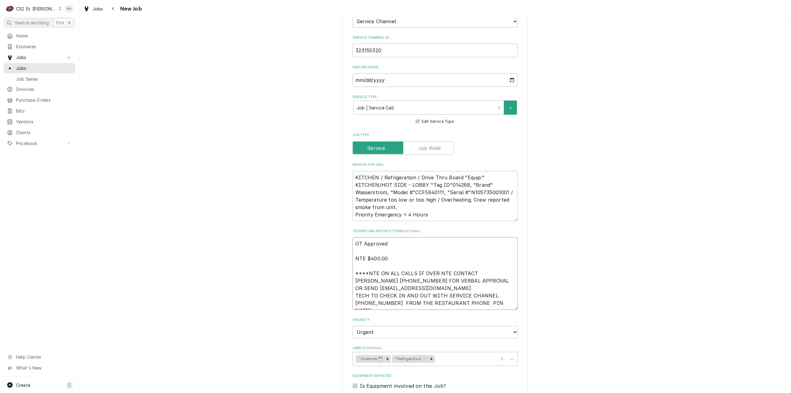
type textarea "x"
type textarea "OT Approved NTE $400.00 ****NTE ON ALL CALLS IF OVER NTE CONTACT JEFF COSTA 636…"
type textarea "x"
type textarea "OT Approved NTE $400.00 ****NTE ON ALL CALLS IF OVER NTE CONTACT JEFF COSTA 636…"
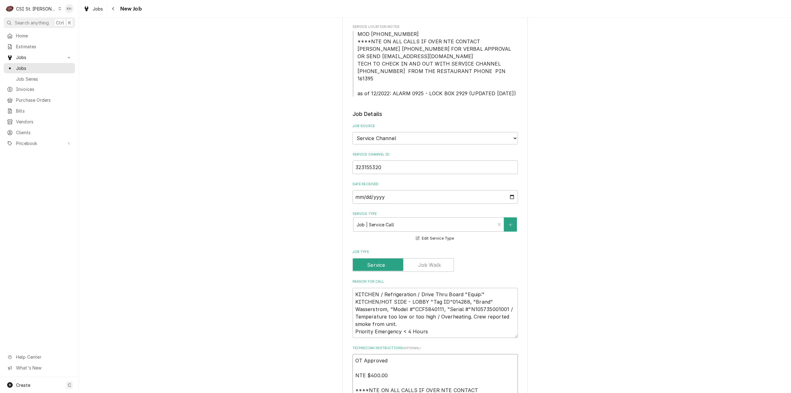
type textarea "x"
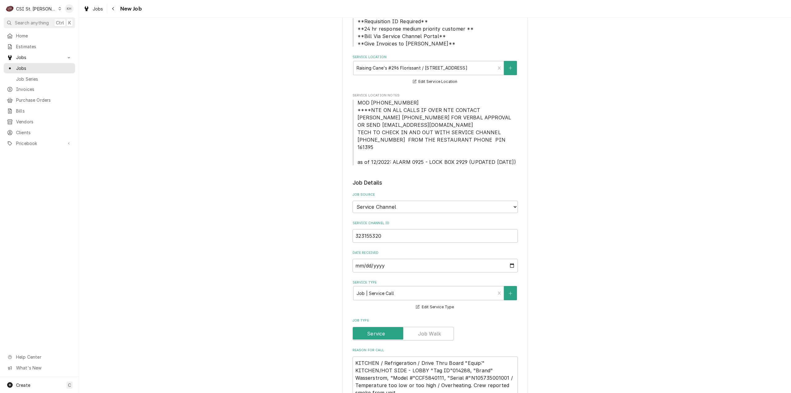
type textarea "OT Approved NTE $400.00 ****NTE ON ALL CALLS IF OVER NTE CONTACT JEFF COSTA 636…"
drag, startPoint x: 390, startPoint y: 156, endPoint x: 465, endPoint y: 155, distance: 75.4
click at [465, 155] on span "MOD (314) 839-7743 ****NTE ON ALL CALLS IF OVER NTE CONTACT JEFF COSTA 636-399-…" at bounding box center [437, 133] width 159 height 66
copy span "ALARM 0925 - LOCK BOX 2929"
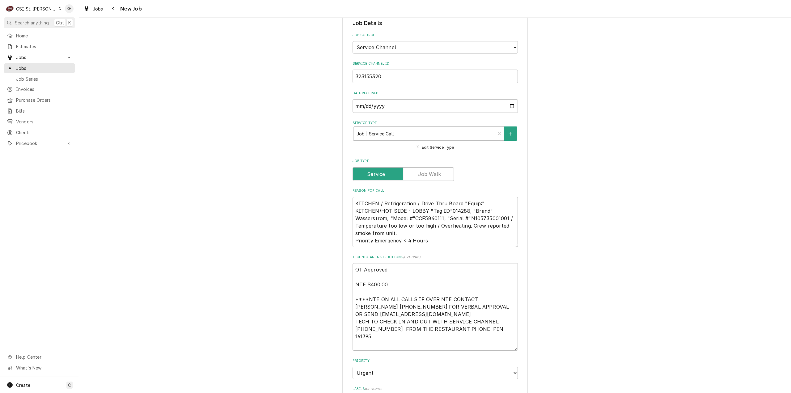
scroll to position [309, 0]
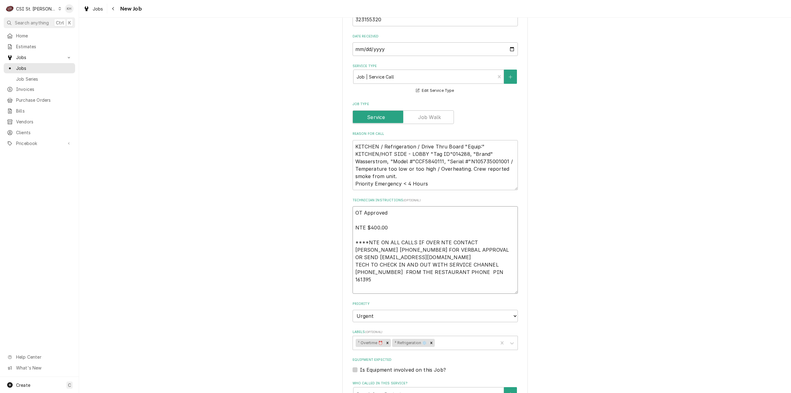
click at [374, 281] on textarea "OT Approved NTE $400.00 ****NTE ON ALL CALLS IF OVER NTE CONTACT JEFF COSTA 636…" at bounding box center [435, 249] width 165 height 87
paste textarea "ALARM 0925 - LOCK BOX 2929"
type textarea "x"
type textarea "OT Approved NTE $400.00 ****NTE ON ALL CALLS IF OVER NTE CONTACT JEFF COSTA 636…"
type textarea "x"
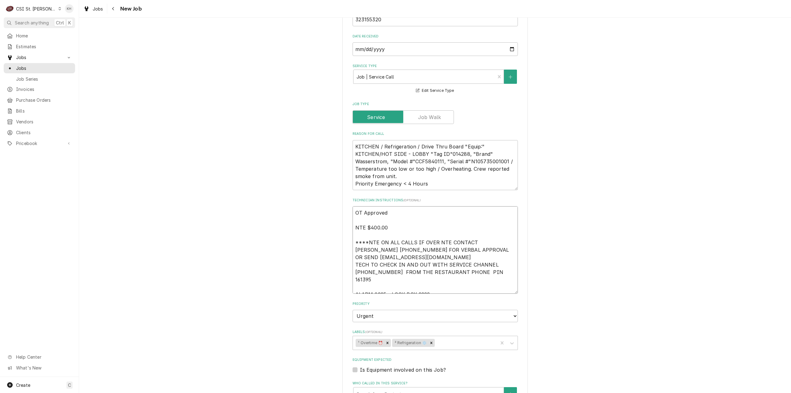
type textarea "OT Approved NTE $400.00 ****NTE ON ALL CALLS IF OVER NTE CONTACT JEFF COSTA 636…"
type textarea "x"
type textarea "OT Approved NTE $400.00 ****NTE ON ALL CALLS IF OVER NTE CONTACT JEFF COSTA 636…"
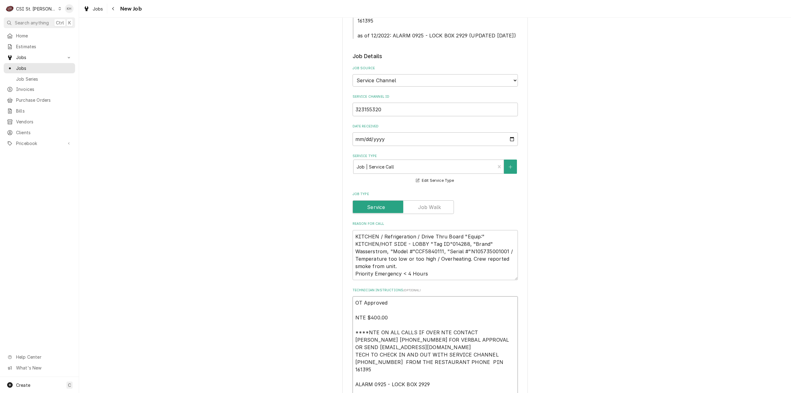
type textarea "x"
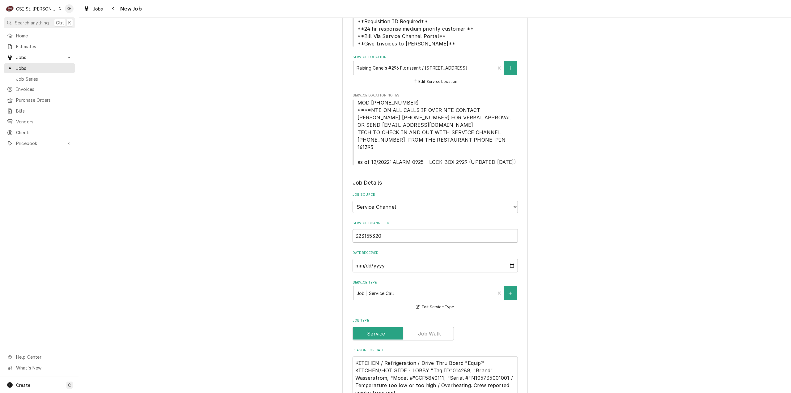
type textarea "OT Approved NTE $400.00 ****NTE ON ALL CALLS IF OVER NTE CONTACT JEFF COSTA 636…"
drag, startPoint x: 409, startPoint y: 103, endPoint x: 356, endPoint y: 101, distance: 52.6
click at [356, 101] on span "MOD (314) 839-7743 ****NTE ON ALL CALLS IF OVER NTE CONTACT JEFF COSTA 636-399-…" at bounding box center [435, 132] width 165 height 67
copy span "MOD (314) 839-7743"
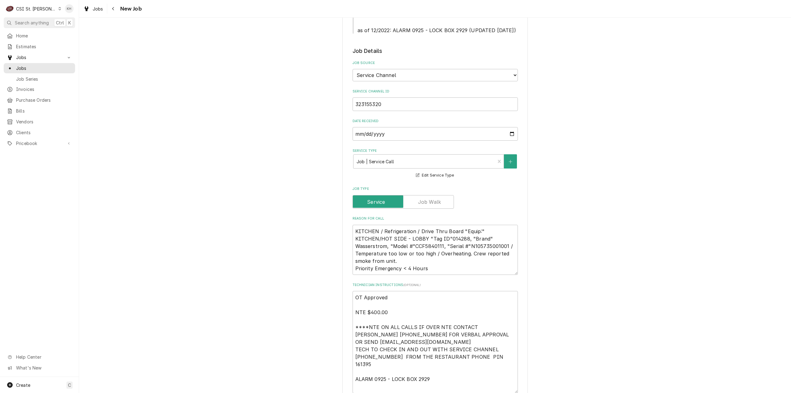
scroll to position [309, 0]
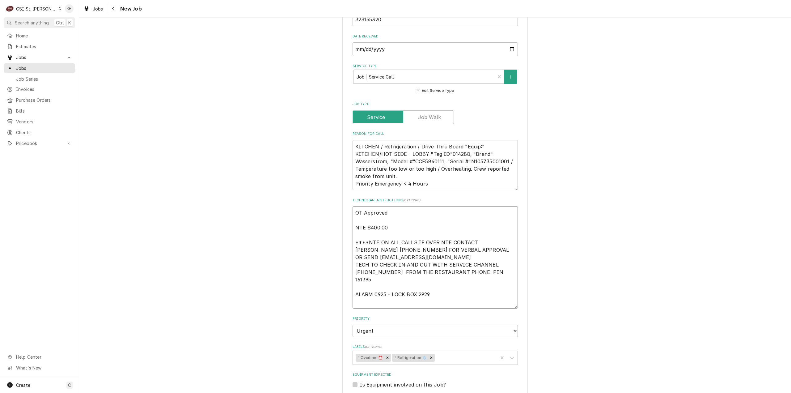
click at [387, 297] on textarea "OT Approved NTE $400.00 ****NTE ON ALL CALLS IF OVER NTE CONTACT JEFF COSTA 636…" at bounding box center [435, 257] width 165 height 102
paste textarea "MOD (314) 839-7743"
type textarea "x"
type textarea "OT Approved NTE $400.00 ****NTE ON ALL CALLS IF OVER NTE CONTACT JEFF COSTA 636…"
type textarea "x"
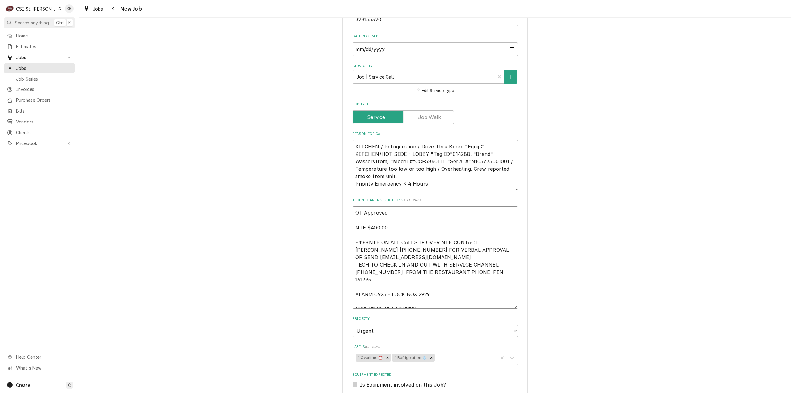
type textarea "OT Approved NTE $400.00 ****NTE ON ALL CALLS IF OVER NTE CONTACT JEFF COSTA 636…"
click at [485, 154] on textarea "KITCHEN / Refrigeration / Drive Thru Board "Equip:" KITCHEN/HOT SIDE - LOBBY "T…" at bounding box center [435, 165] width 165 height 50
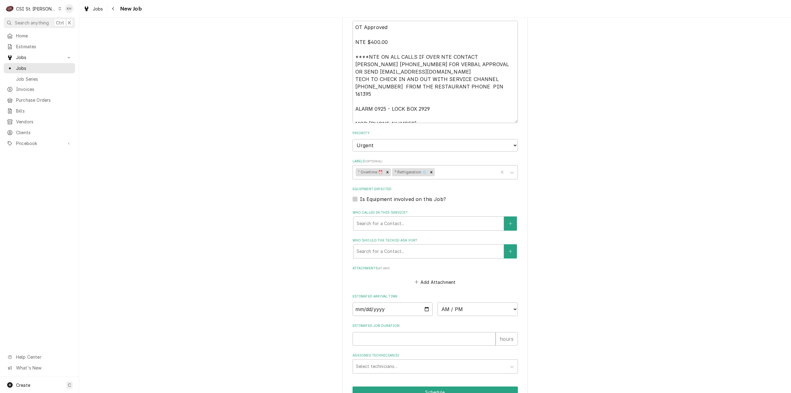
drag, startPoint x: 353, startPoint y: 192, endPoint x: 362, endPoint y: 200, distance: 12.1
click at [360, 195] on label "Is Equipment involved on this Job?" at bounding box center [403, 198] width 86 height 7
click at [360, 195] on input "Equipment Expected" at bounding box center [442, 202] width 165 height 14
checkbox input "true"
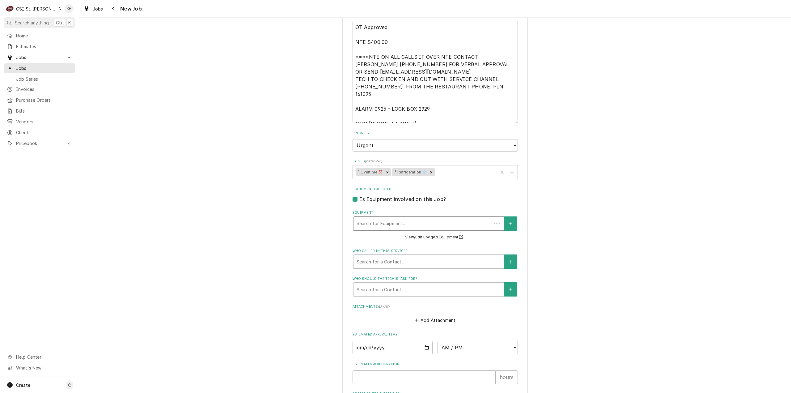
click at [373, 216] on div "Search for Equipment..." at bounding box center [428, 223] width 151 height 14
paste input "N105735001001"
type textarea "x"
type input "N105735001001"
type textarea "x"
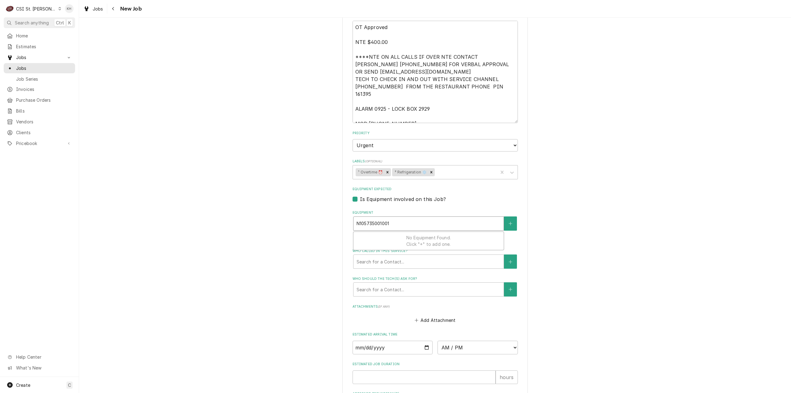
type input "N105735001001"
drag, startPoint x: 406, startPoint y: 215, endPoint x: 314, endPoint y: 221, distance: 92.4
type textarea "x"
type input "w"
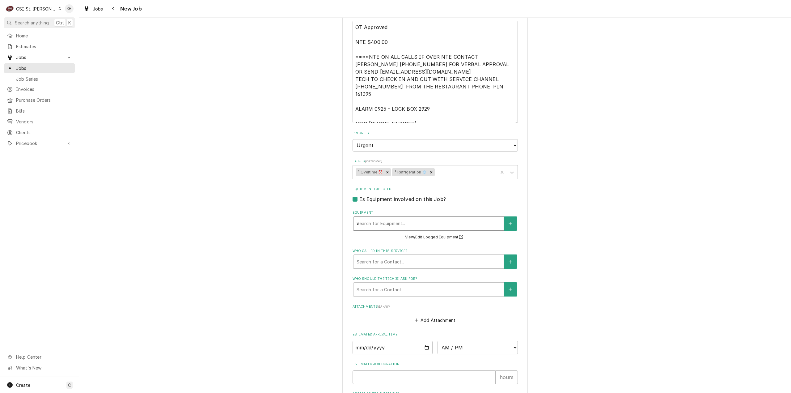
type textarea "x"
type input "wa"
type textarea "x"
type input "was"
type textarea "x"
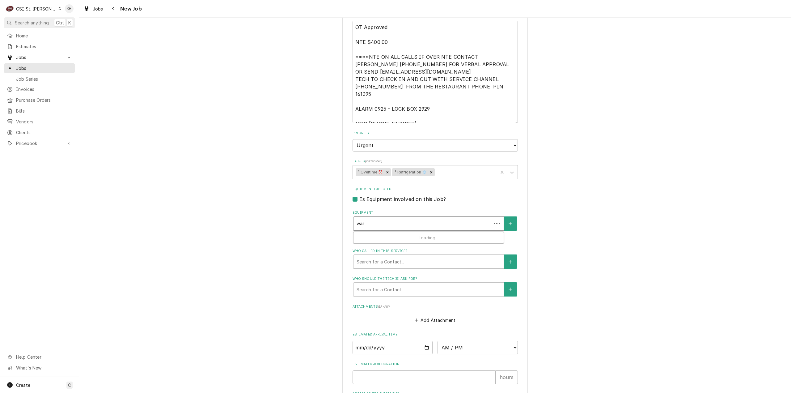
type input "wass"
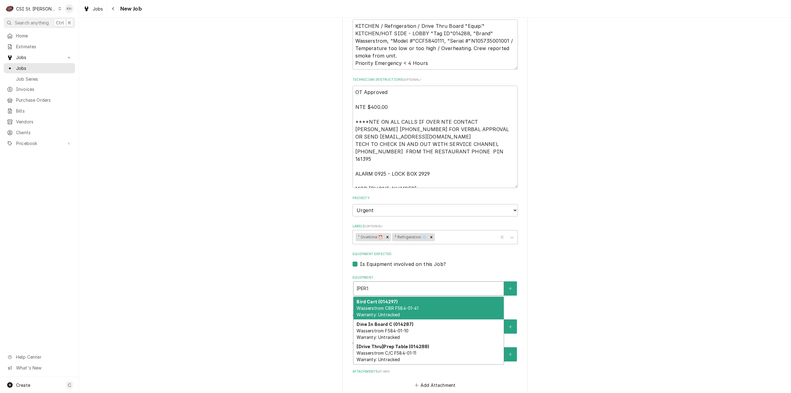
scroll to position [433, 0]
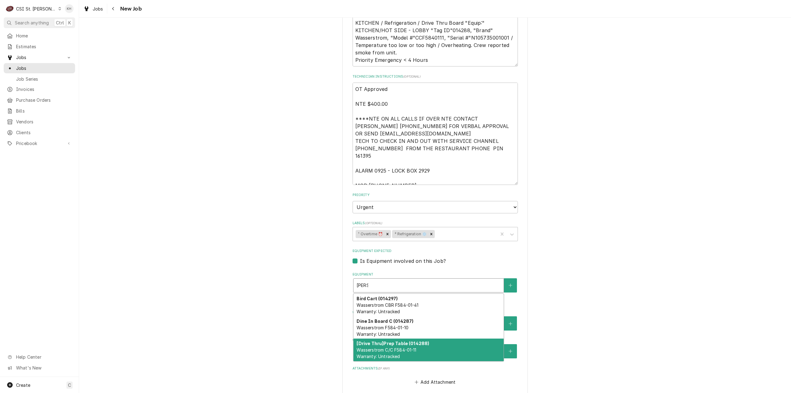
click at [399, 347] on div "[Drive Thru] Prep Table (014288) Wasserstrom C/C F584-01-11 Warranty: Untracked" at bounding box center [429, 349] width 150 height 23
type textarea "x"
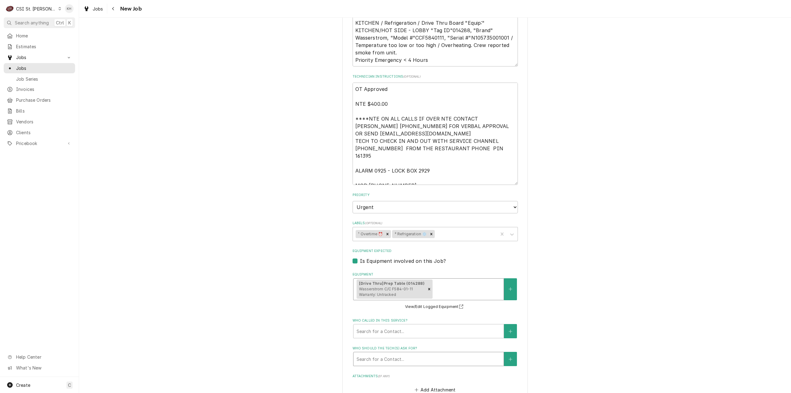
click at [391, 356] on div "Who should the tech(s) ask for?" at bounding box center [429, 358] width 144 height 11
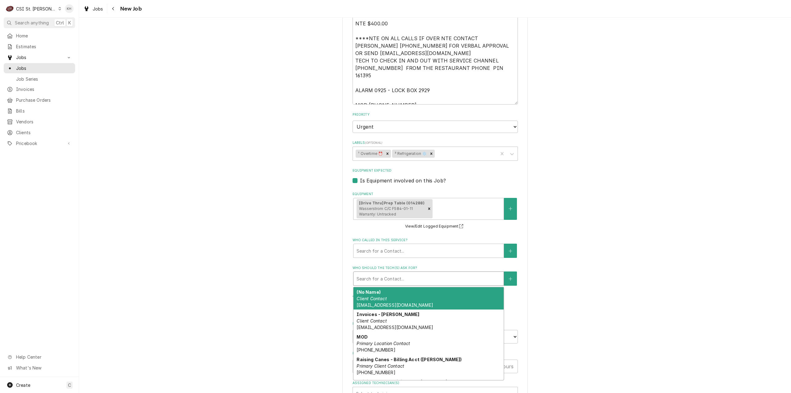
scroll to position [525, 0]
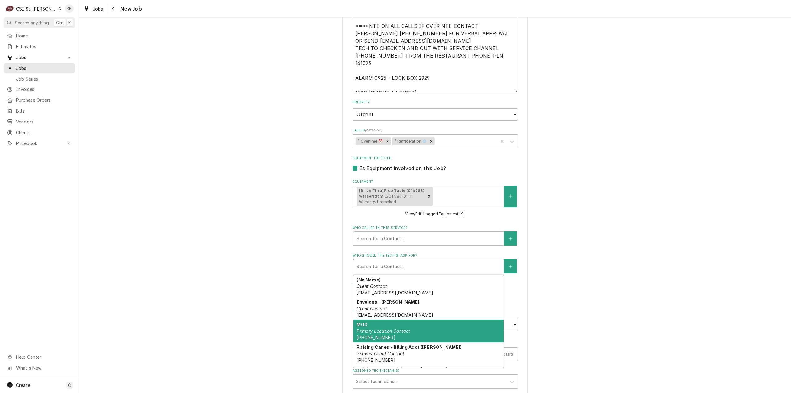
click at [418, 322] on div "MOD Primary Location Contact (314) 839-7743" at bounding box center [429, 331] width 150 height 23
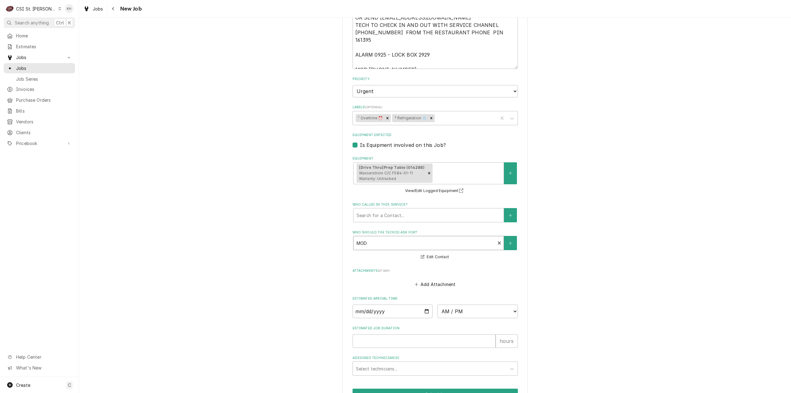
scroll to position [579, 0]
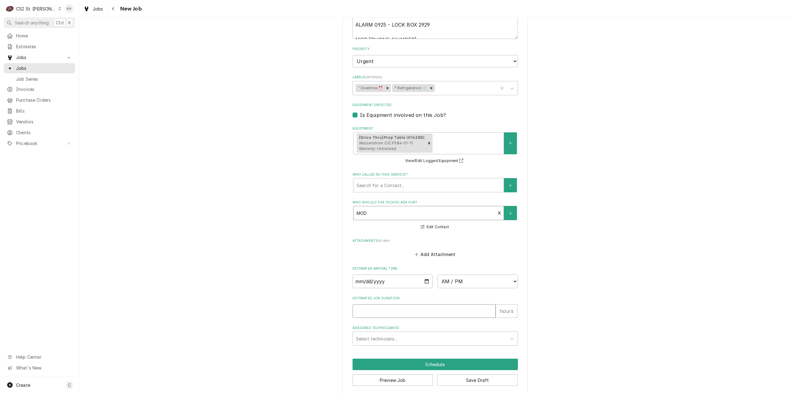
click at [368, 304] on input "Estimated Job Duration" at bounding box center [424, 311] width 143 height 14
type textarea "x"
type input "2"
type textarea "x"
type input "2"
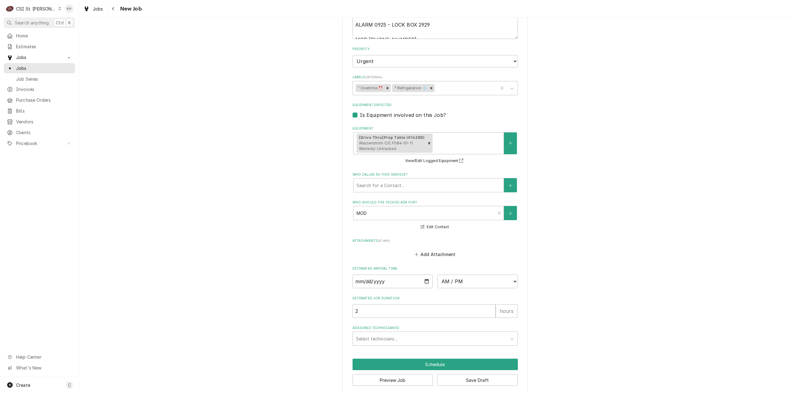
scroll to position [393, 0]
click at [391, 377] on button "Preview Job" at bounding box center [393, 379] width 81 height 11
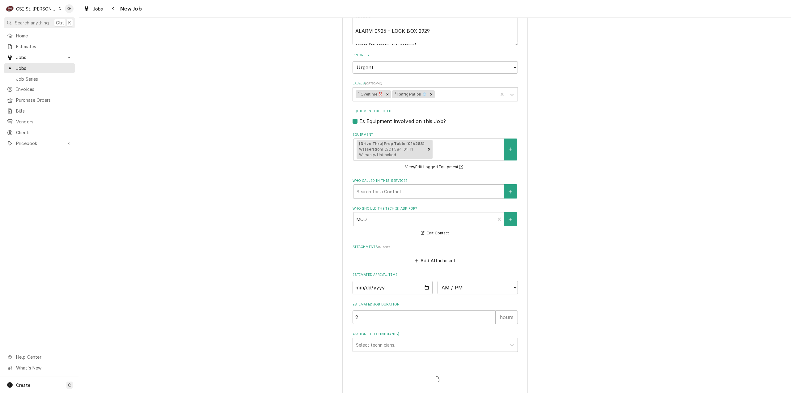
type textarea "x"
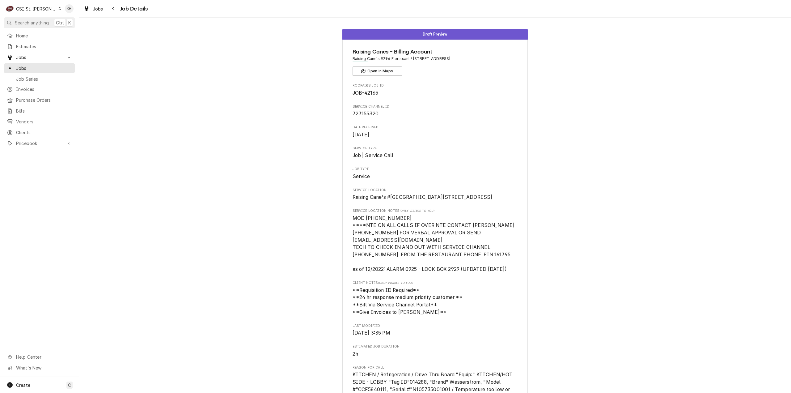
click at [36, 11] on div "CSI St. [PERSON_NAME]" at bounding box center [36, 9] width 40 height 6
click at [72, 17] on div "CSI [US_STATE][GEOGRAPHIC_DATA]" at bounding box center [95, 12] width 88 height 10
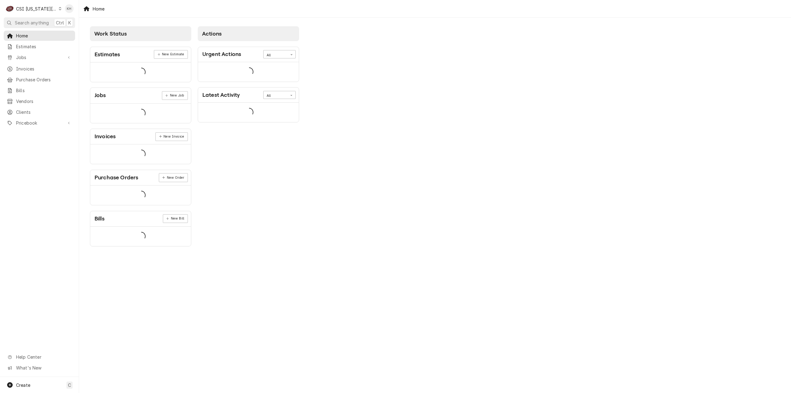
click at [38, 23] on span "Search anything" at bounding box center [32, 22] width 34 height 6
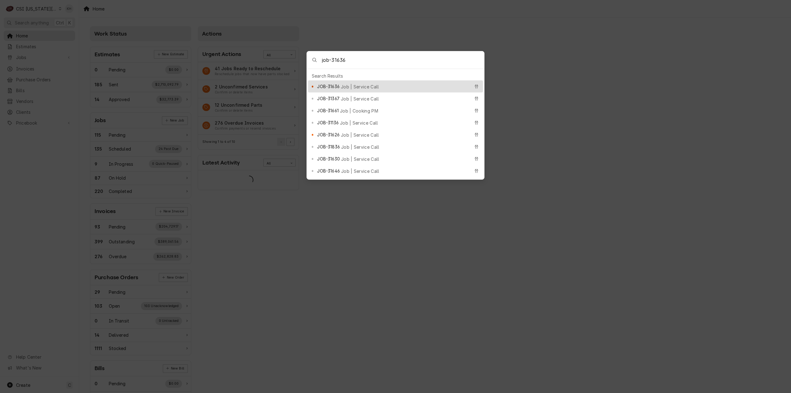
type input "job-31636"
click at [358, 83] on div "JOB-31636 Job | Service Call" at bounding box center [393, 86] width 153 height 7
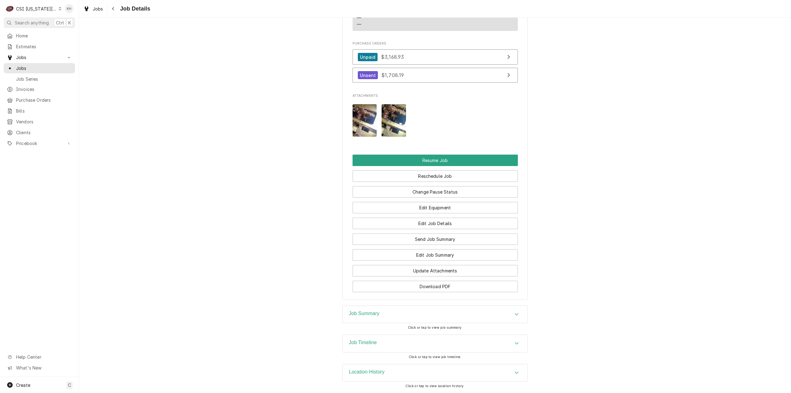
click at [376, 338] on div "Job Timeline" at bounding box center [435, 343] width 185 height 17
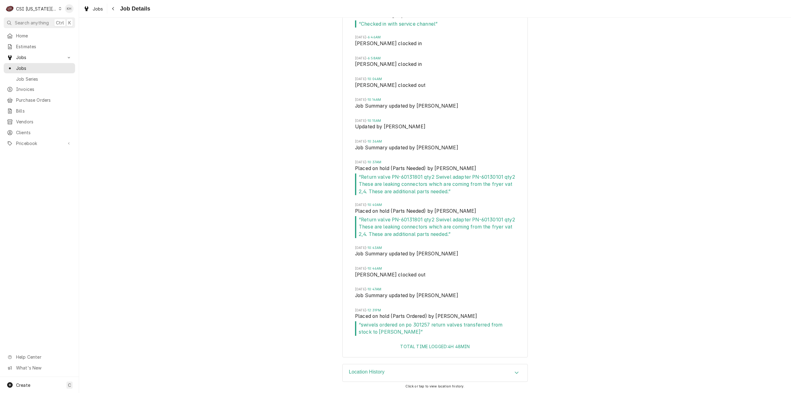
scroll to position [1914, 0]
click at [46, 9] on div "CSI Kansas City" at bounding box center [36, 9] width 41 height 6
click at [74, 23] on div "CSI Kentucky" at bounding box center [106, 23] width 90 height 6
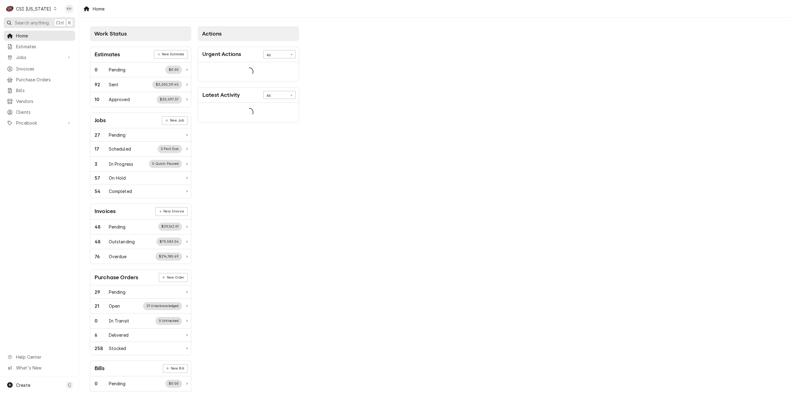
drag, startPoint x: 43, startPoint y: 18, endPoint x: 53, endPoint y: 21, distance: 10.3
click at [43, 19] on button "Search anything Ctrl K" at bounding box center [39, 22] width 71 height 11
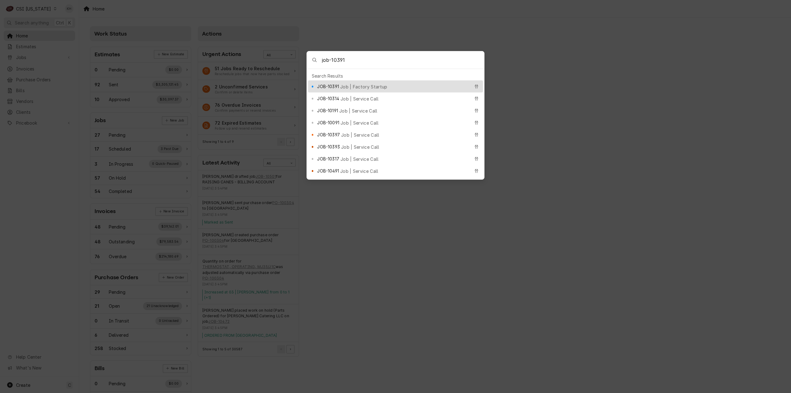
type input "job-10391"
click at [326, 87] on span "JOB-10391" at bounding box center [328, 86] width 22 height 6
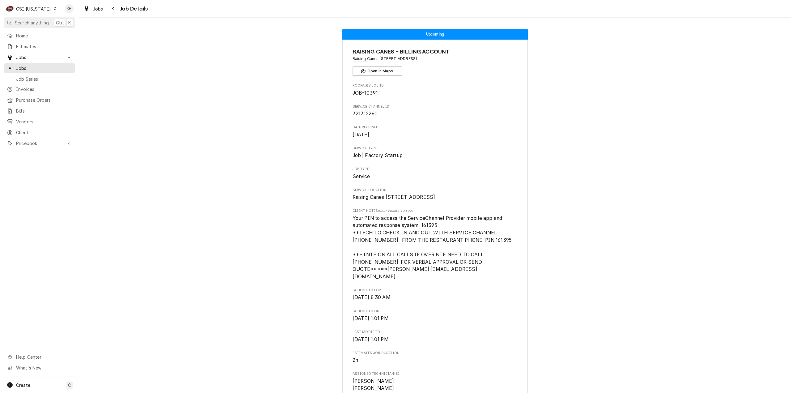
click at [41, 9] on div "CSI [US_STATE]" at bounding box center [33, 9] width 35 height 6
click at [61, 33] on div "CSI St. [PERSON_NAME]" at bounding box center [97, 34] width 82 height 6
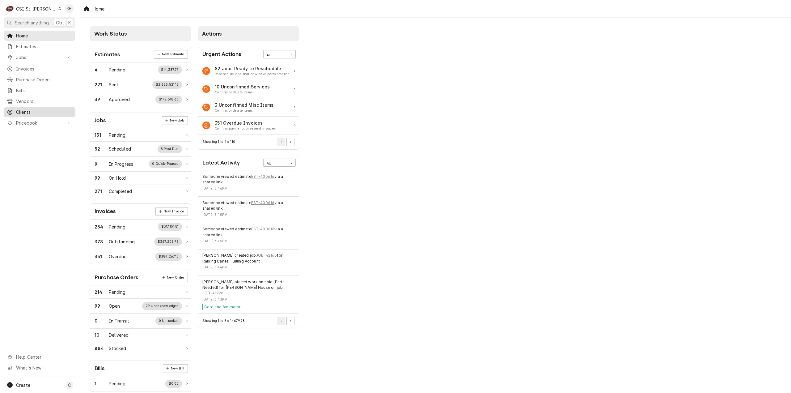
click at [36, 112] on div "Clients" at bounding box center [39, 112] width 69 height 8
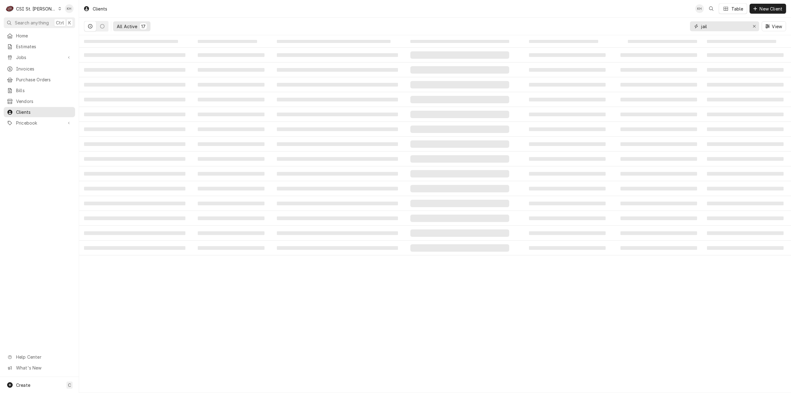
drag, startPoint x: 733, startPoint y: 28, endPoint x: 641, endPoint y: 28, distance: 91.5
click at [641, 28] on div "All Active 17 jail View" at bounding box center [435, 26] width 702 height 17
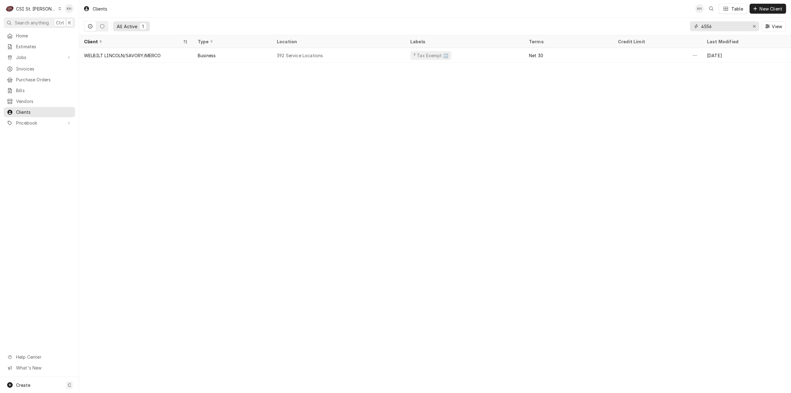
type input "4556"
click at [762, 8] on span "New Client" at bounding box center [771, 9] width 25 height 6
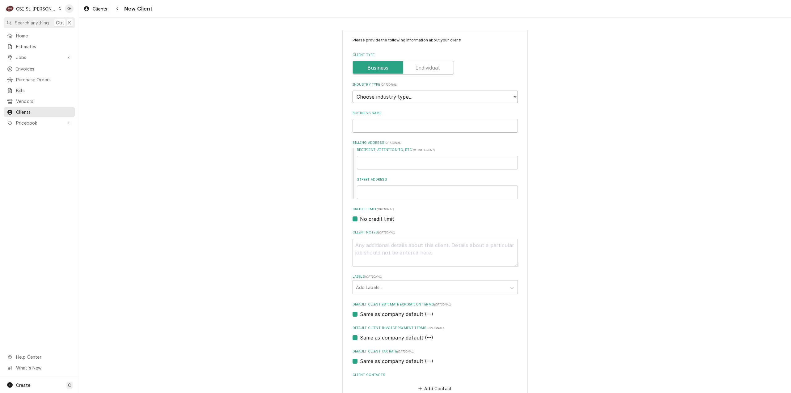
click at [468, 97] on select "Choose industry type... Residential Commercial Industrial Government" at bounding box center [435, 97] width 165 height 12
select select "2"
click at [353, 91] on select "Choose industry type... Residential Commercial Industrial Government" at bounding box center [435, 97] width 165 height 12
click at [409, 126] on input "Business Name" at bounding box center [435, 126] width 165 height 14
type textarea "x"
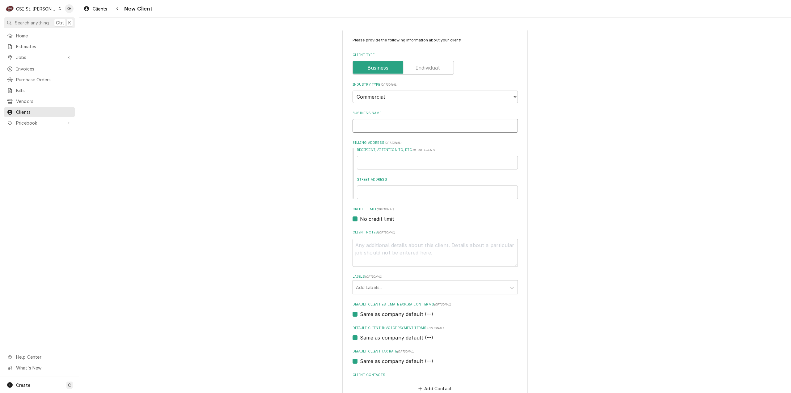
type input "S"
type textarea "x"
type input "St"
type textarea "x"
type input "St"
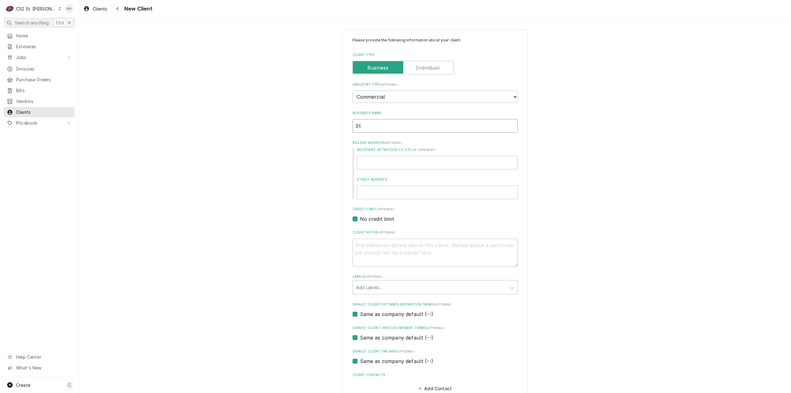
type textarea "x"
type input "St F"
type textarea "x"
type input "St Fr"
type textarea "x"
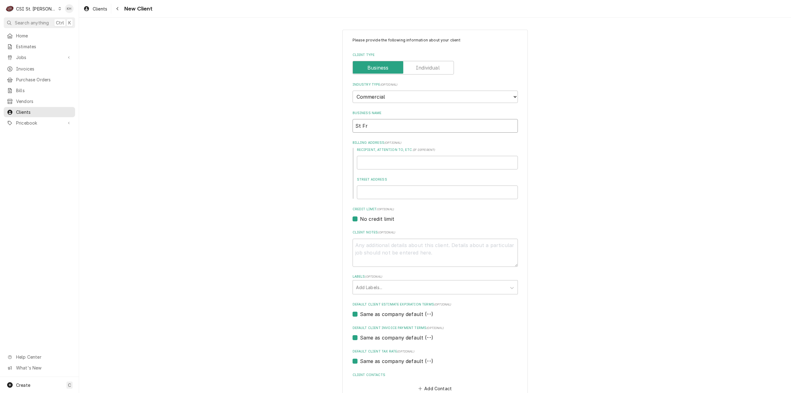
type input "St Fra"
type textarea "x"
type input "St Fran"
type textarea "x"
type input "St Franc"
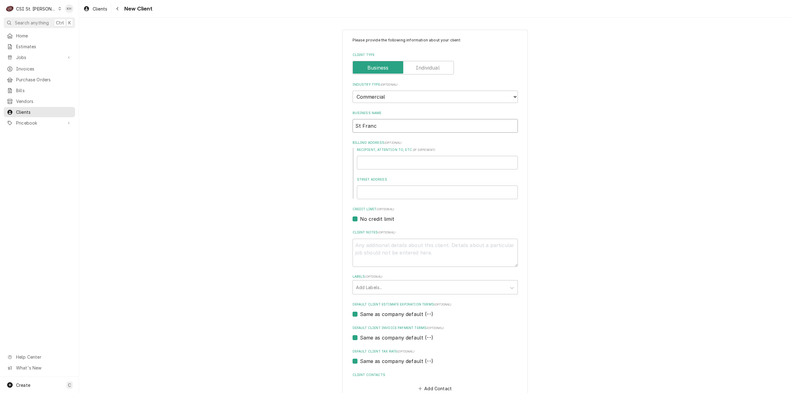
type textarea "x"
type input "St Franci"
type textarea "x"
type input "St Francis"
type textarea "x"
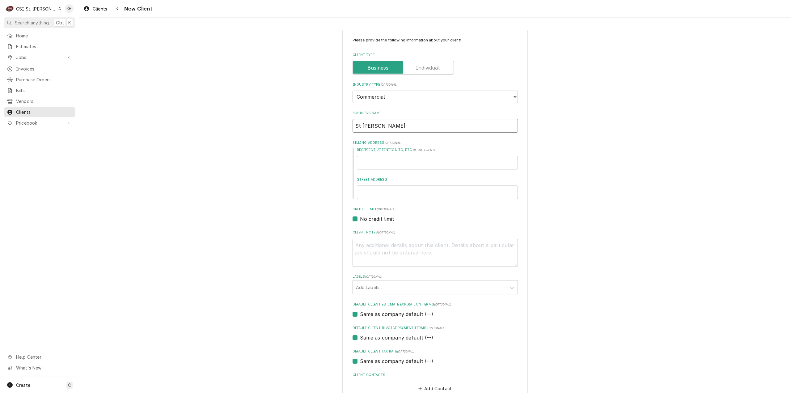
type input "St Francis"
type textarea "x"
type input "St Francis of"
type textarea "x"
type input "St Francis of"
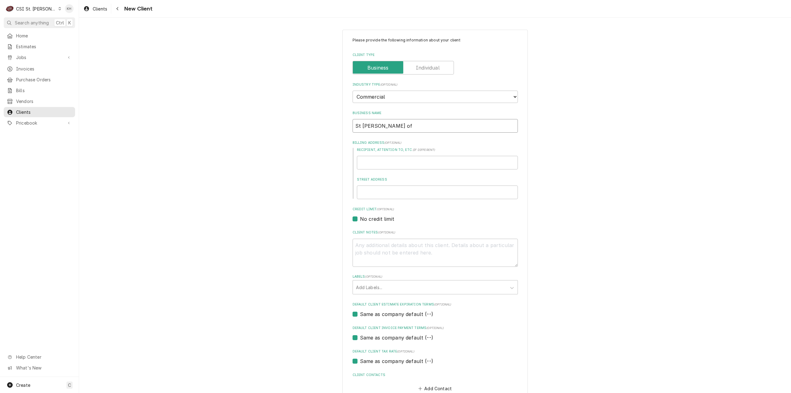
type textarea "x"
type input "St Francis of A"
type textarea "x"
type input "St Francis of As"
type textarea "x"
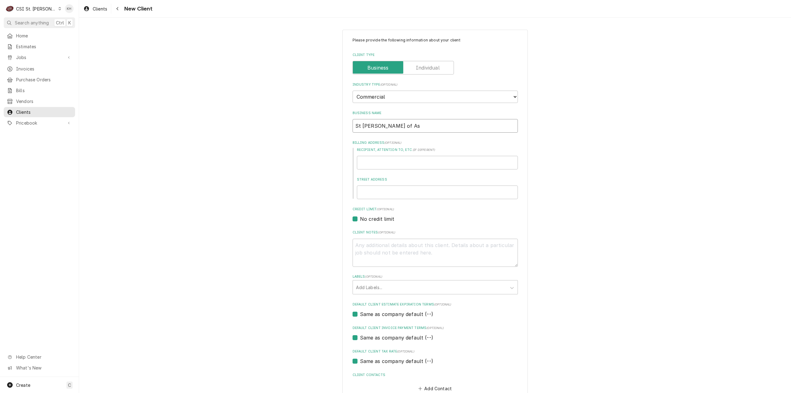
type input "St Francis of Ass"
type textarea "x"
type input "St Francis of Assi"
type textarea "x"
type input "St Francis of Assis"
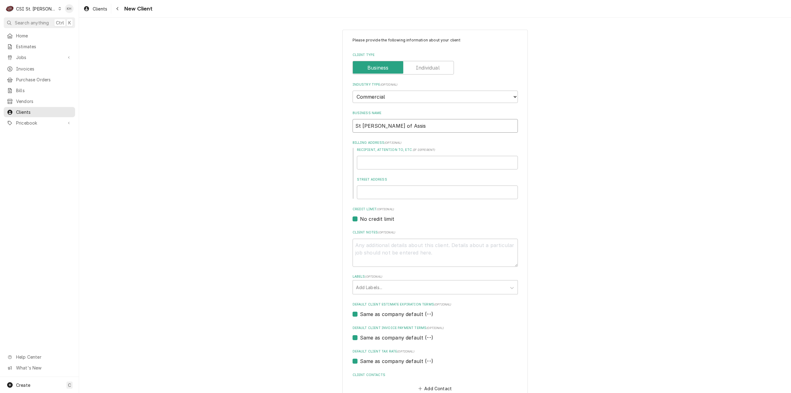
type textarea "x"
type input "St Francis of Assisi"
type textarea "x"
type input "St Francis of Assisi C"
type textarea "x"
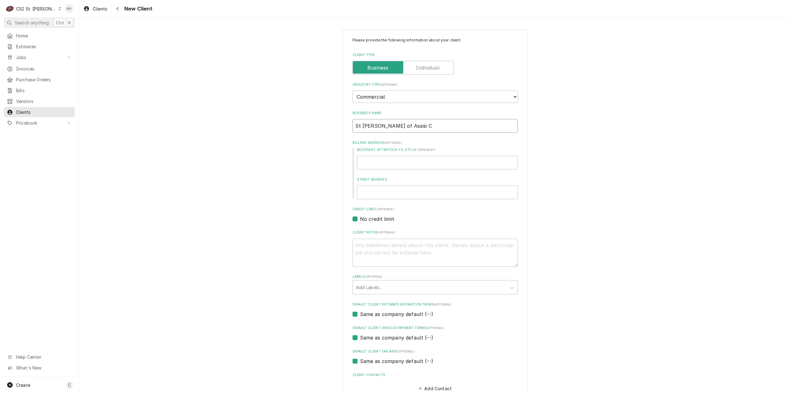
type input "St Francis of Assisi Ch"
type textarea "x"
type input "St Francis of Assisi Chu"
type textarea "x"
type input "St Francis of Assisi Chur"
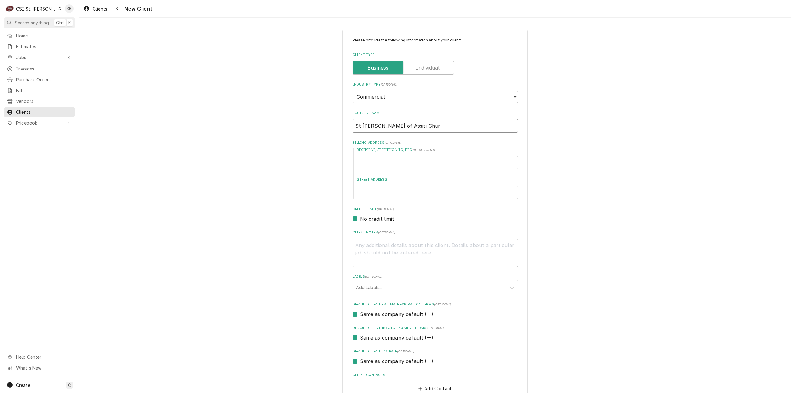
type textarea "x"
type input "St Francis of Assisi Churc"
type textarea "x"
type input "[DEMOGRAPHIC_DATA][PERSON_NAME]"
type textarea "x"
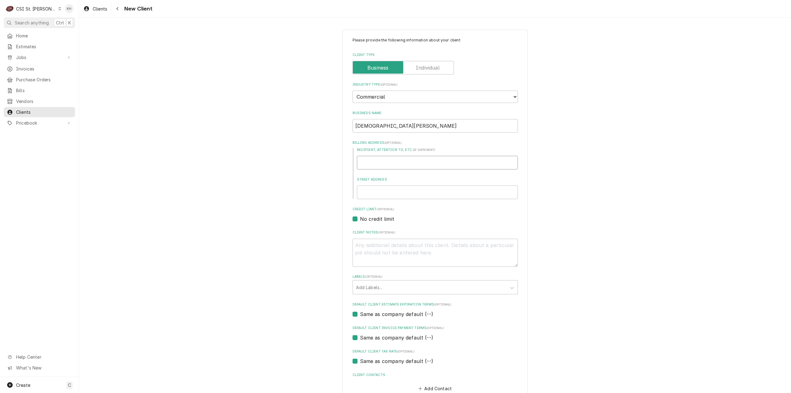
type input "4"
type textarea "x"
type input "45"
type textarea "x"
type input "455"
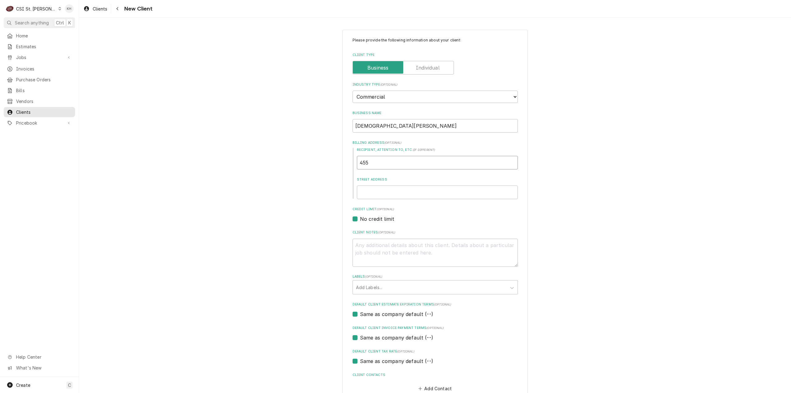
type textarea "x"
type input "4556"
type textarea "x"
type input "4556"
type textarea "x"
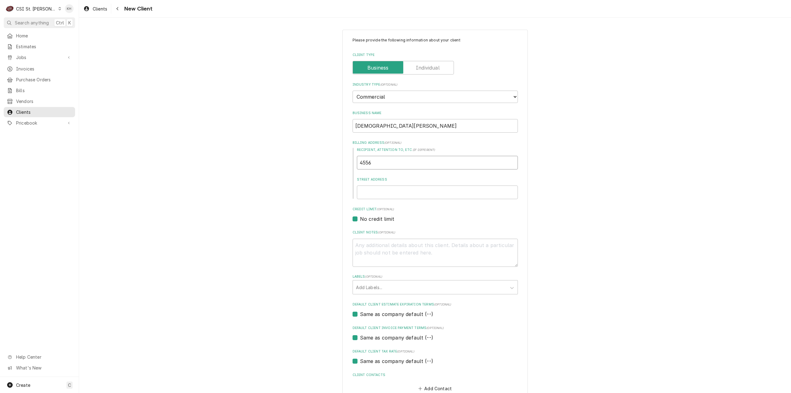
type input "4556 t"
type textarea "x"
type input "4556 te"
type textarea "x"
type input "4556 tel"
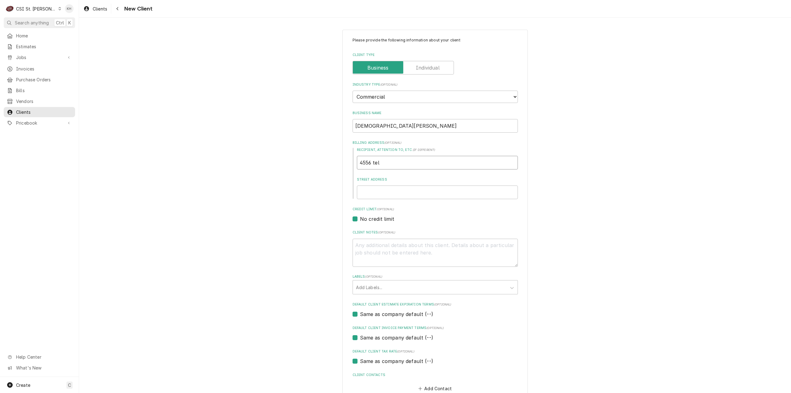
type textarea "x"
type input "4556 tele"
type textarea "x"
type input "4556 teleg"
type textarea "x"
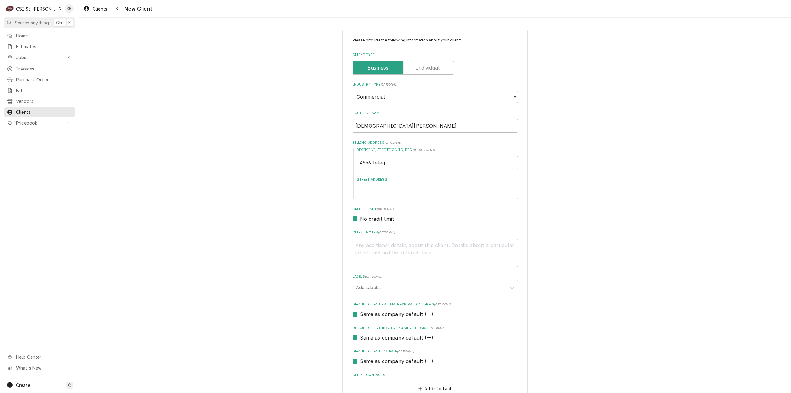
type input "4556 telegr"
type textarea "x"
type input "4556 teleg"
type textarea "x"
type input "4556 tele"
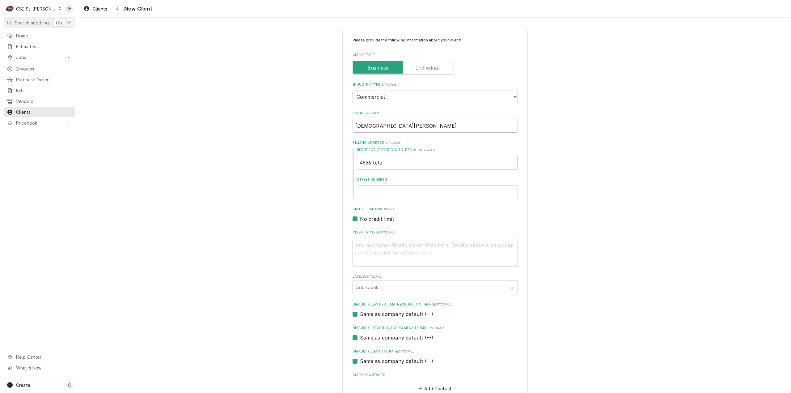
type textarea "x"
type input "4556 tel"
type textarea "x"
type input "4556 te"
type textarea "x"
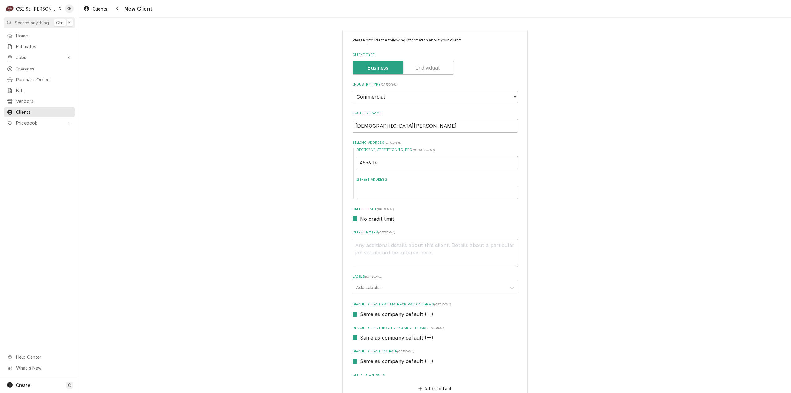
type input "4556 t"
type textarea "x"
type input "4556"
type textarea "x"
type input "4556"
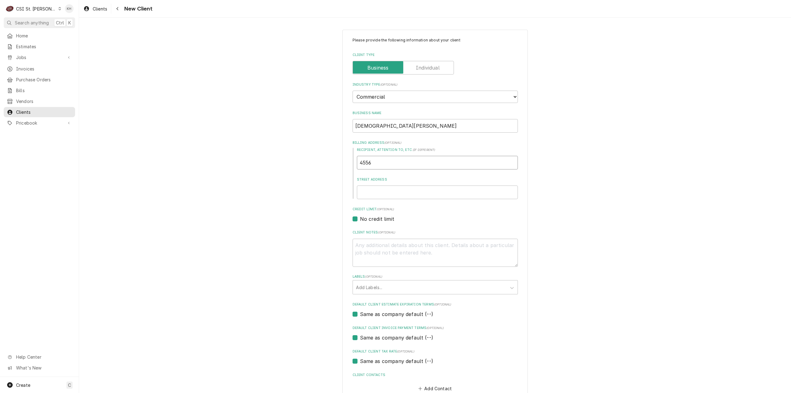
type textarea "x"
type input "455"
type textarea "x"
type input "45"
type textarea "x"
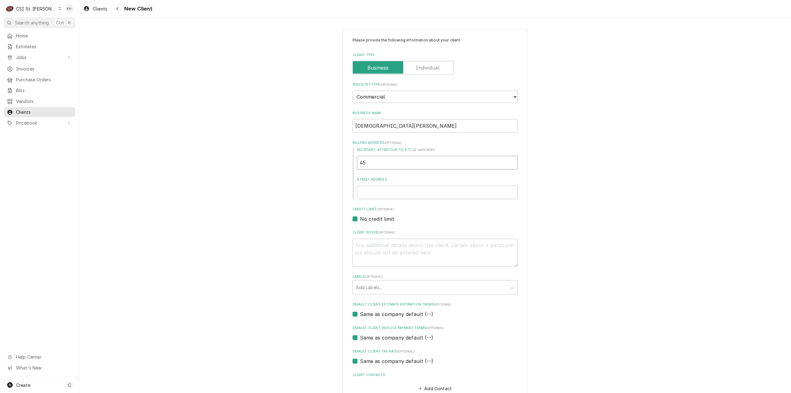
type input "4"
type textarea "x"
type input "4"
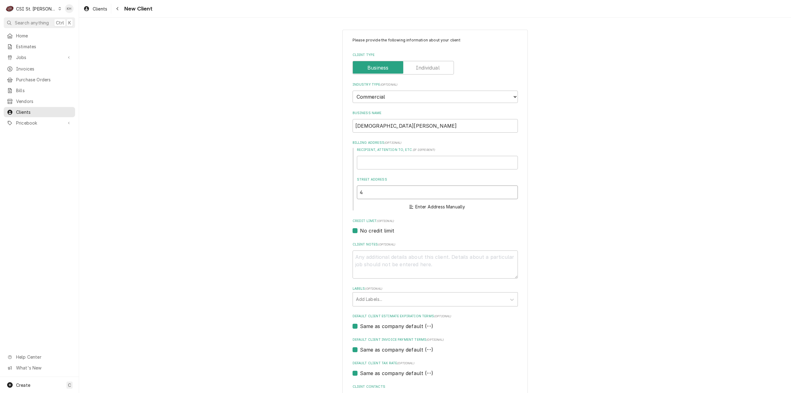
type textarea "x"
type input "45"
type textarea "x"
type input "455"
type textarea "x"
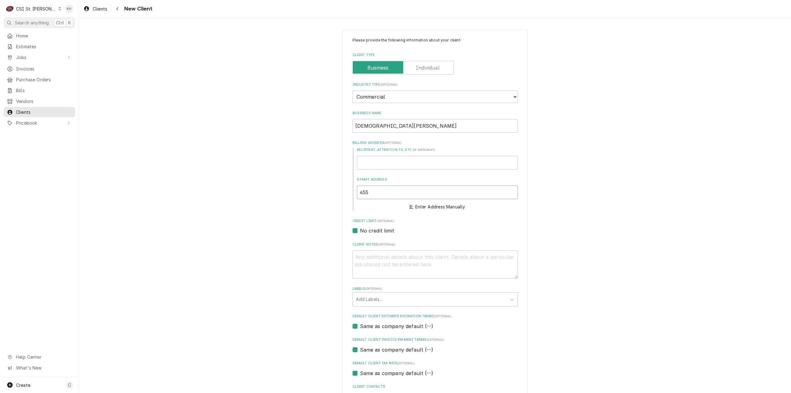
type input "4556"
type textarea "x"
type input "4556"
type textarea "x"
type input "4556 t"
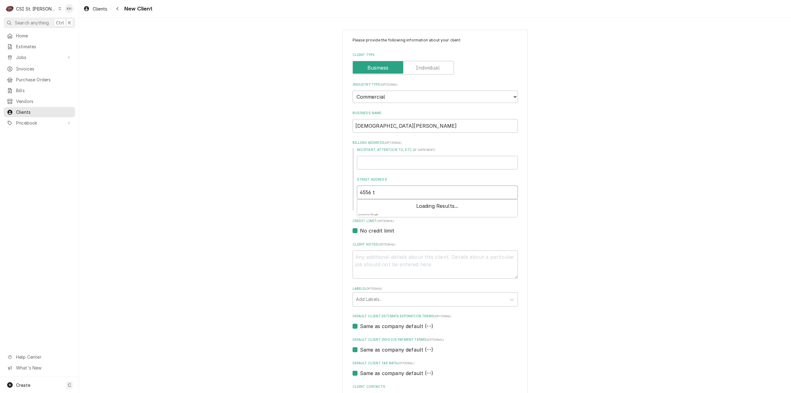
type textarea "x"
type input "4556 te"
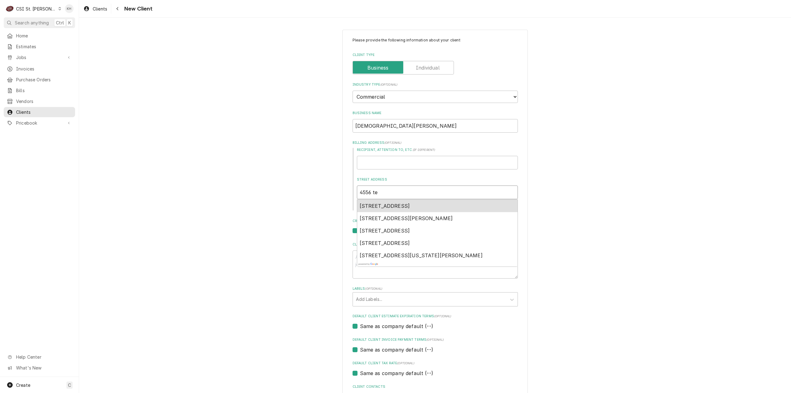
type textarea "x"
type input "4556 tel"
click at [410, 206] on span "4556 Telegraph Road, St. Louis, MO, USA" at bounding box center [385, 206] width 50 height 6
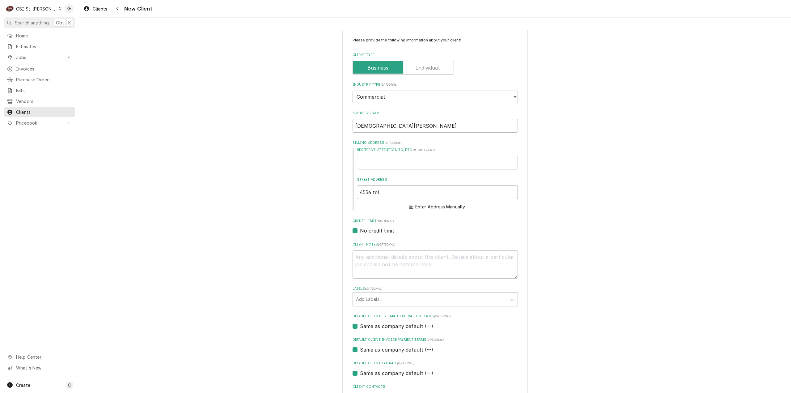
type textarea "x"
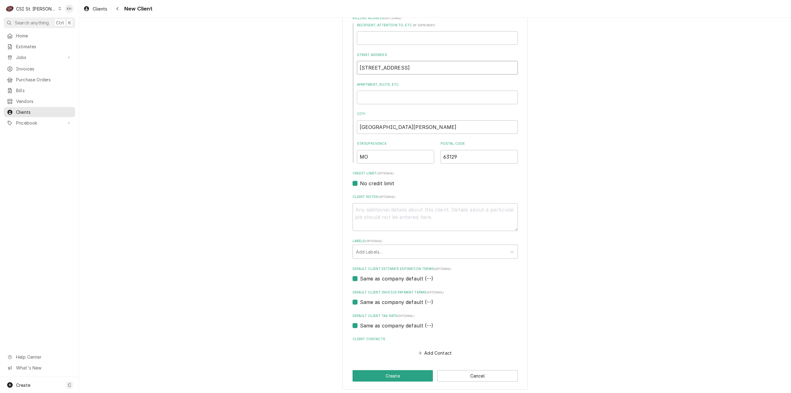
scroll to position [126, 0]
type input "4556 Telegraph Rd"
click at [420, 246] on div "Labels" at bounding box center [429, 249] width 147 height 11
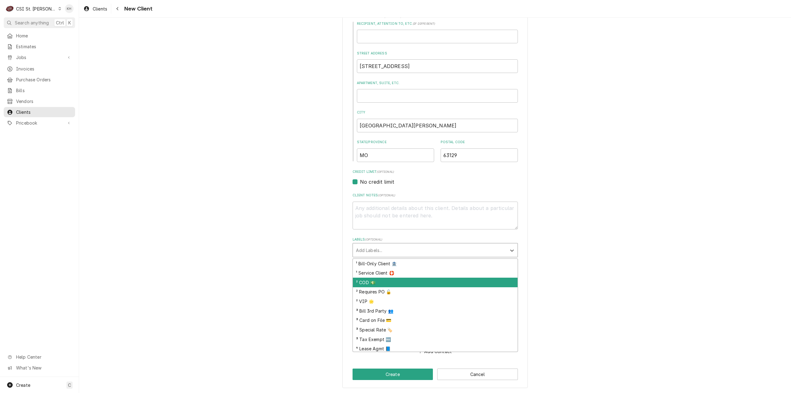
click at [387, 282] on div "² COD 💵" at bounding box center [435, 283] width 165 height 10
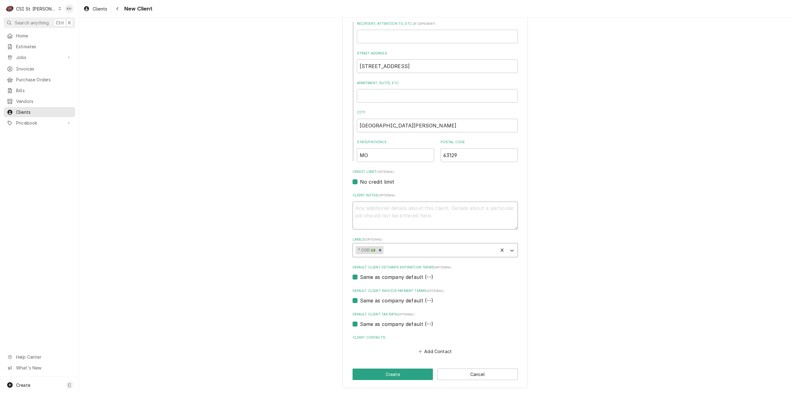
click at [384, 204] on textarea "Client Notes ( optional )" at bounding box center [435, 216] width 165 height 28
type textarea "x"
type textarea "H"
type textarea "x"
type textarea "HO"
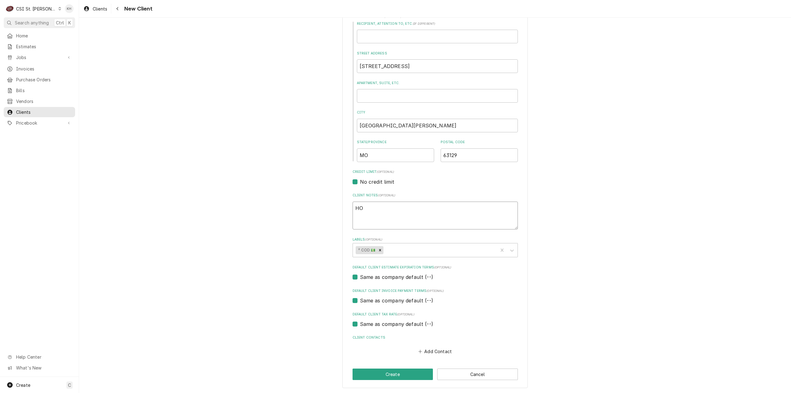
type textarea "x"
type textarea "HOL"
type textarea "x"
type textarea "HOLD"
type textarea "x"
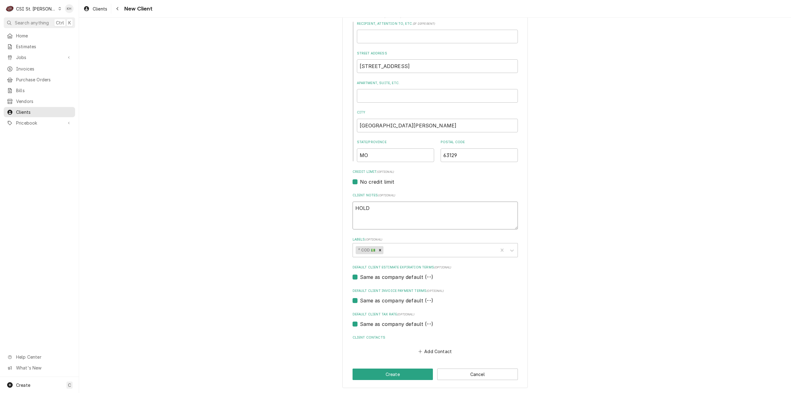
type textarea "HOLD"
type textarea "x"
type textarea "HOLD F"
type textarea "x"
type textarea "HOLD FOR"
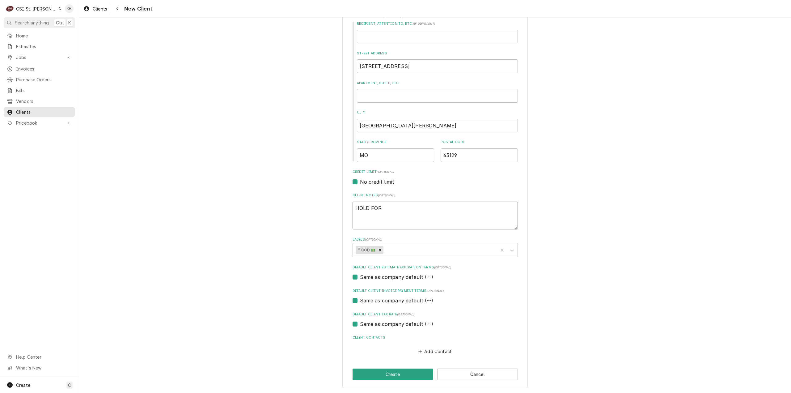
type textarea "x"
type textarea "HOLD FOR"
type textarea "x"
type textarea "HOLD FOR C"
type textarea "x"
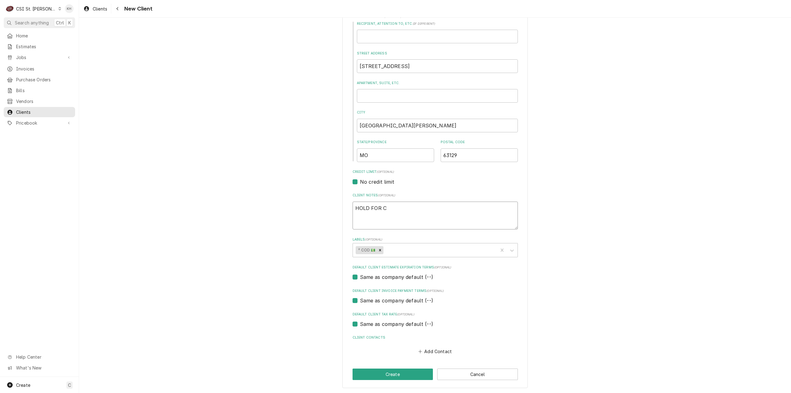
type textarea "HOLD FOR CC"
type textarea "x"
type textarea "HOLD FOR CC"
type textarea "x"
type textarea "HOLD FOR CC I"
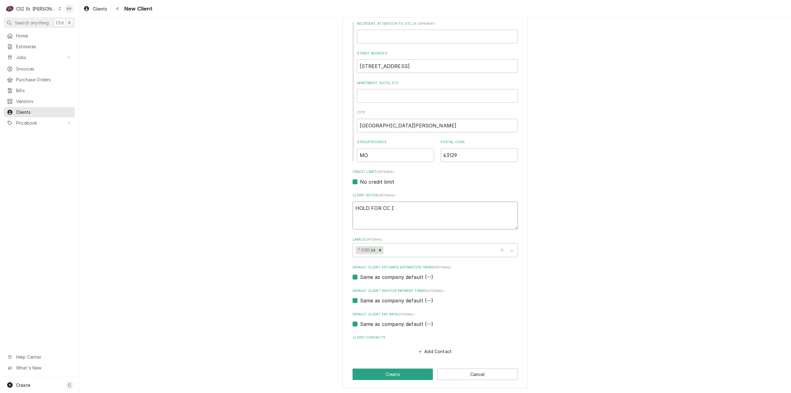
type textarea "x"
type textarea "HOLD FOR CC IN"
type textarea "x"
type textarea "HOLD FOR CC INF"
type textarea "x"
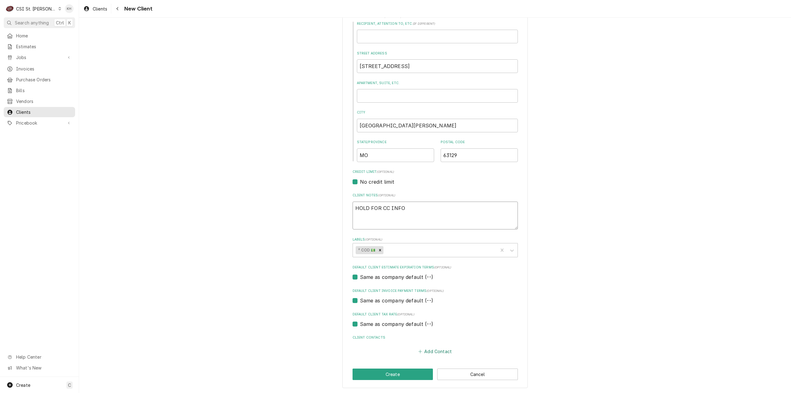
type textarea "HOLD FOR CC INFO"
click at [431, 351] on button "Add Contact" at bounding box center [435, 351] width 36 height 9
type textarea "x"
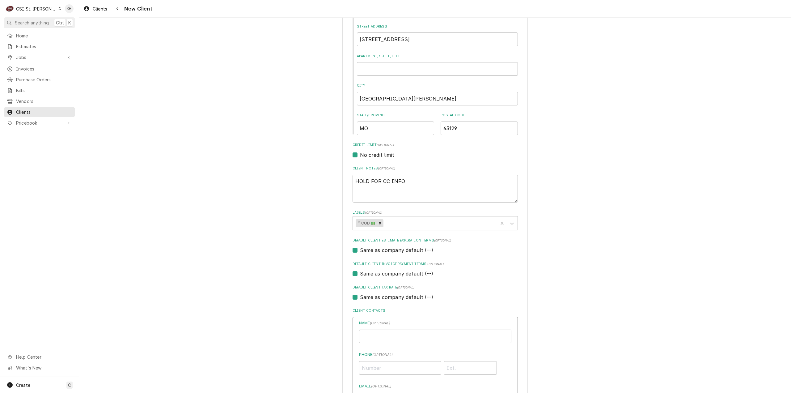
scroll to position [188, 0]
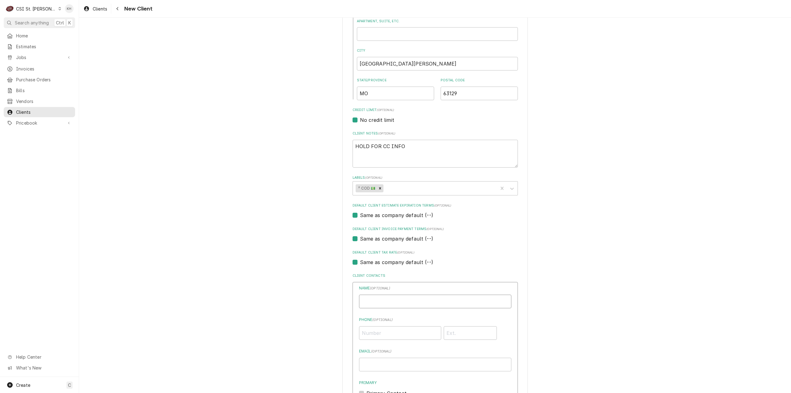
click at [401, 305] on input "Business Name" at bounding box center [435, 302] width 152 height 14
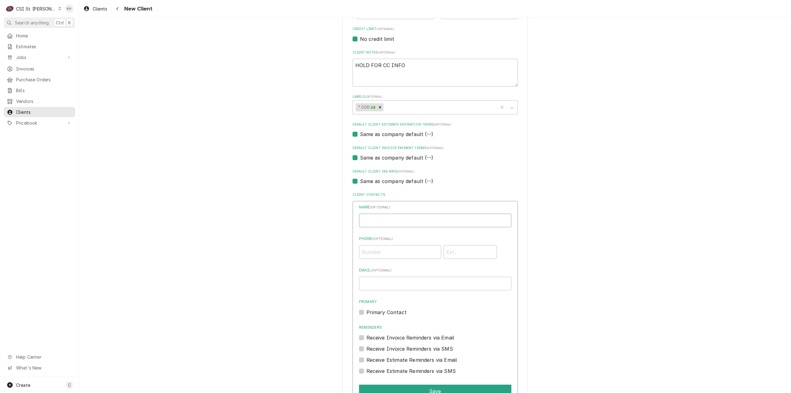
scroll to position [281, 0]
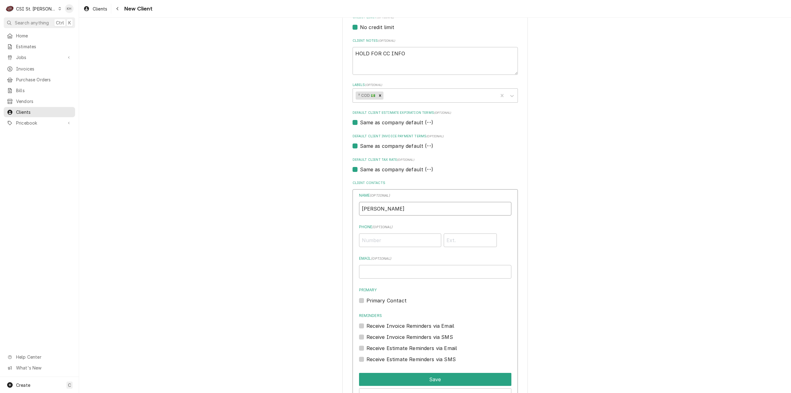
type input "[PERSON_NAME]"
type input "[PHONE_NUMBER]"
click at [423, 270] on input "Email ( optional )" at bounding box center [435, 272] width 152 height 14
type input "[EMAIL_ADDRESS][DOMAIN_NAME]"
click at [435, 377] on button "Save" at bounding box center [435, 379] width 152 height 13
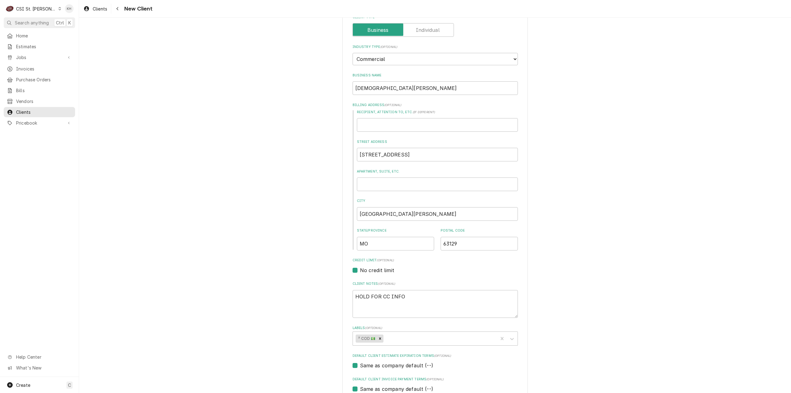
scroll to position [223, 0]
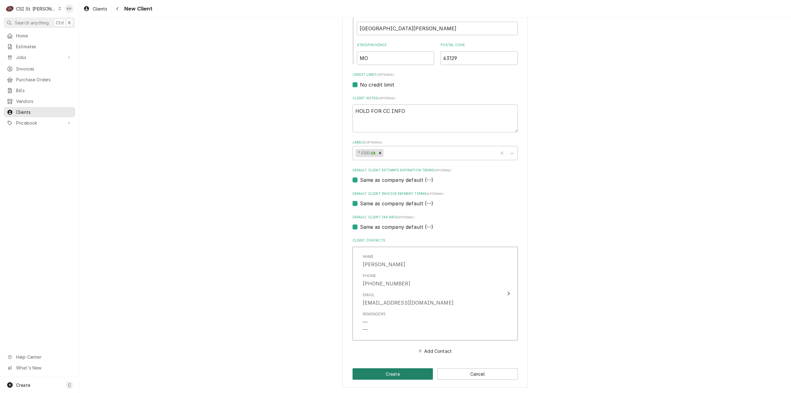
click at [407, 371] on button "Create" at bounding box center [393, 373] width 81 height 11
type textarea "x"
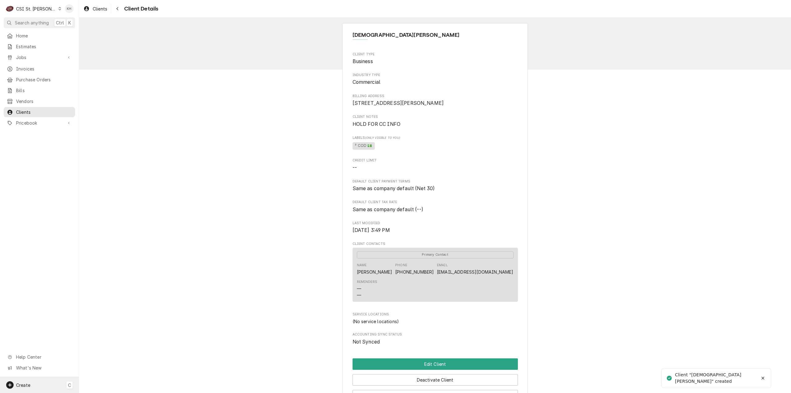
click at [50, 380] on div "Create C" at bounding box center [39, 385] width 79 height 16
click at [118, 324] on link "Job" at bounding box center [111, 321] width 56 height 10
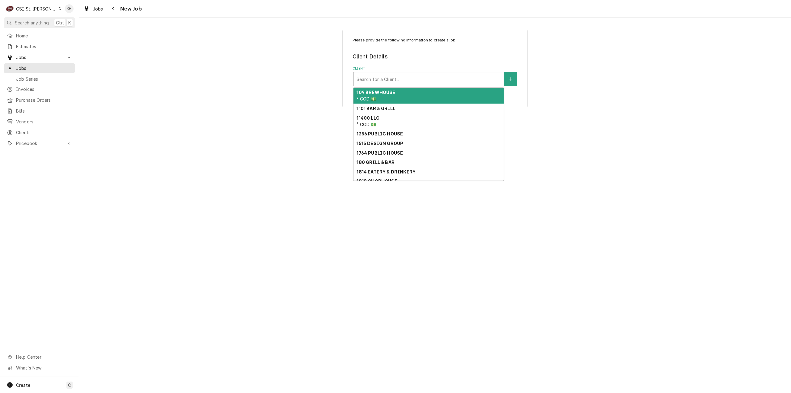
click at [412, 78] on div "Client" at bounding box center [429, 79] width 144 height 11
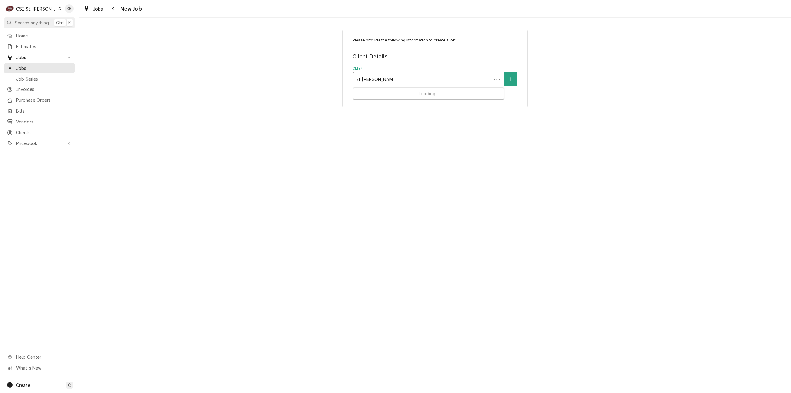
type input "st [PERSON_NAME] of assis"
click at [396, 91] on strong "[DEMOGRAPHIC_DATA][PERSON_NAME]" at bounding box center [402, 92] width 91 height 5
click at [512, 143] on button "Service Location" at bounding box center [510, 138] width 13 height 14
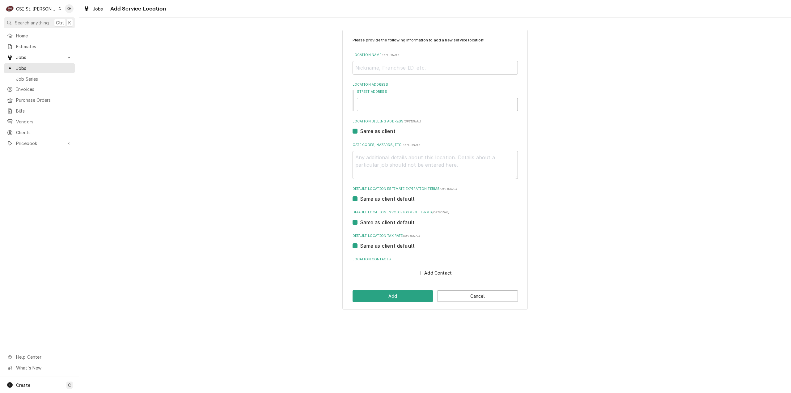
click at [404, 107] on input "Street Address" at bounding box center [437, 105] width 161 height 14
type textarea "x"
type input "4"
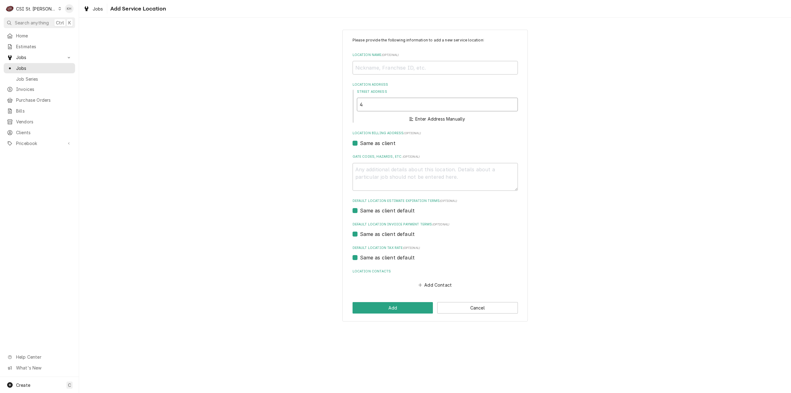
type textarea "x"
type input "45"
type textarea "x"
type input "455"
type textarea "x"
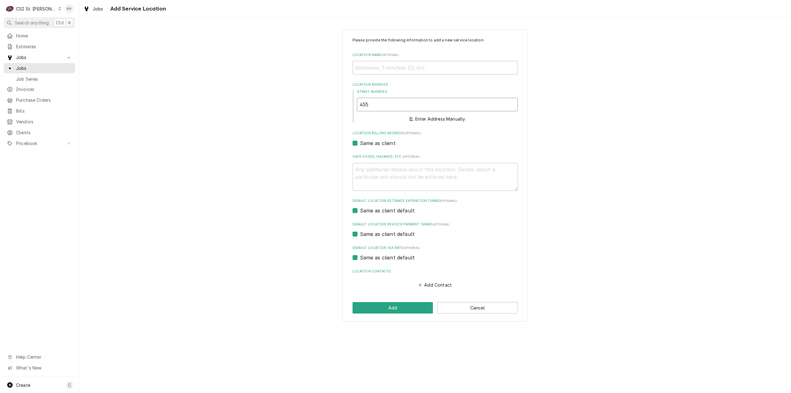
type input "4556"
type textarea "x"
type input "4556"
type textarea "x"
type input "4556 t"
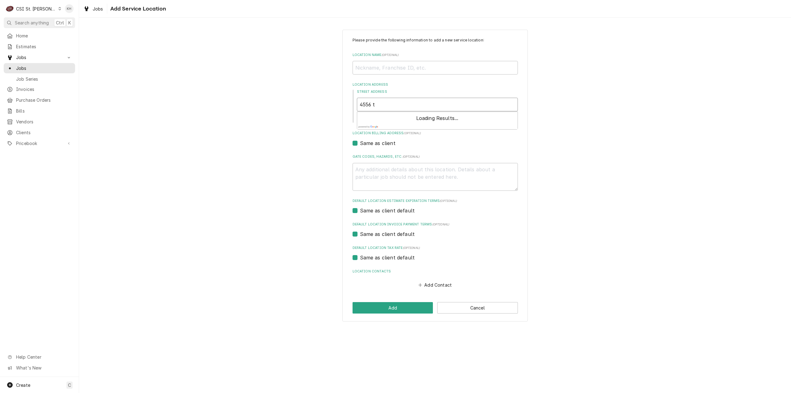
type textarea "x"
type input "4556 te"
type textarea "x"
type input "4556 tel"
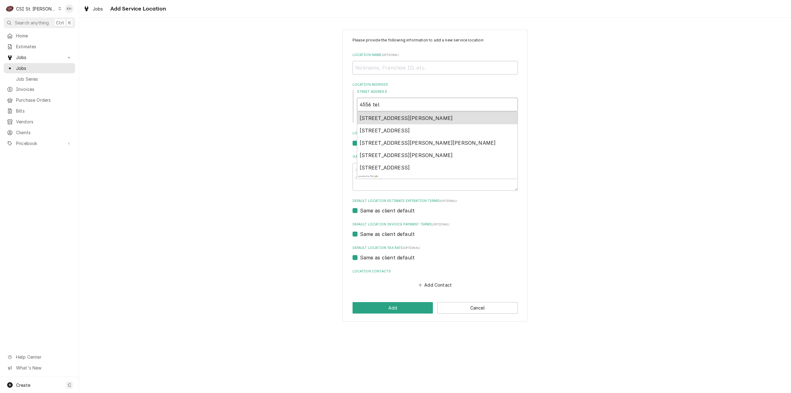
type textarea "x"
type input "4556 tele"
type textarea "x"
type input "4556 teleg"
type textarea "x"
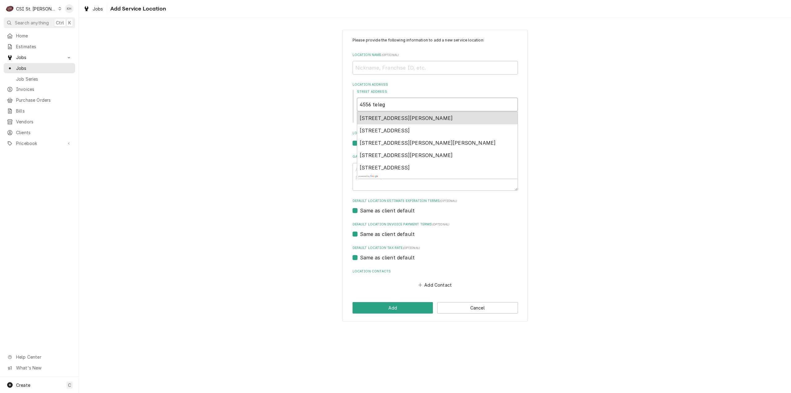
type input "4556 telegr"
type textarea "x"
type input "4556 telegra"
type textarea "x"
type input "4556 telegrap"
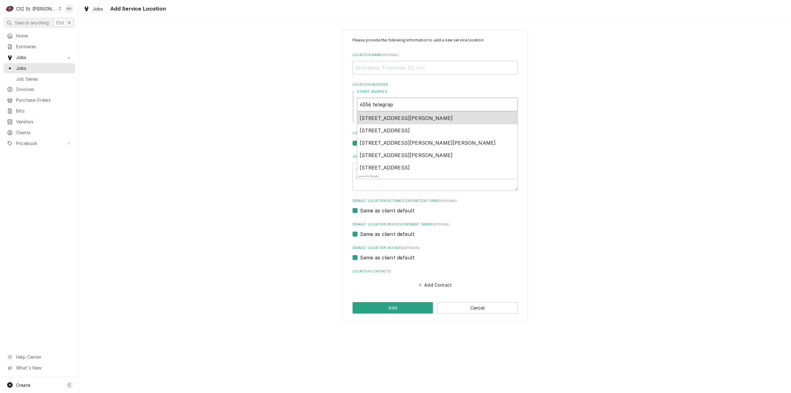
type textarea "x"
type input "4556 telegraph"
click at [410, 117] on span "4556 Telegraph Road, St. Louis, MO, USA" at bounding box center [385, 118] width 50 height 6
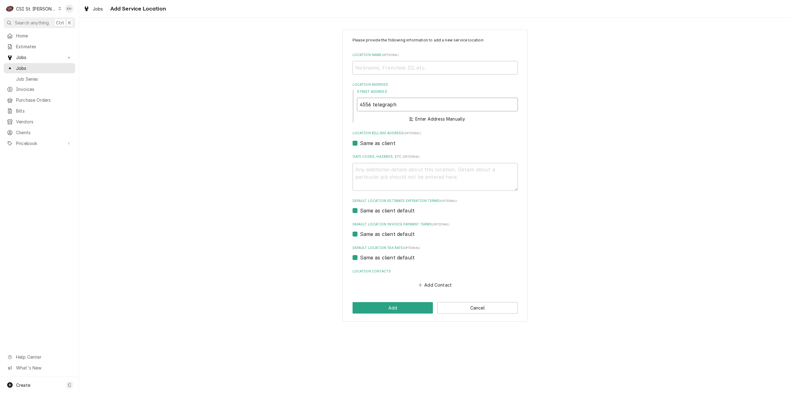
type textarea "x"
type input "4556 Telegraph Rd"
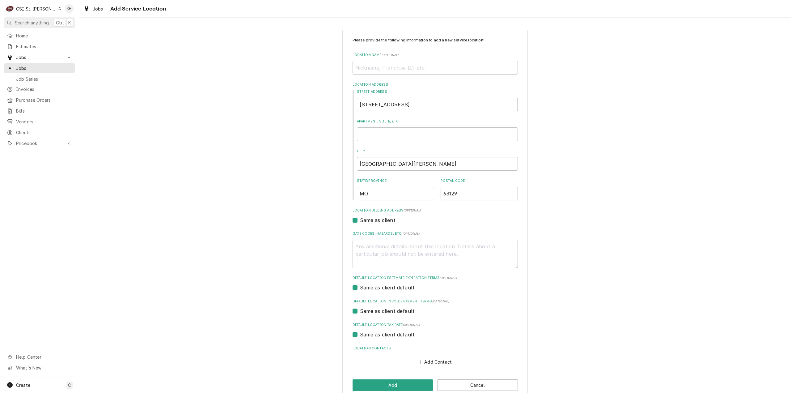
type textarea "x"
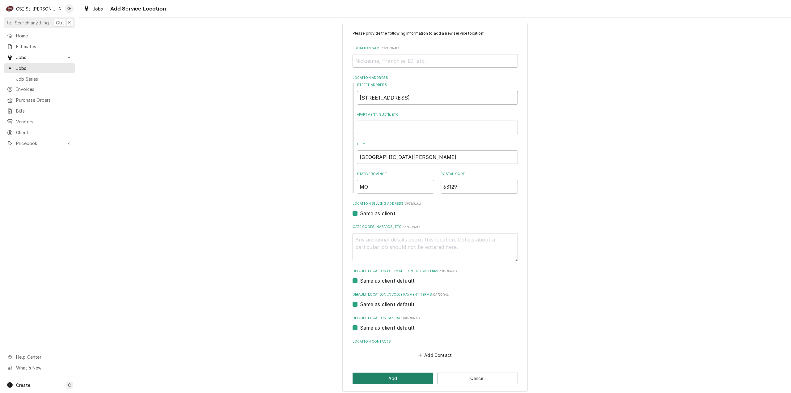
scroll to position [11, 0]
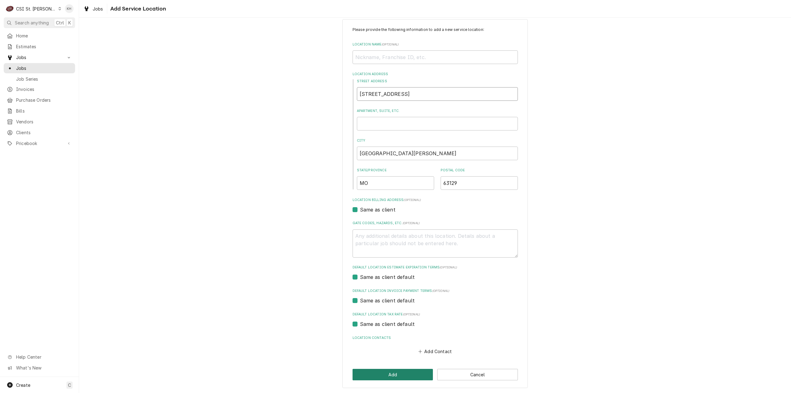
type input "4556 Telegraph Rd"
click at [403, 372] on button "Add" at bounding box center [393, 374] width 81 height 11
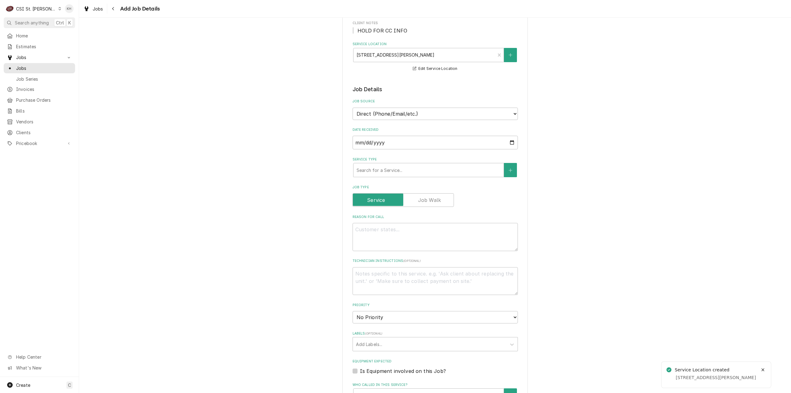
scroll to position [93, 0]
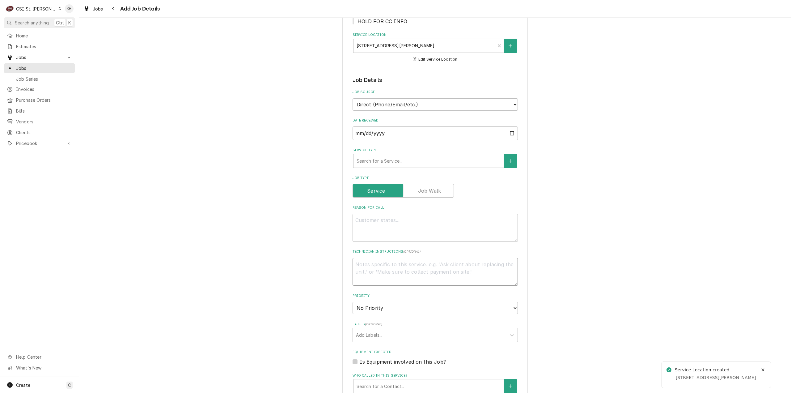
drag, startPoint x: 413, startPoint y: 273, endPoint x: 409, endPoint y: 270, distance: 4.9
click at [409, 270] on textarea "Technician Instructions ( optional )" at bounding box center [435, 272] width 165 height 28
type textarea "x"
type textarea "H"
type textarea "x"
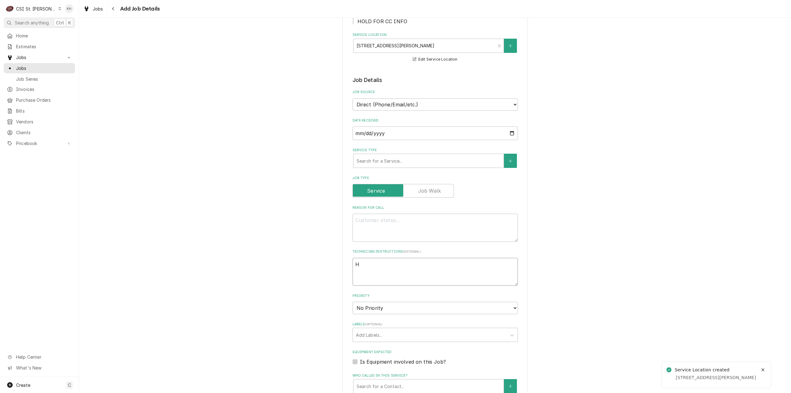
type textarea "HO"
type textarea "x"
type textarea "HOL"
type textarea "x"
type textarea "HOLD"
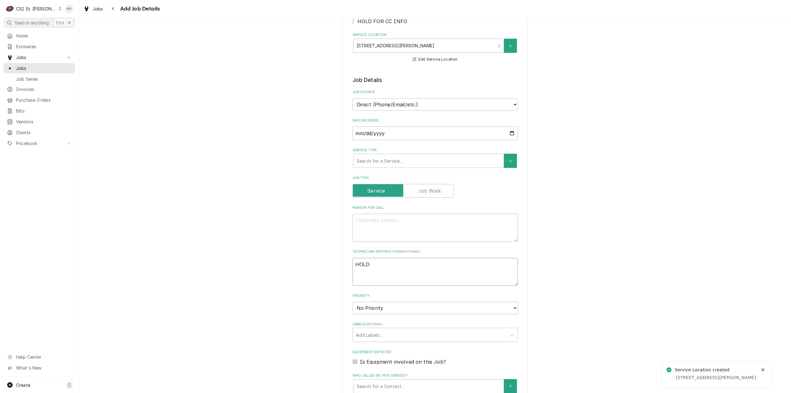
type textarea "x"
type textarea "HOLD"
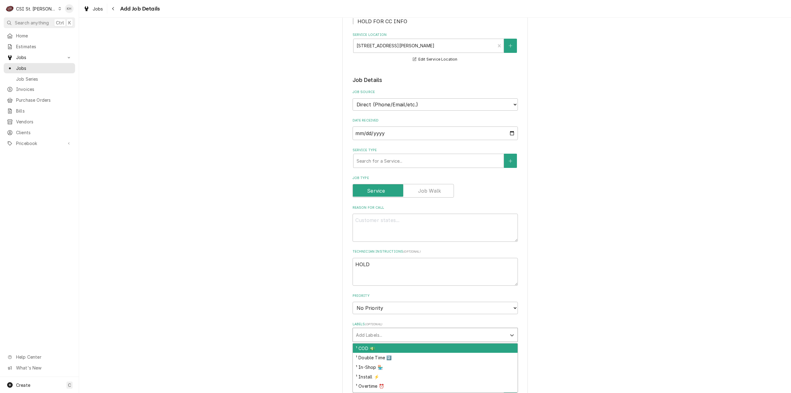
click at [454, 333] on div "Labels" at bounding box center [429, 334] width 147 height 11
type input "client"
click at [457, 345] on div "³ Client Hold ⛔️" at bounding box center [435, 348] width 165 height 10
type textarea "x"
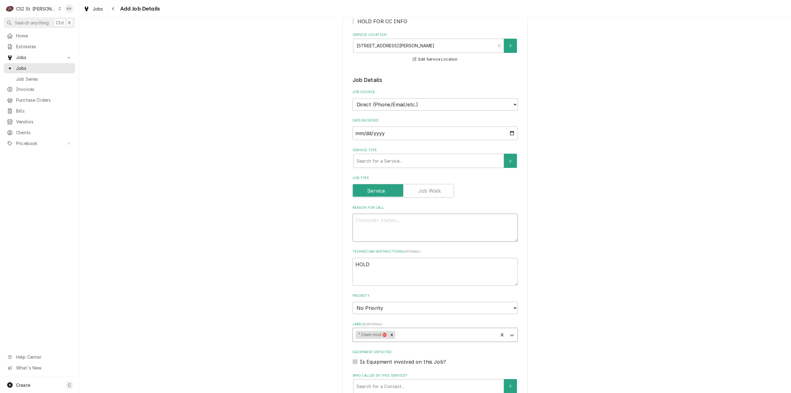
click at [425, 231] on textarea "Reason For Call" at bounding box center [435, 228] width 165 height 28
type textarea "x"
type textarea "U"
type textarea "x"
type textarea "Und"
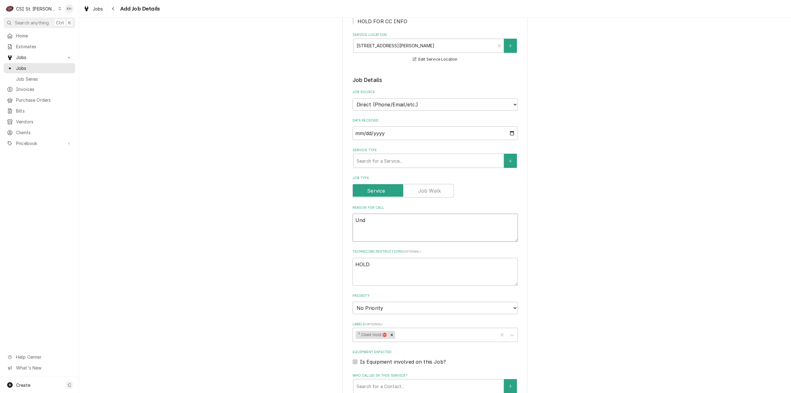
type textarea "x"
type textarea "Unde"
type textarea "x"
type textarea "Under"
type textarea "x"
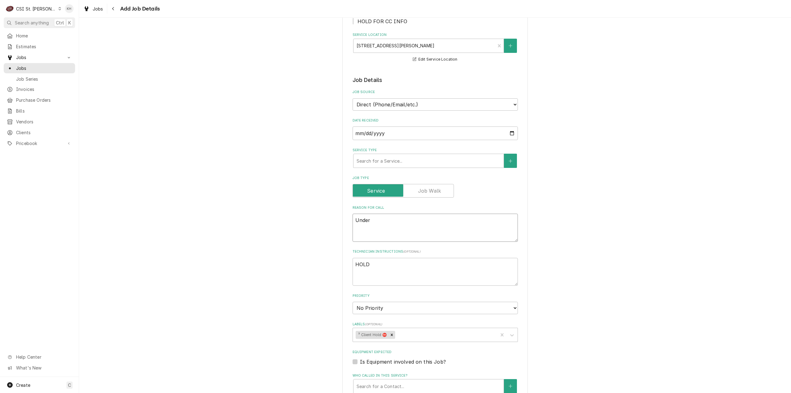
type textarea "Under c"
type textarea "x"
type textarea "Under co"
type textarea "x"
type textarea "Under cou"
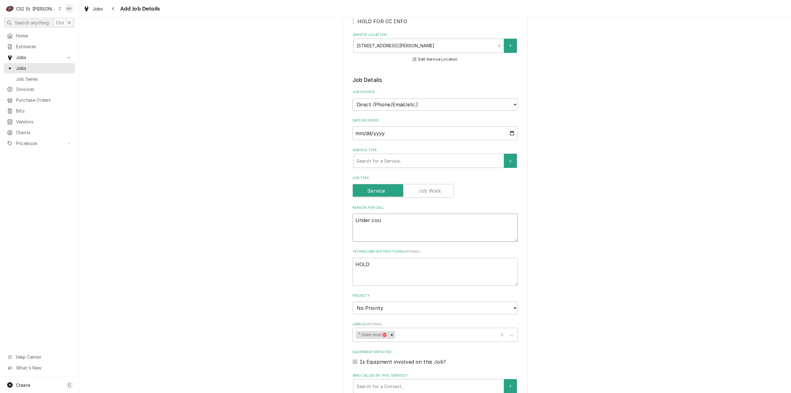
type textarea "x"
type textarea "Under coun"
type textarea "x"
type textarea "Under count"
type textarea "x"
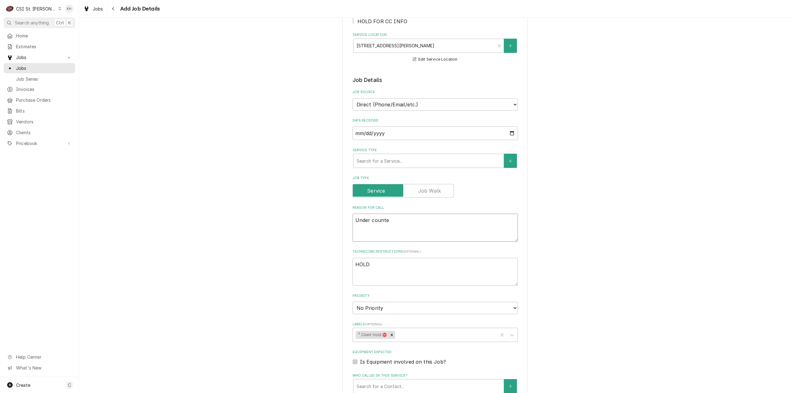
type textarea "Under counter"
type textarea "x"
type textarea "Under counter"
type textarea "x"
type textarea "Under counter f"
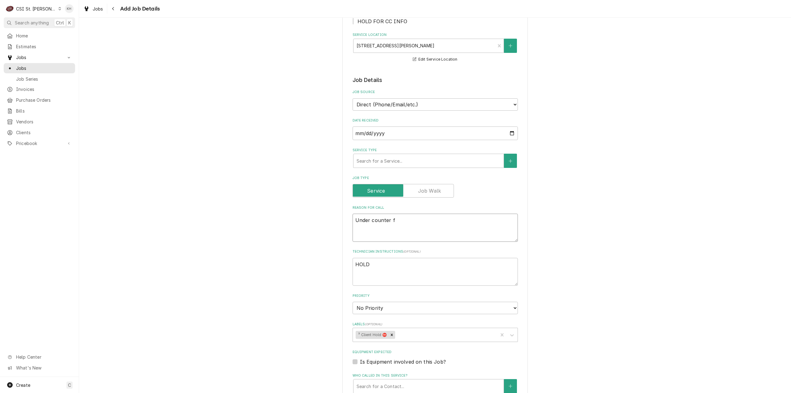
type textarea "x"
type textarea "Under counter"
type textarea "x"
type textarea "Under counter r"
type textarea "x"
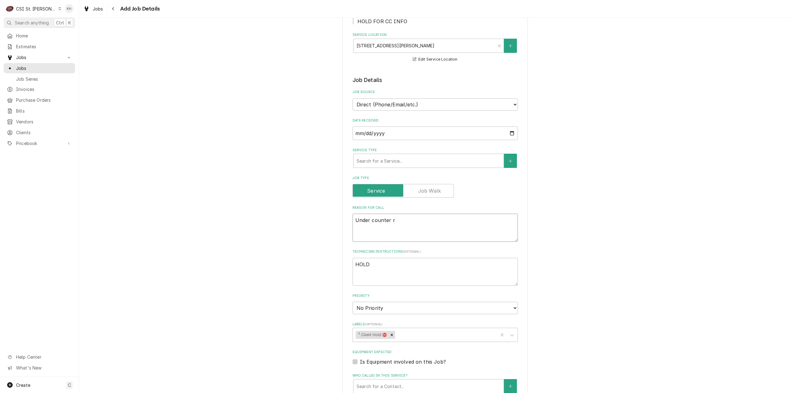
type textarea "Under counter re"
type textarea "x"
type textarea "Under counter ref"
type textarea "x"
type textarea "Under counter refr"
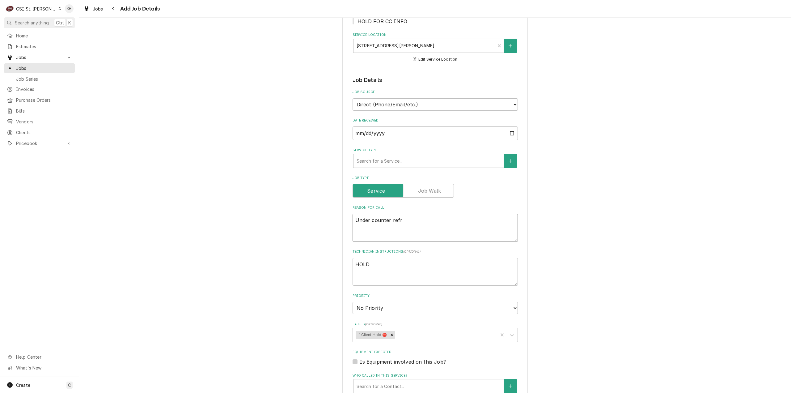
type textarea "x"
type textarea "Under counter refri"
type textarea "x"
type textarea "Under counter refrig"
type textarea "x"
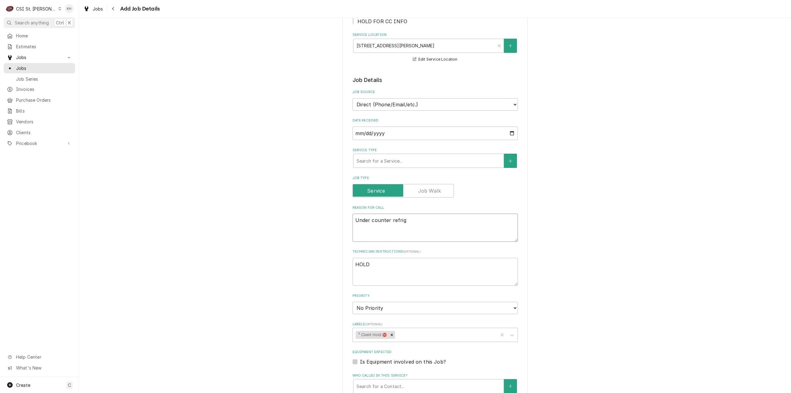
type textarea "Under counter refrige"
type textarea "x"
type textarea "Under counter refriger"
type textarea "x"
type textarea "Under counter refrigera"
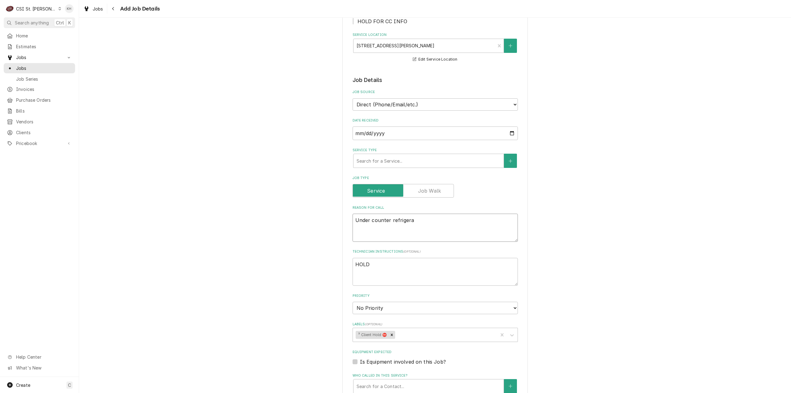
type textarea "x"
type textarea "Under counter refrigerat"
type textarea "x"
type textarea "Under counter refrigerati"
type textarea "x"
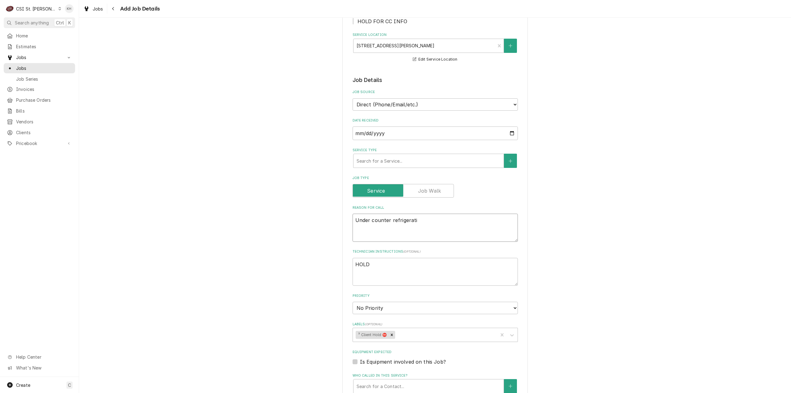
type textarea "Under counter refrigeratio"
type textarea "x"
type textarea "Under counter refrigeration"
type textarea "x"
type textarea "Under counter refrigeratio"
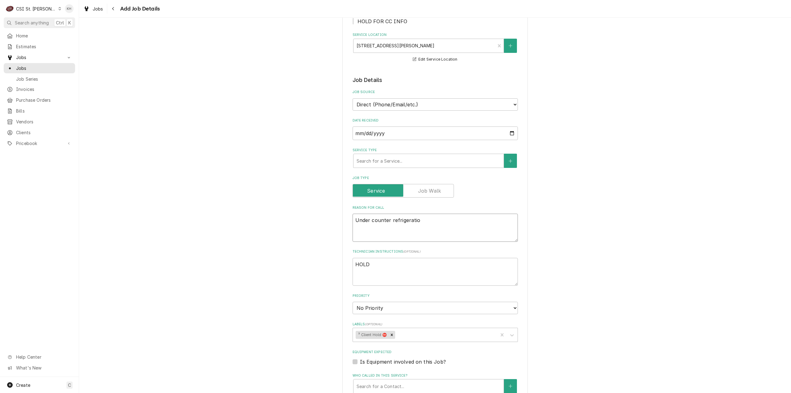
type textarea "x"
type textarea "Under counter refrigerati"
type textarea "x"
type textarea "Under counter refrigerat"
type textarea "x"
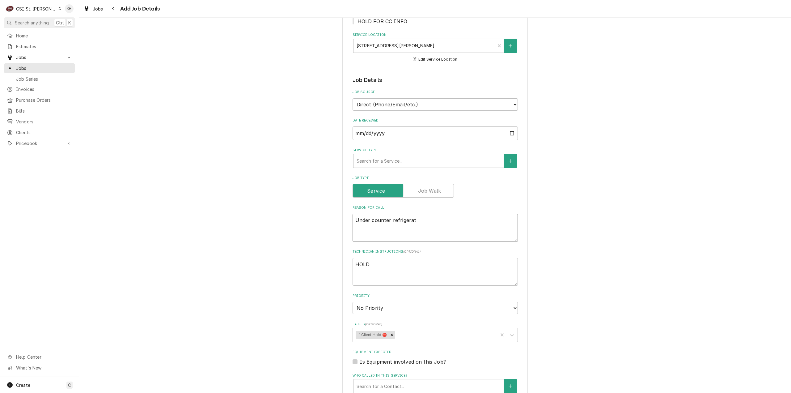
type textarea "Under counter refrigera"
type textarea "x"
type textarea "Under counter refriger"
type textarea "x"
type textarea "Under counter refrige"
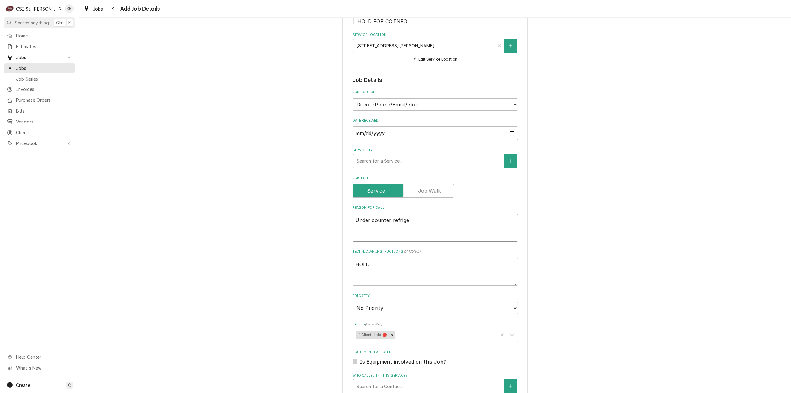
type textarea "x"
type textarea "Under counter refrig"
type textarea "x"
type textarea "Under counter refri"
type textarea "x"
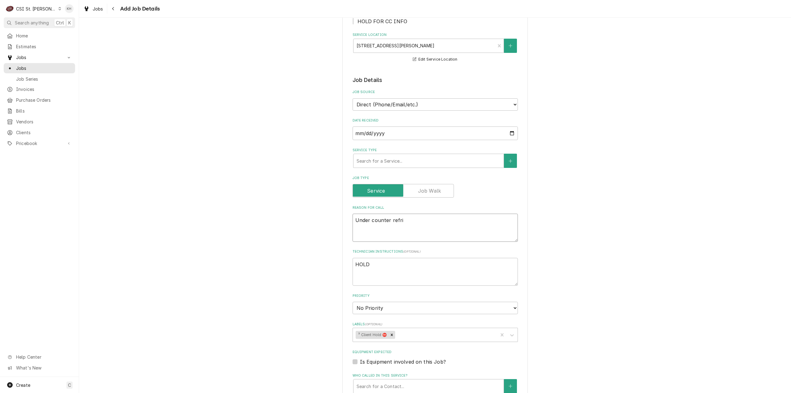
type textarea "Under counter refr"
type textarea "x"
type textarea "Under counter ref"
type textarea "x"
type textarea "Under counter refr"
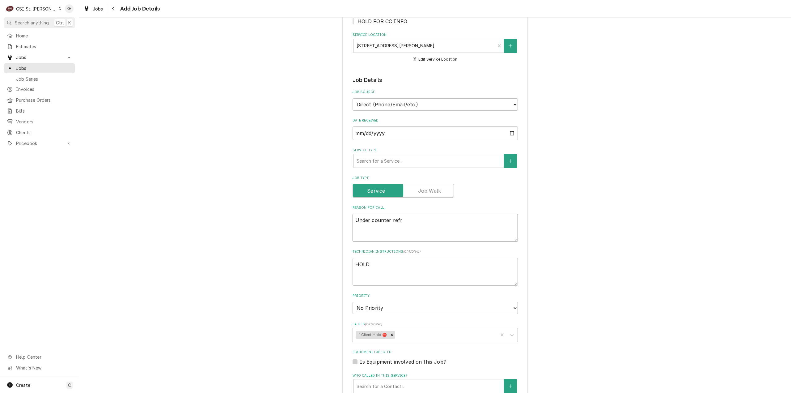
type textarea "x"
type textarea "Under counter refri"
type textarea "x"
type textarea "Under counter refrig"
type textarea "x"
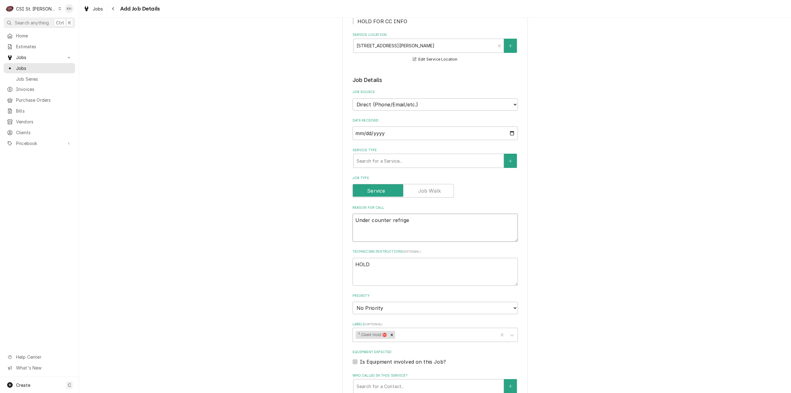
type textarea "Under counter refriger"
type textarea "x"
type textarea "Under counter refrigera"
type textarea "x"
type textarea "Under counter refrigerat"
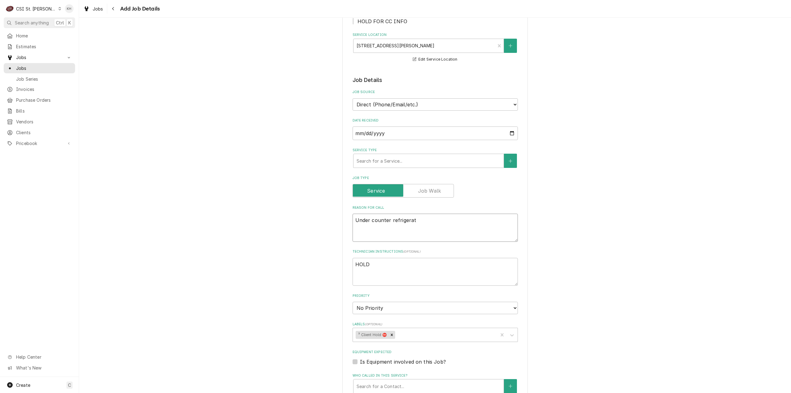
type textarea "x"
type textarea "Under counter refrigerati"
type textarea "x"
type textarea "Under counter refrigeratio"
type textarea "x"
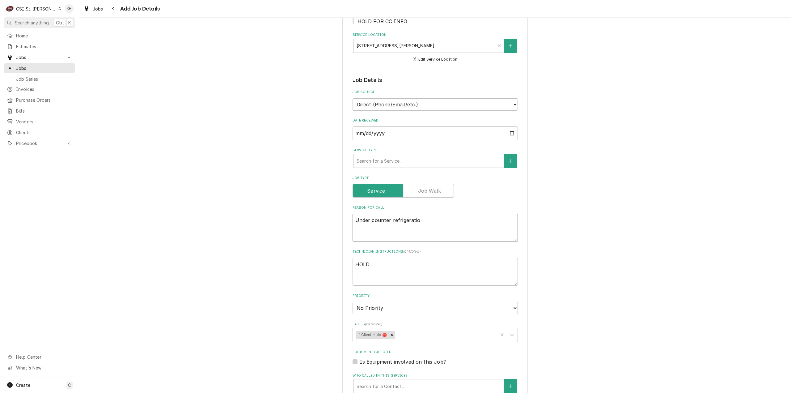
type textarea "Under counter refrigeration"
type textarea "x"
type textarea "Under counter refrigeration"
type textarea "x"
type textarea "Under counter refrigeration i"
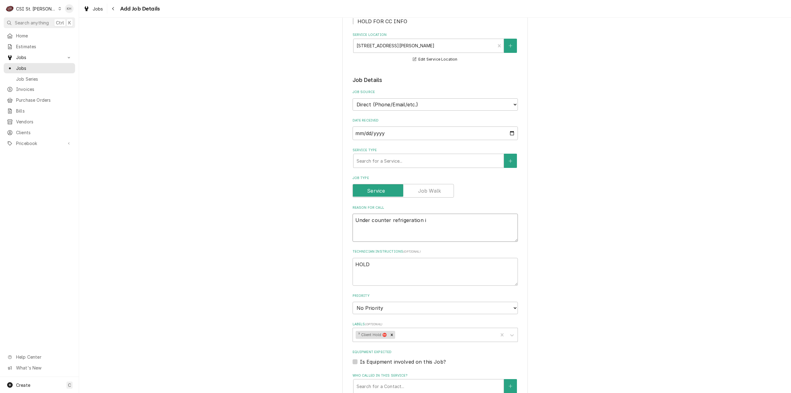
type textarea "x"
type textarea "Under counter refrigeration is"
type textarea "x"
type textarea "Under counter refrigeration is"
type textarea "x"
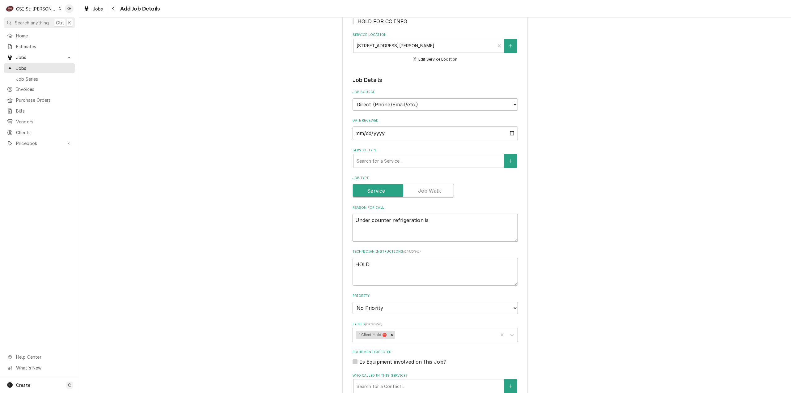
type textarea "Under counter refrigeration is f"
type textarea "x"
type textarea "Under counter refrigeration is fr"
type textarea "x"
type textarea "Under counter refrigeration is fre"
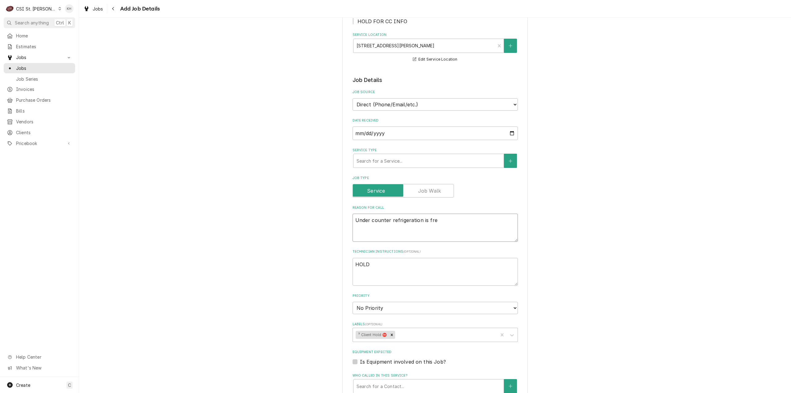
type textarea "x"
type textarea "Under counter refrigeration is free"
type textarea "x"
type textarea "Under counter refrigeration is freez"
type textarea "x"
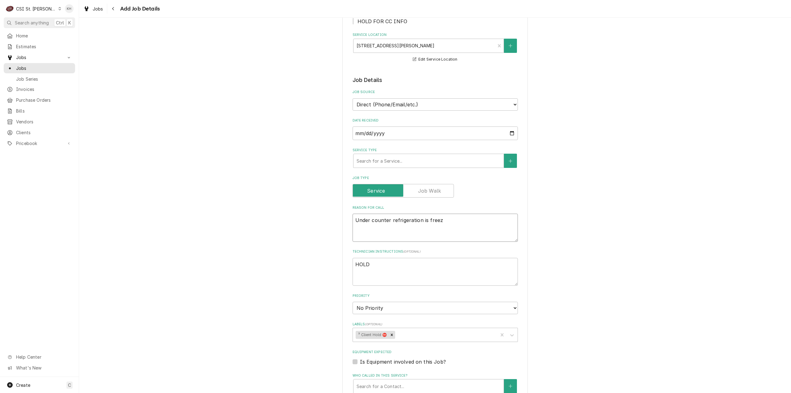
type textarea "Under counter refrigeration is freezi"
type textarea "x"
type textarea "Under counter refrigeration is freezin"
type textarea "x"
type textarea "Under counter refrigeration is freezing"
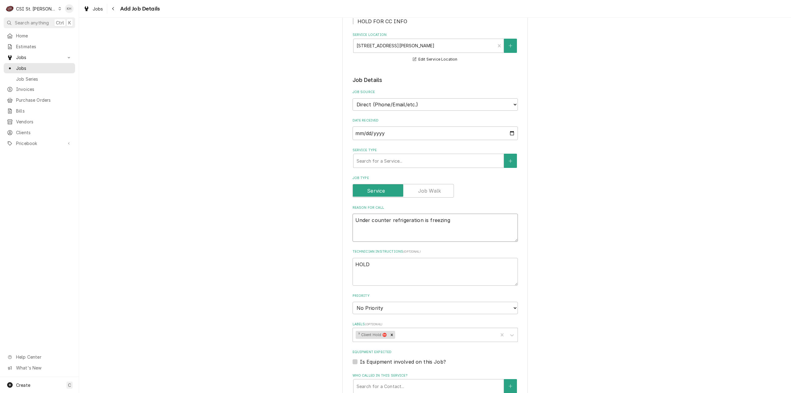
type textarea "x"
type textarea "Under counter refrigeration is freezing"
type textarea "x"
type textarea "Under counter refrigeration is freezing u"
type textarea "x"
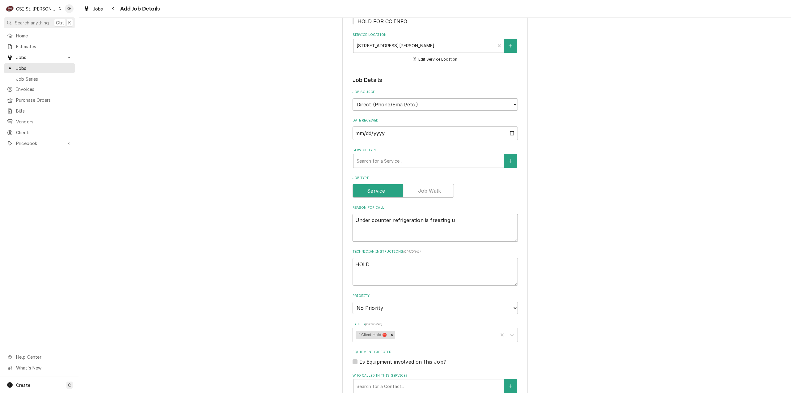
type textarea "Under counter refrigeration is freezing up"
type textarea "x"
type textarea "Under counter refrigeration is freezing up"
type textarea "x"
type textarea "Under counter refrigeration is freezing up a"
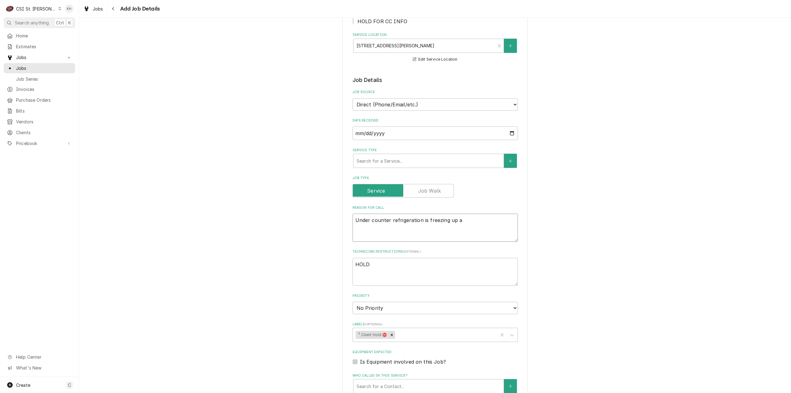
type textarea "x"
type textarea "Under counter refrigeration is freezing up and"
type textarea "x"
type textarea "Under counter refrigeration is freezing up and"
type textarea "x"
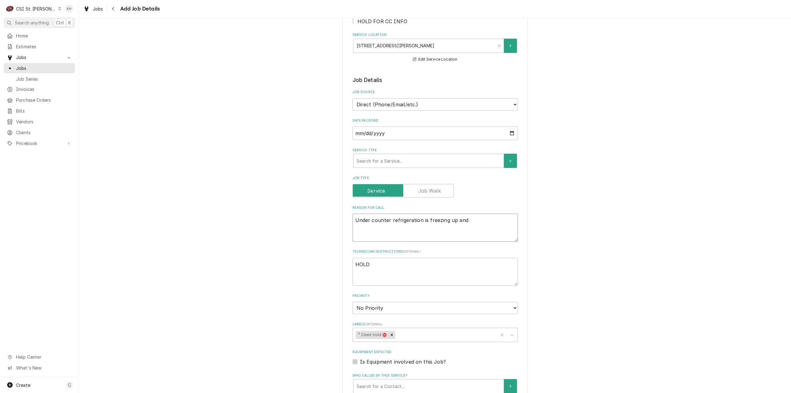
type textarea "Under counter refrigeration is freezing up and w"
type textarea "x"
type textarea "Under counter refrigeration is freezing up and wi"
type textarea "x"
type textarea "Under counter refrigeration is freezing up and wil"
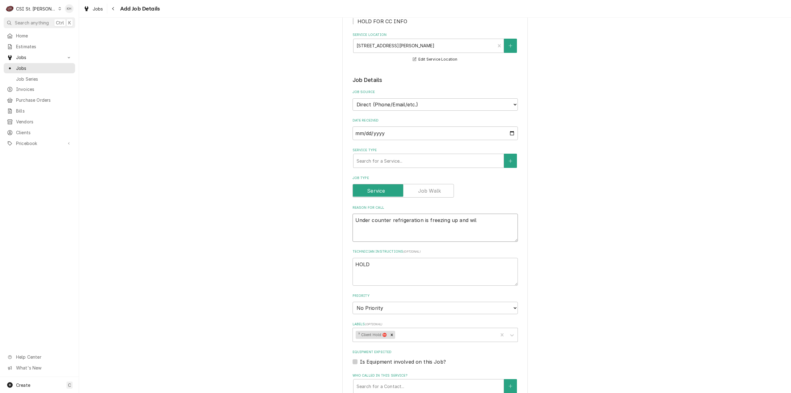
type textarea "x"
type textarea "Under counter refrigeration is freezing up and will"
type textarea "x"
type textarea "Under counter refrigeration is freezing up and will s"
type textarea "x"
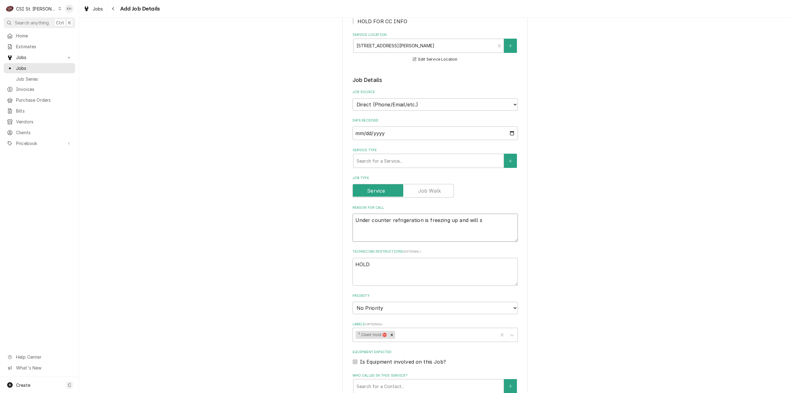
type textarea "Under counter refrigeration is freezing up and will st"
type textarea "x"
type textarea "Under counter refrigeration is freezing up and will sto"
type textarea "x"
type textarea "Under counter refrigeration is freezing up and will stop"
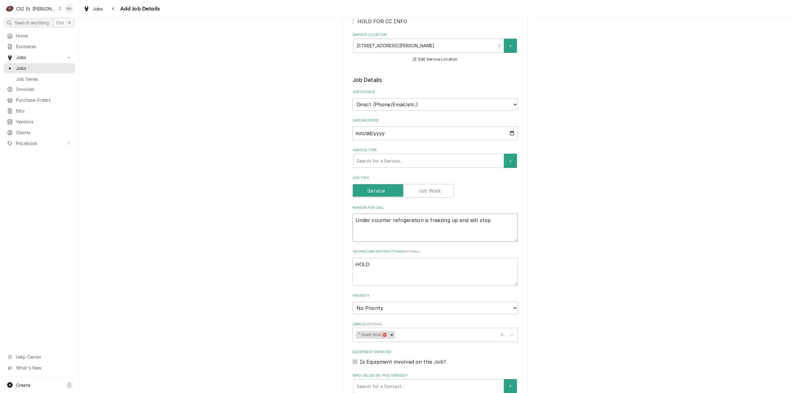
type textarea "x"
type textarea "Under counter refrigeration is freezing up and will stop"
type textarea "x"
type textarea "Under counter refrigeration is freezing up and will stop c"
type textarea "x"
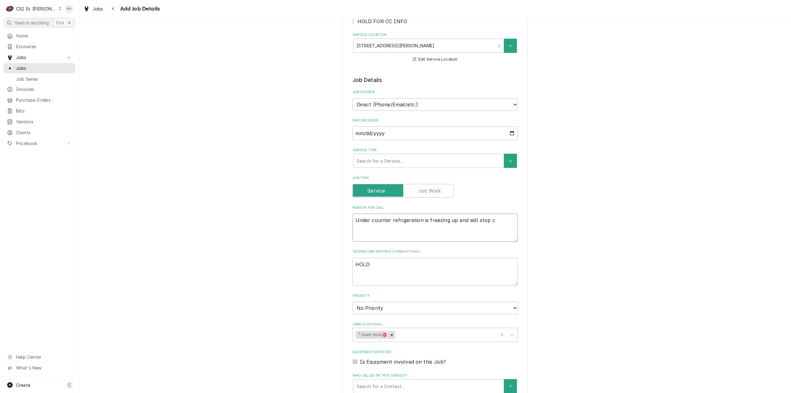
type textarea "Under counter refrigeration is freezing up and will stop co"
type textarea "x"
type textarea "Under counter refrigeration is freezing up and will stop coo"
type textarea "x"
click at [354, 219] on textarea "Under counter refrigeration is freezing up and will stop cooling." at bounding box center [435, 228] width 165 height 28
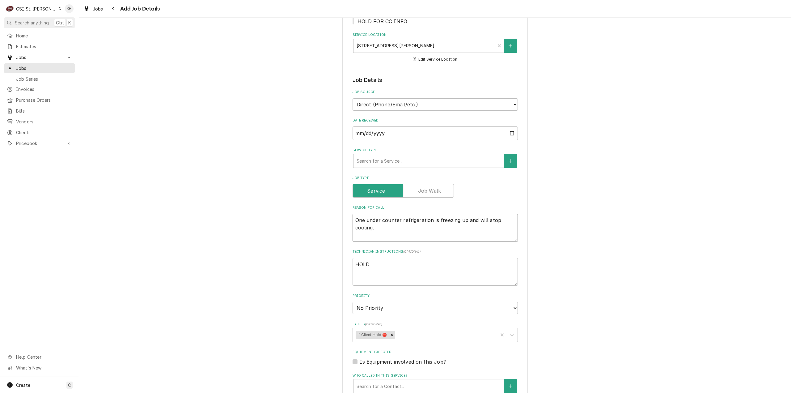
click at [390, 231] on textarea "One under counter refrigeration is freezing up and will stop cooling." at bounding box center [435, 228] width 165 height 28
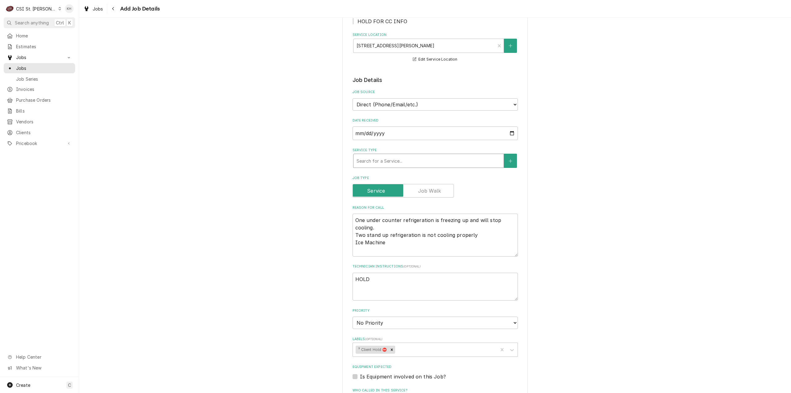
click at [417, 161] on div "Service Type" at bounding box center [429, 160] width 144 height 11
drag, startPoint x: 405, startPoint y: 171, endPoint x: 407, endPoint y: 183, distance: 12.6
click at [405, 171] on div "Job | Service Call ¹ Service Type 🛠️" at bounding box center [429, 177] width 150 height 16
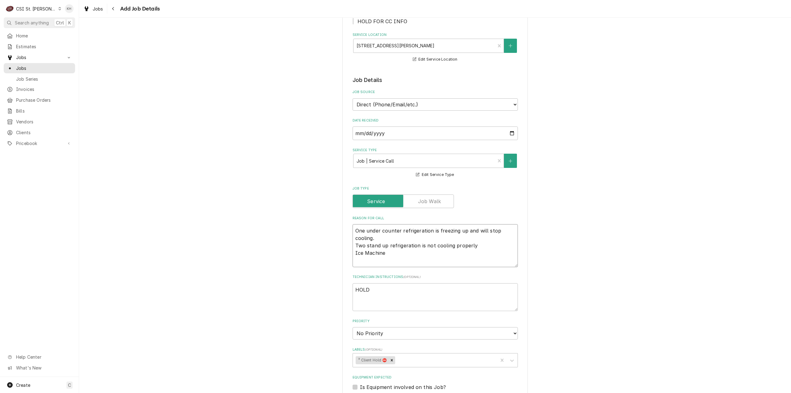
click at [410, 255] on textarea "One under counter refrigeration is freezing up and will stop cooling. Two stand…" at bounding box center [435, 245] width 165 height 43
click at [354, 230] on textarea "One under counter refrigeration is freezing up and will stop cooling. Two stand…" at bounding box center [435, 245] width 165 height 43
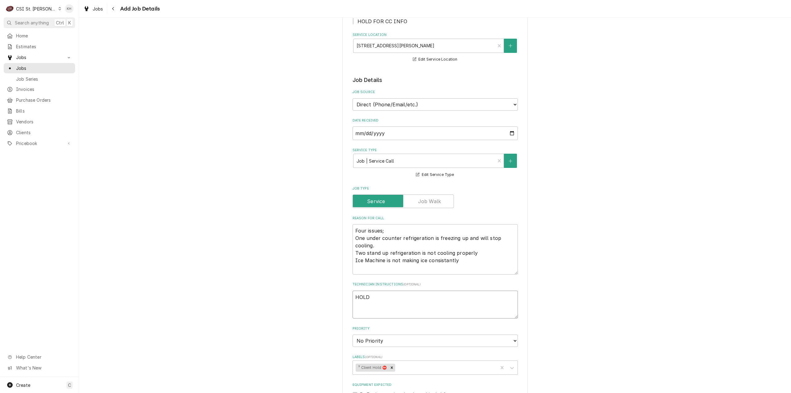
click at [420, 304] on textarea "HOLD" at bounding box center [435, 305] width 165 height 28
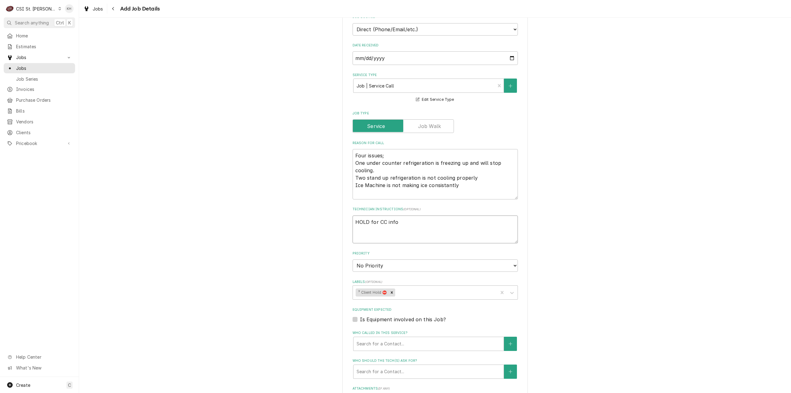
scroll to position [278, 0]
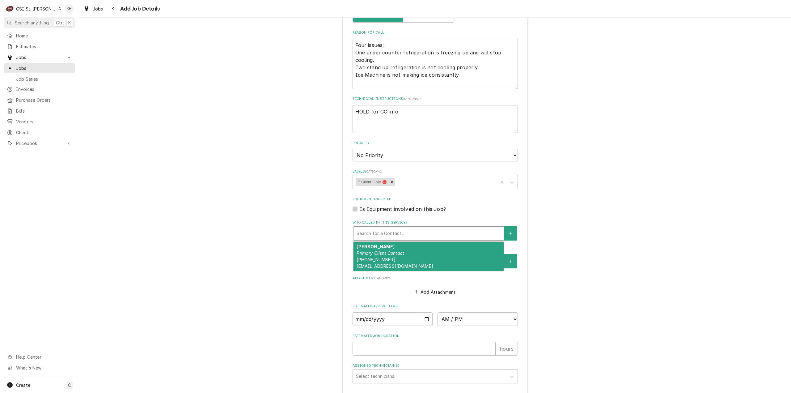
click at [410, 233] on div "Who called in this service?" at bounding box center [429, 233] width 144 height 11
click at [401, 257] on div "Adam Bundren Primary Client Contact (314) 226-6248 arbundren@gmail.com" at bounding box center [429, 256] width 150 height 29
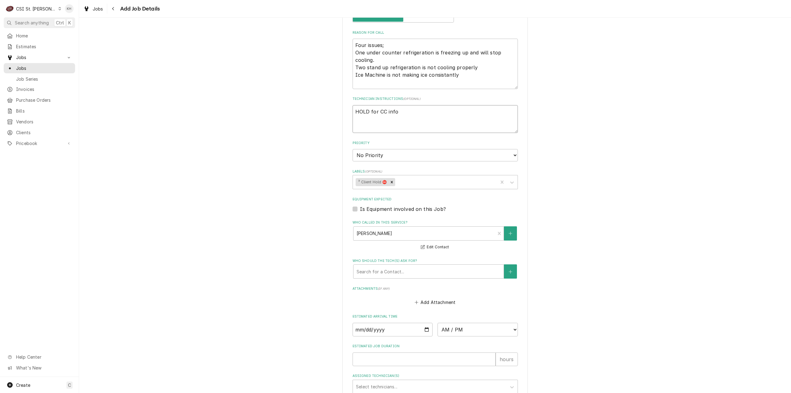
click at [401, 116] on textarea "HOLD for CC info" at bounding box center [435, 119] width 165 height 28
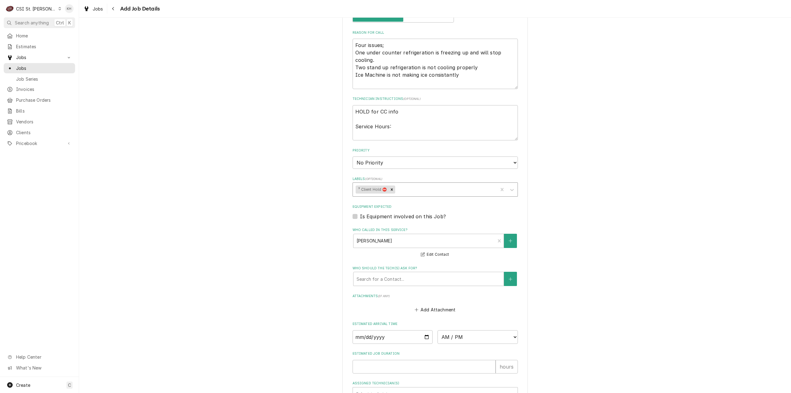
click at [439, 189] on div "Labels" at bounding box center [445, 189] width 99 height 11
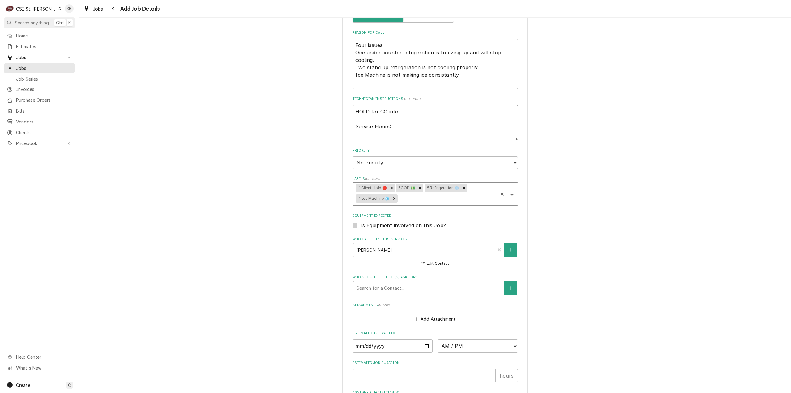
click at [401, 126] on textarea "HOLD for CC info Service Hours:" at bounding box center [435, 123] width 165 height 36
click at [356, 118] on textarea "HOLD for CC info Service Hours:" at bounding box center [435, 123] width 165 height 36
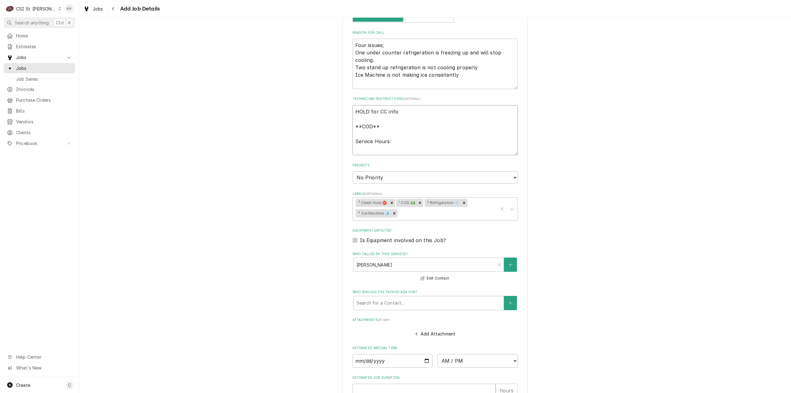
click at [413, 142] on textarea "HOLD for CC info **COD** Service Hours:" at bounding box center [435, 130] width 165 height 50
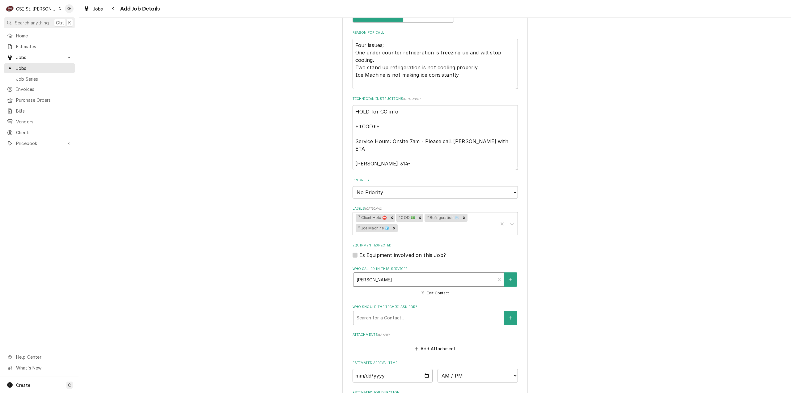
click at [398, 282] on div "Who called in this service?" at bounding box center [425, 279] width 136 height 11
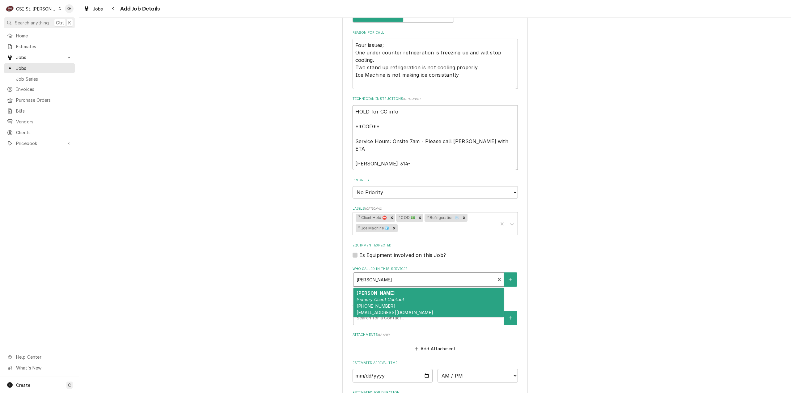
click at [407, 155] on textarea "HOLD for CC info **COD** Service Hours: Onsite 7am - Please call Adam with ETA …" at bounding box center [435, 137] width 165 height 65
click at [421, 284] on div "Who called in this service?" at bounding box center [425, 279] width 136 height 11
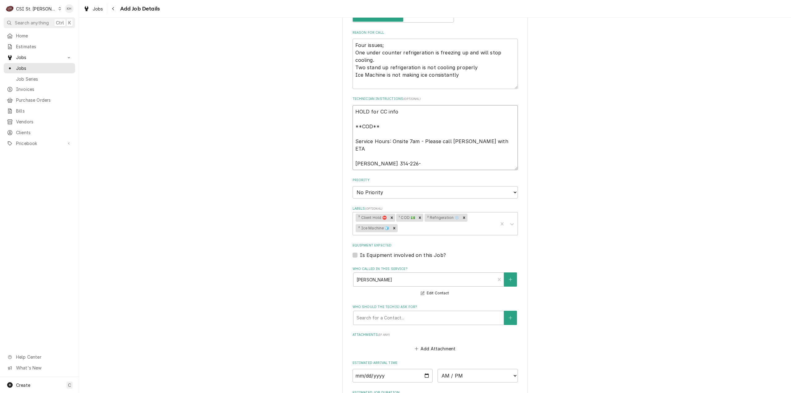
click at [429, 159] on textarea "HOLD for CC info **COD** Service Hours: Onsite 7am - Please call Adam with ETA …" at bounding box center [435, 137] width 165 height 65
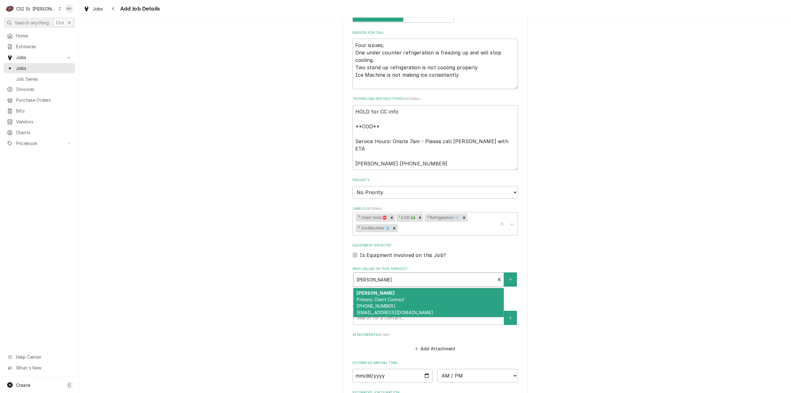
click at [420, 280] on div "Who called in this service?" at bounding box center [425, 279] width 136 height 11
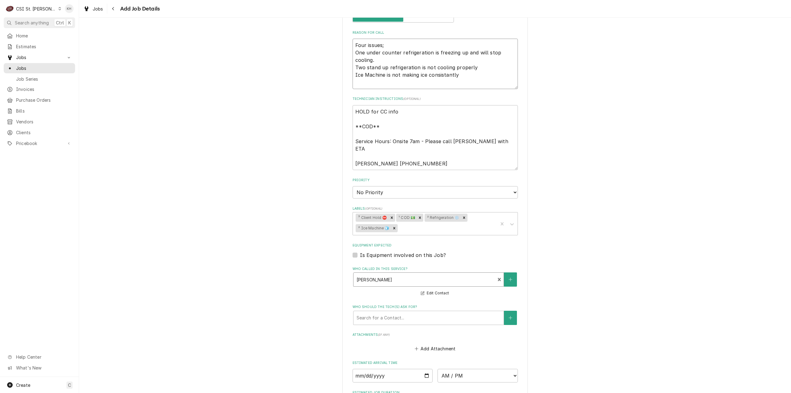
click at [380, 45] on textarea "Four issues; One under counter refrigeration is freezing up and will stop cooli…" at bounding box center [435, 64] width 165 height 50
click at [475, 67] on textarea "Four issues; One under counter refrigeration is freezing up and will stop cooli…" at bounding box center [435, 64] width 165 height 50
click at [446, 73] on textarea "Four issues; One under counter refrigeration is freezing up and will stop cooli…" at bounding box center [435, 64] width 165 height 50
click at [380, 45] on textarea "Four issues; One under counter refrigeration is freezing up and will stop cooli…" at bounding box center [435, 64] width 165 height 50
click at [469, 72] on textarea "Four issues in the consession; One under counter refrigeration is freezing up a…" at bounding box center [435, 64] width 165 height 50
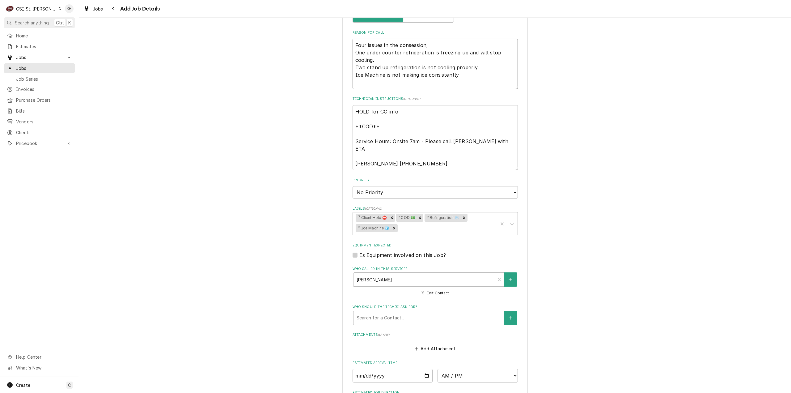
click at [474, 79] on textarea "Four issues in the consession; One under counter refrigeration is freezing up a…" at bounding box center [435, 64] width 165 height 50
click at [355, 52] on textarea "Four issues in the consession; One under counter refrigeration is freezing up a…" at bounding box center [435, 64] width 165 height 50
click at [353, 51] on textarea "Four issues in the consession; One under counter refrigeration is freezing up a…" at bounding box center [435, 64] width 165 height 50
click at [353, 72] on textarea "Four issues in the consession; -One under counter refrigeration is freezing up …" at bounding box center [435, 64] width 165 height 50
drag, startPoint x: 400, startPoint y: 113, endPoint x: 361, endPoint y: 115, distance: 39.0
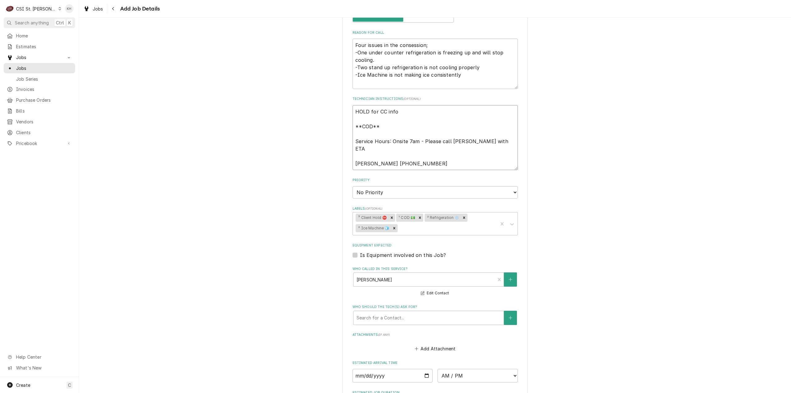
click at [396, 113] on textarea "HOLD for CC info **COD** Service Hours: Onsite 7am - Please call Adam with ETA …" at bounding box center [435, 137] width 165 height 65
click at [354, 112] on textarea "HOLD for CC info **COD** Service Hours: Onsite 7am - Please call Adam with ETA …" at bounding box center [435, 137] width 165 height 65
click at [688, 218] on div "Please provide the following information to create a job: Client Details Client…" at bounding box center [435, 119] width 712 height 747
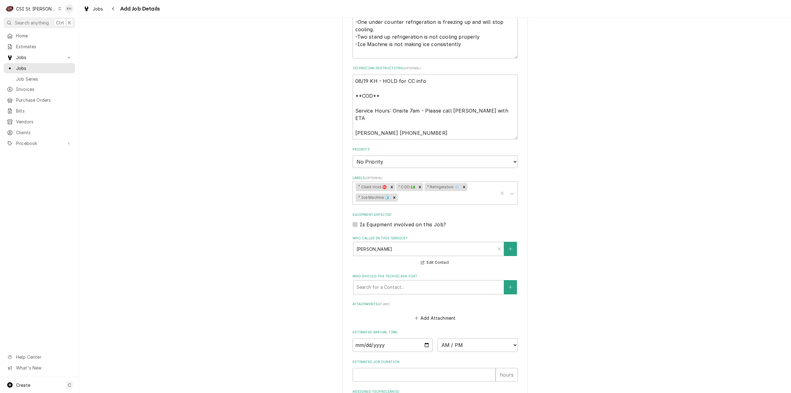
scroll to position [380, 0]
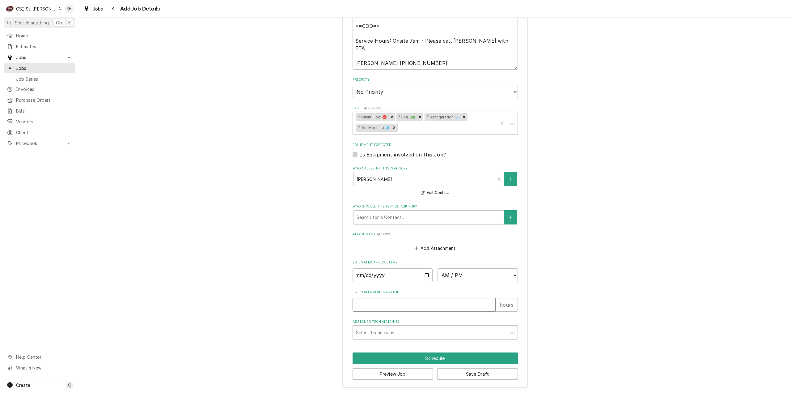
click at [467, 300] on input "Estimated Job Duration" at bounding box center [424, 305] width 143 height 14
click at [397, 376] on button "Preview Job" at bounding box center [393, 373] width 81 height 11
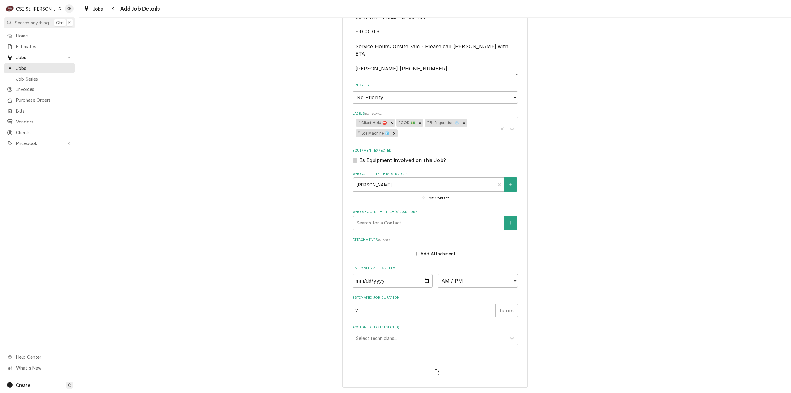
scroll to position [373, 0]
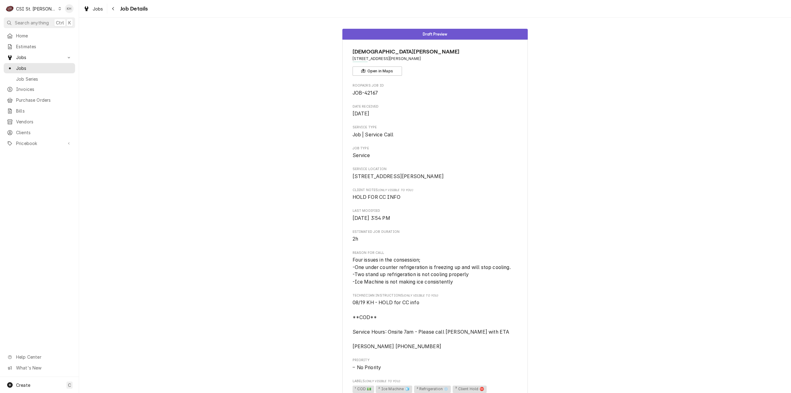
click at [737, 130] on div "Draft Preview [DEMOGRAPHIC_DATA][GEOGRAPHIC_DATA][PERSON_NAME] [STREET_ADDRESS]…" at bounding box center [435, 274] width 712 height 501
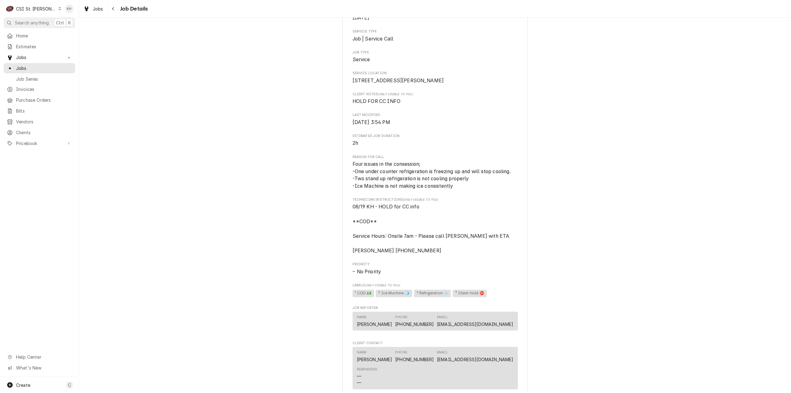
scroll to position [124, 0]
